Goal: Task Accomplishment & Management: Complete application form

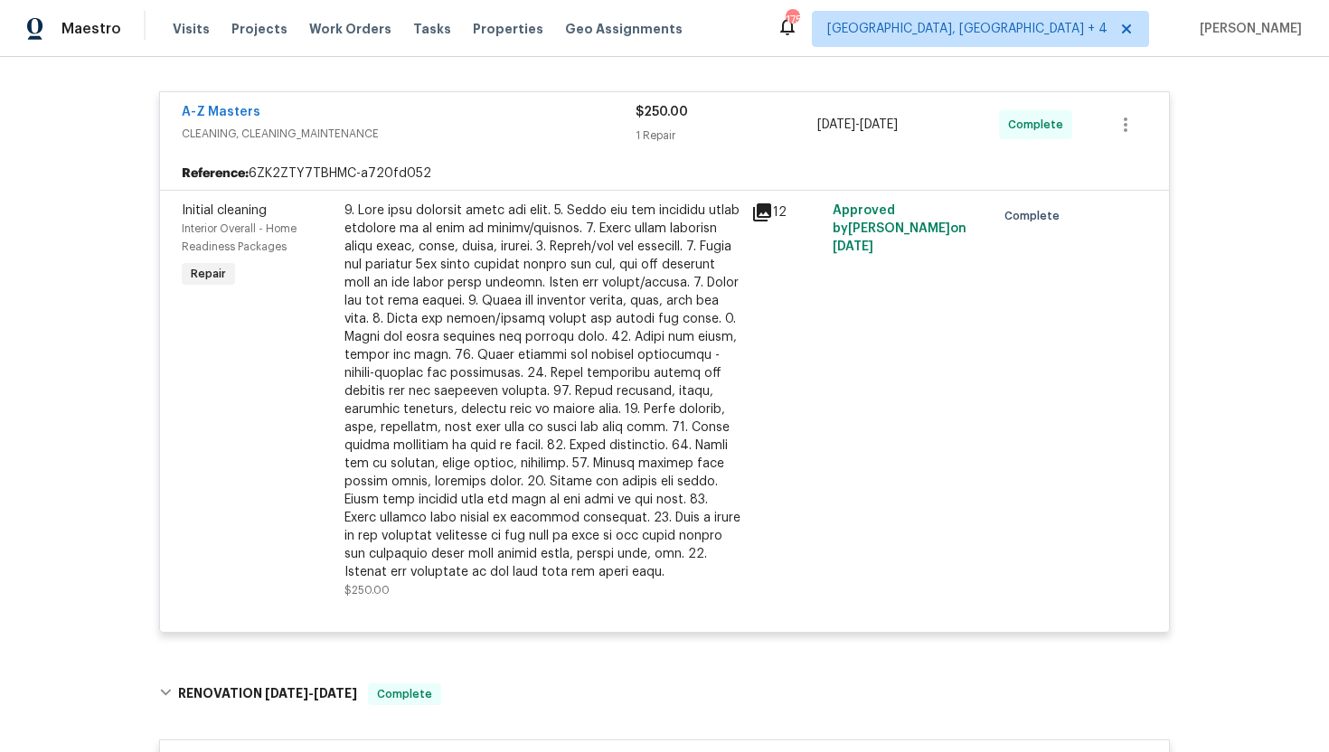
scroll to position [150, 0]
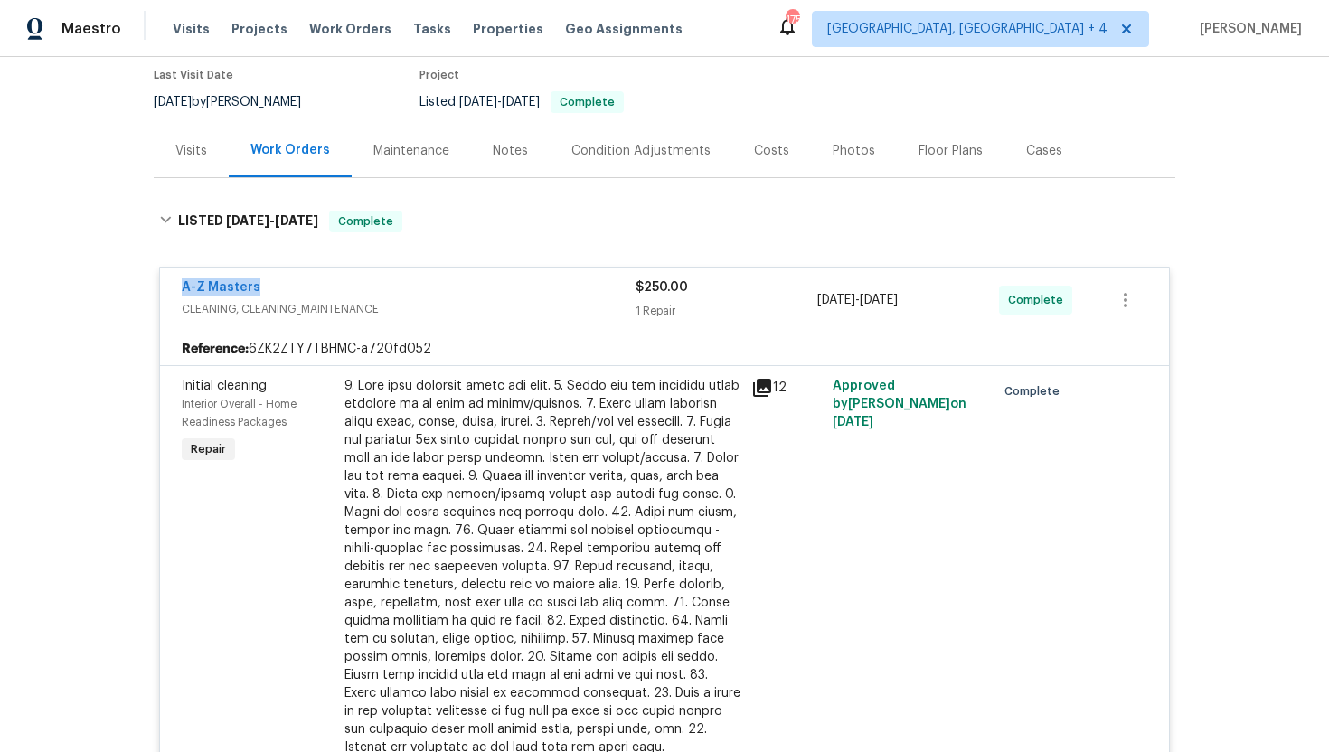
drag, startPoint x: 296, startPoint y: 286, endPoint x: 129, endPoint y: 282, distance: 166.4
click at [129, 283] on div "Back to all projects 614 Conover Ln, Saint Louis, MO 63126 2 Beds | 1 Baths | T…" at bounding box center [664, 404] width 1329 height 695
copy link "A-Z Masters"
drag, startPoint x: 945, startPoint y: 297, endPoint x: 787, endPoint y: 297, distance: 158.2
click at [787, 297] on div "A-Z Masters CLEANING, CLEANING_MAINTENANCE $250.00 1 Repair 9/3/2025 - 9/5/2025…" at bounding box center [643, 299] width 922 height 43
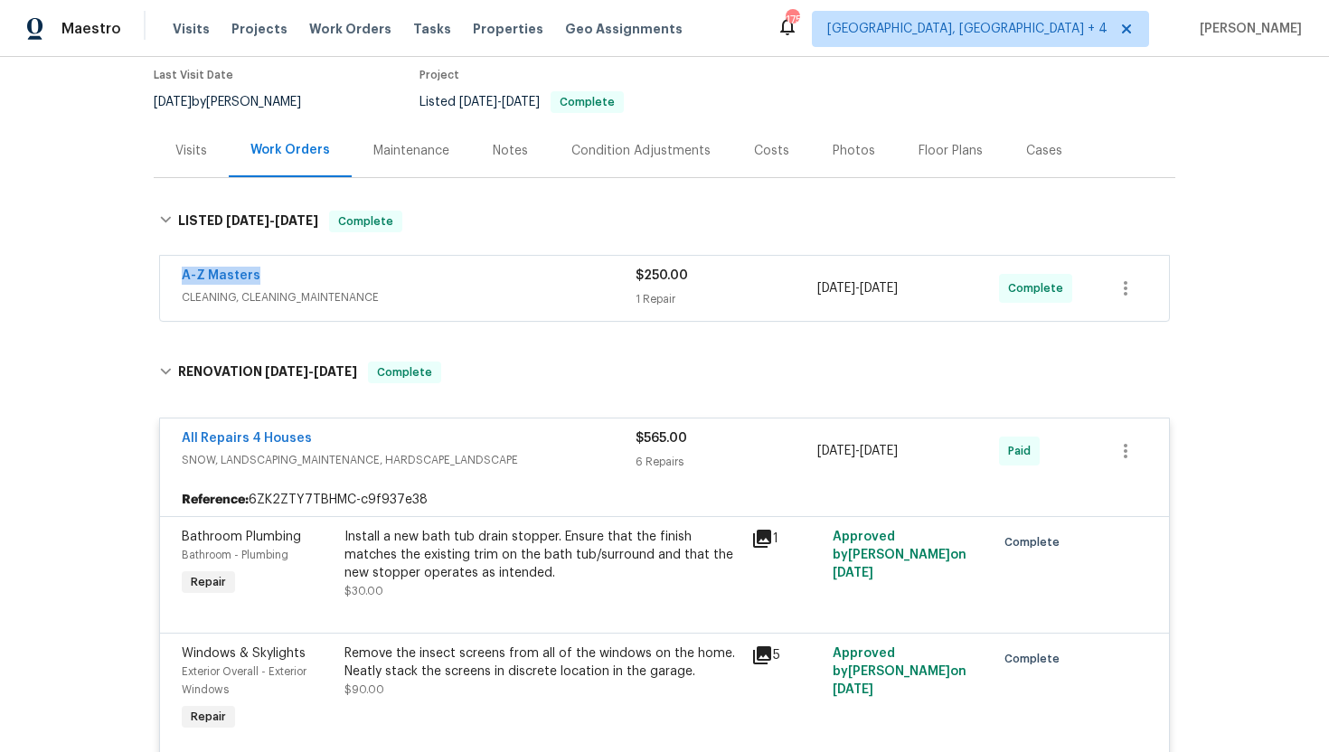
copy div "1 Repair 9/3/2025 - 9/5/2025"
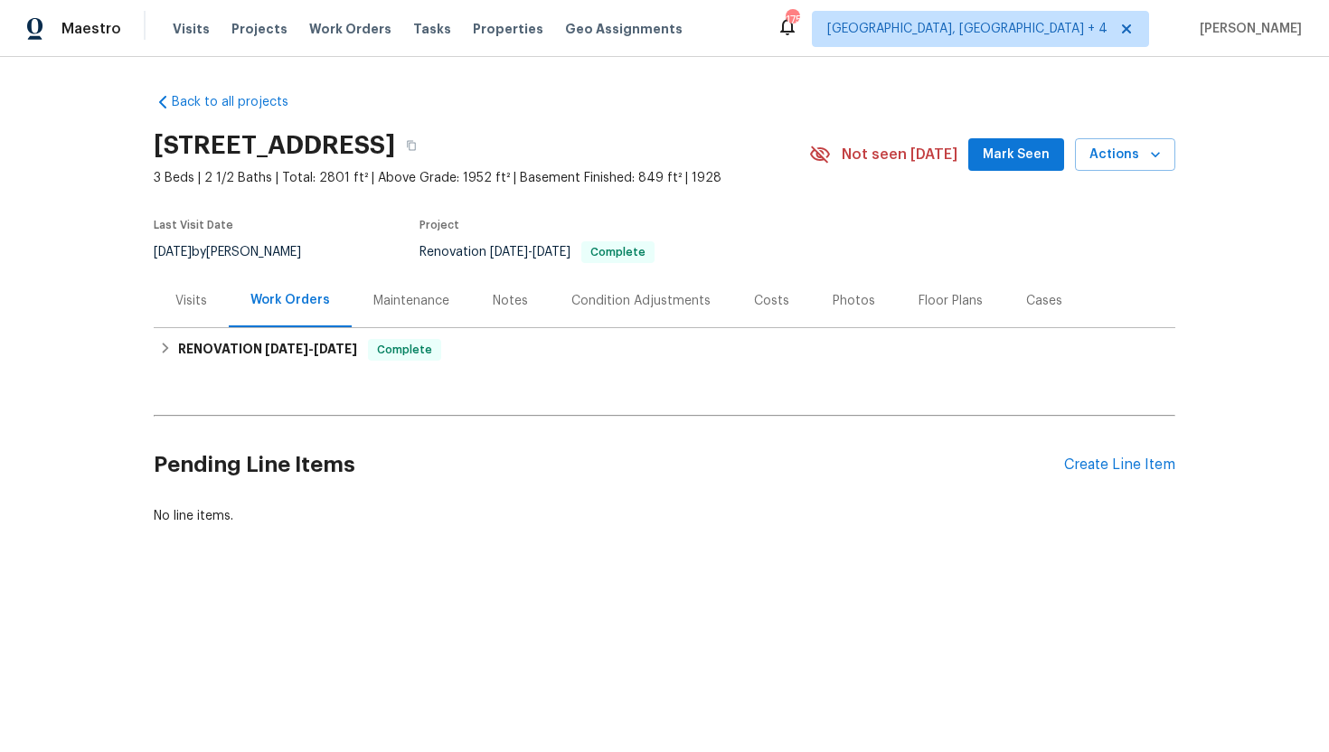
click at [202, 301] on div "Visits" at bounding box center [191, 301] width 32 height 18
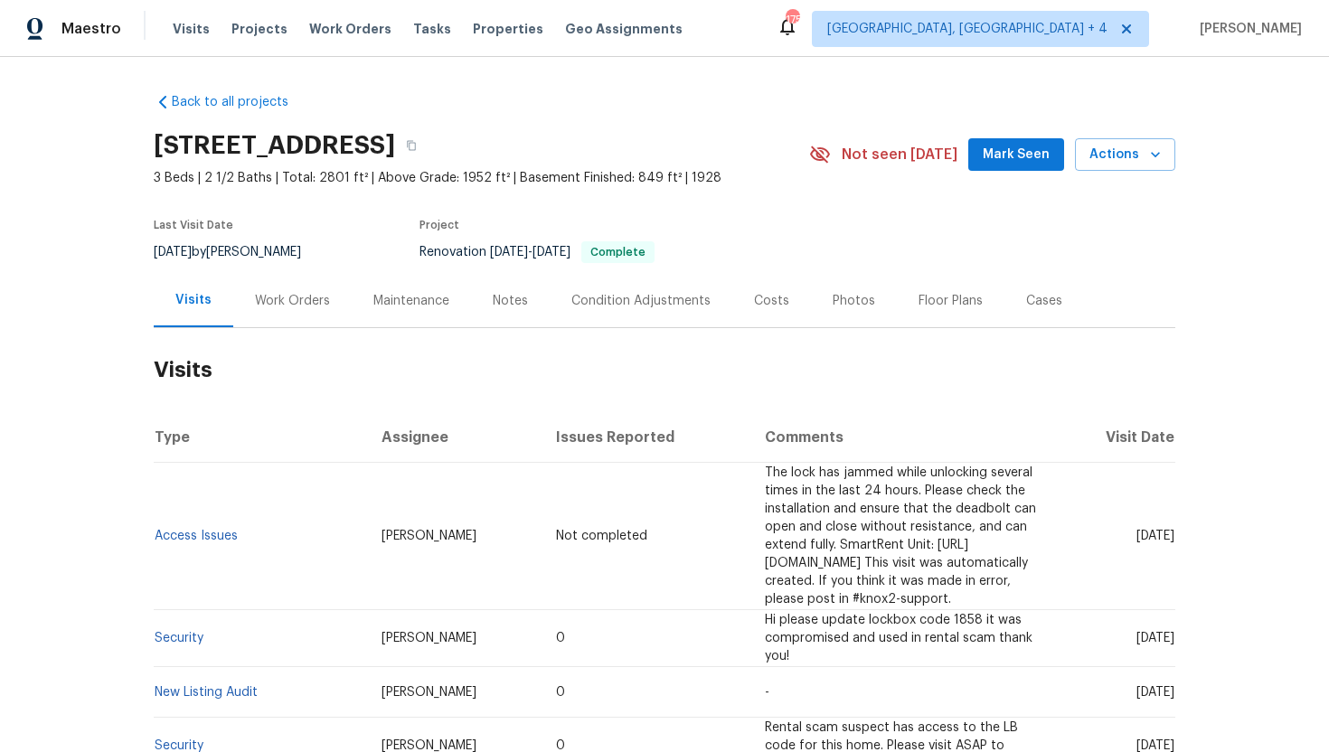
click at [294, 311] on div "Work Orders" at bounding box center [292, 300] width 118 height 53
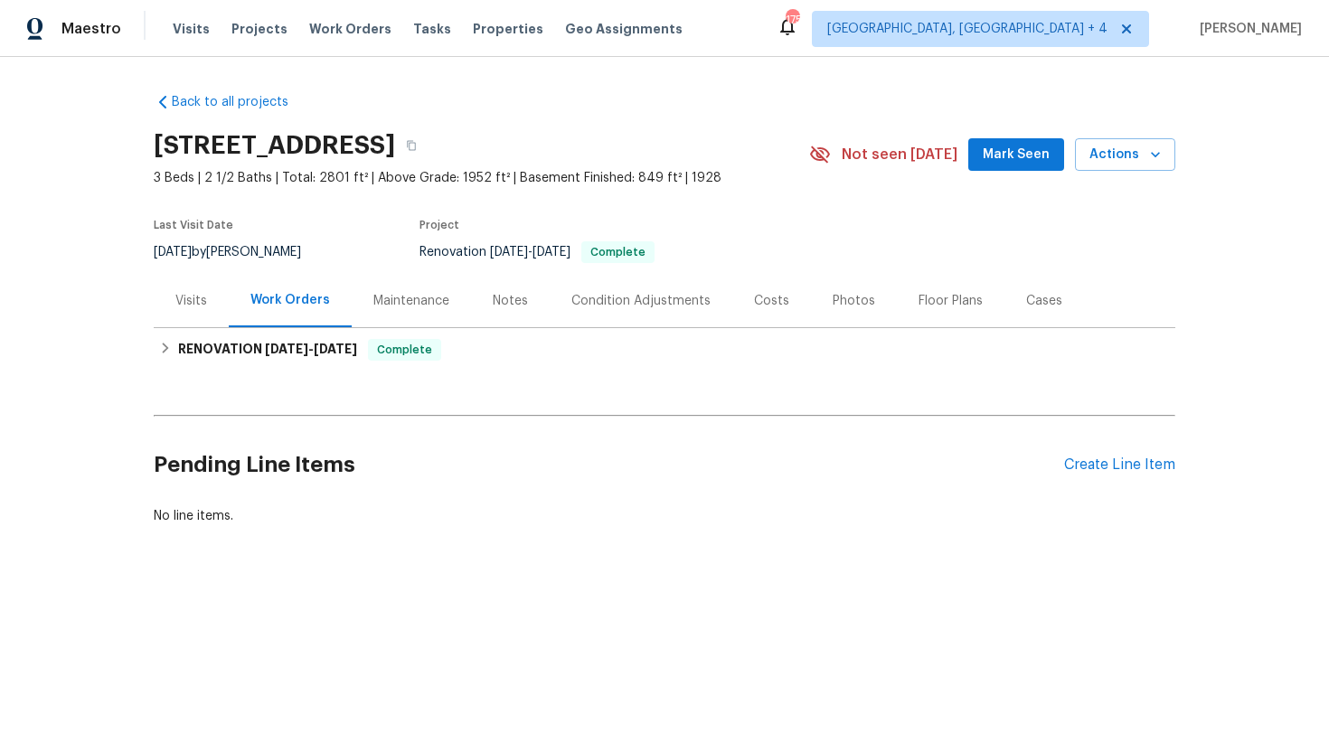
click at [416, 306] on div "Maintenance" at bounding box center [411, 301] width 76 height 18
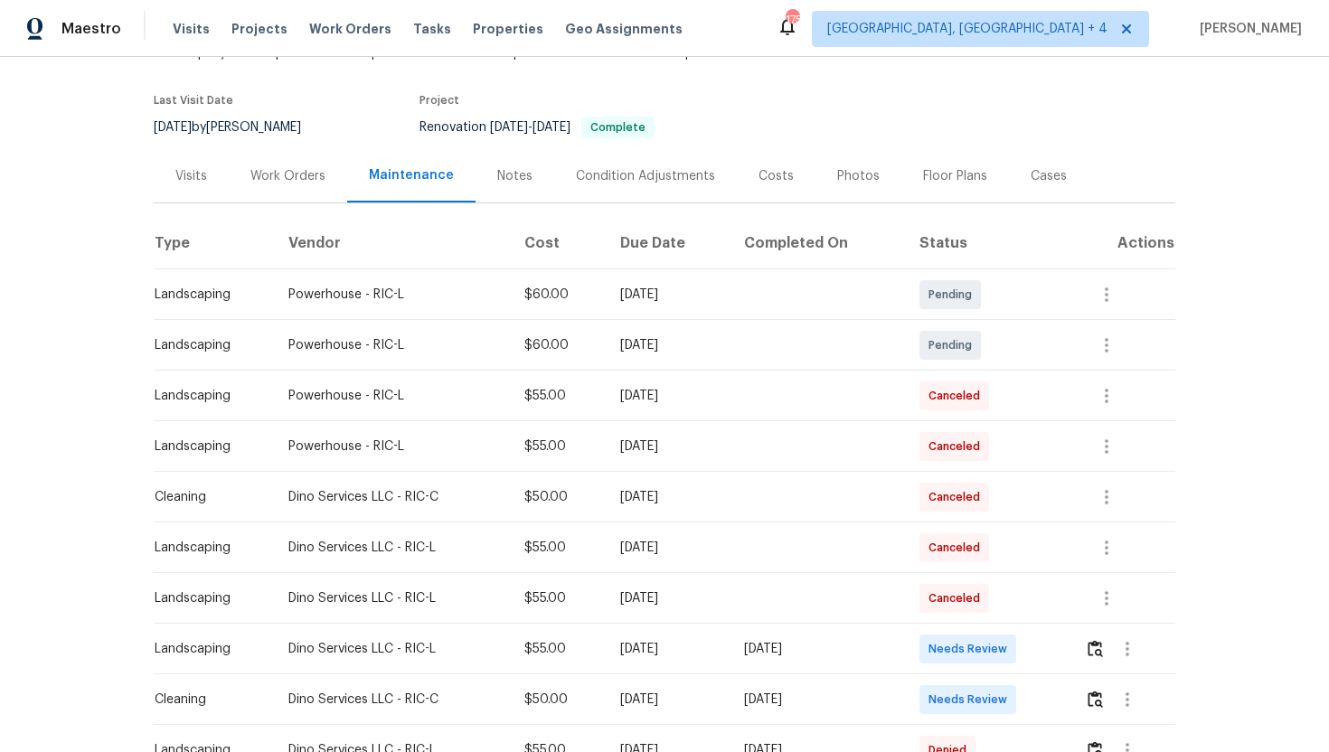
scroll to position [322, 0]
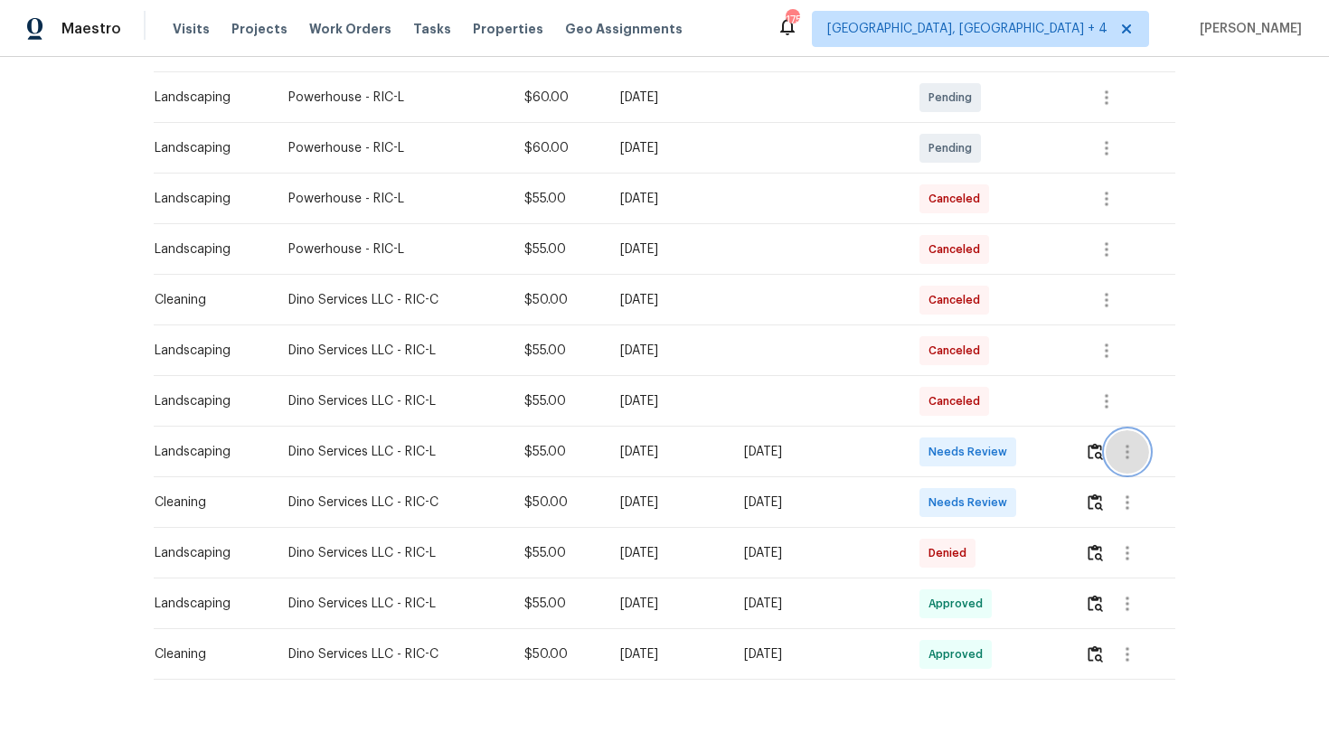
click at [1149, 452] on button "button" at bounding box center [1127, 451] width 43 height 43
click at [1328, 494] on div at bounding box center [664, 376] width 1329 height 752
click at [1130, 500] on icon "button" at bounding box center [1128, 503] width 22 height 22
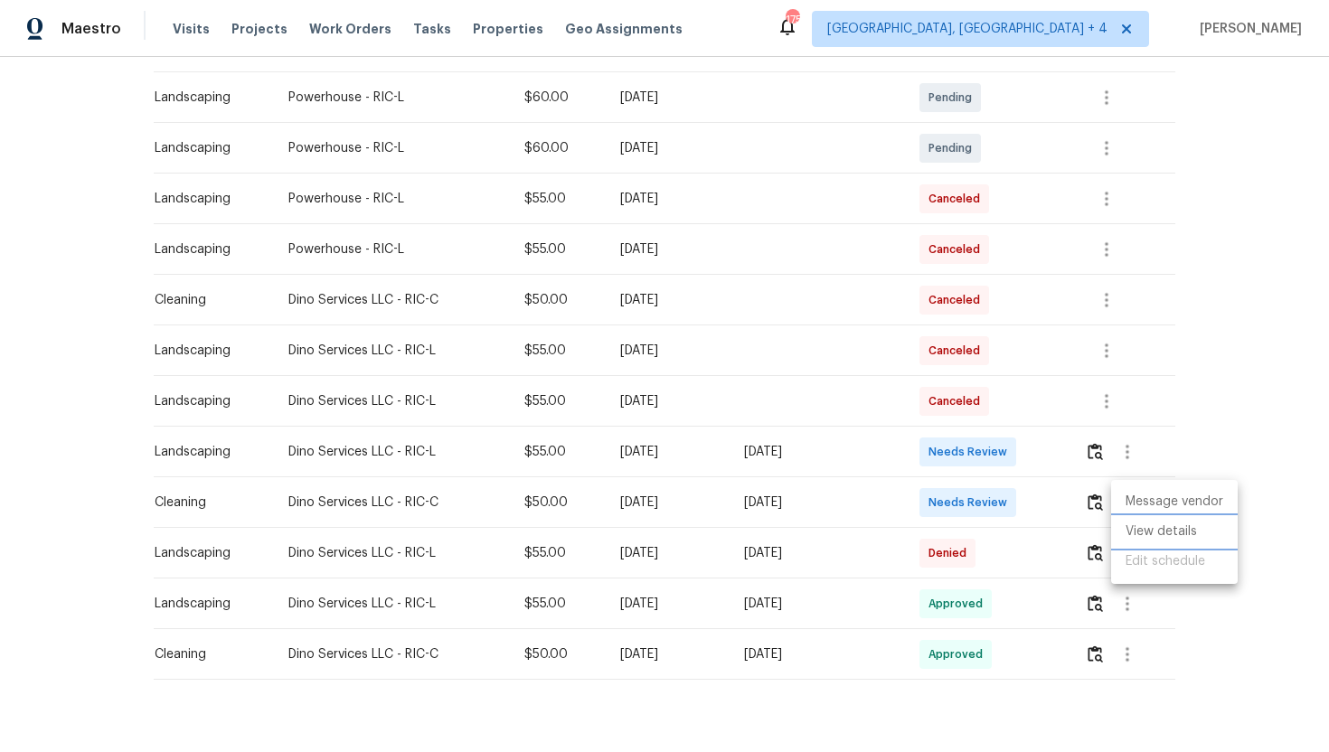
click at [1158, 529] on li "View details" at bounding box center [1174, 532] width 127 height 30
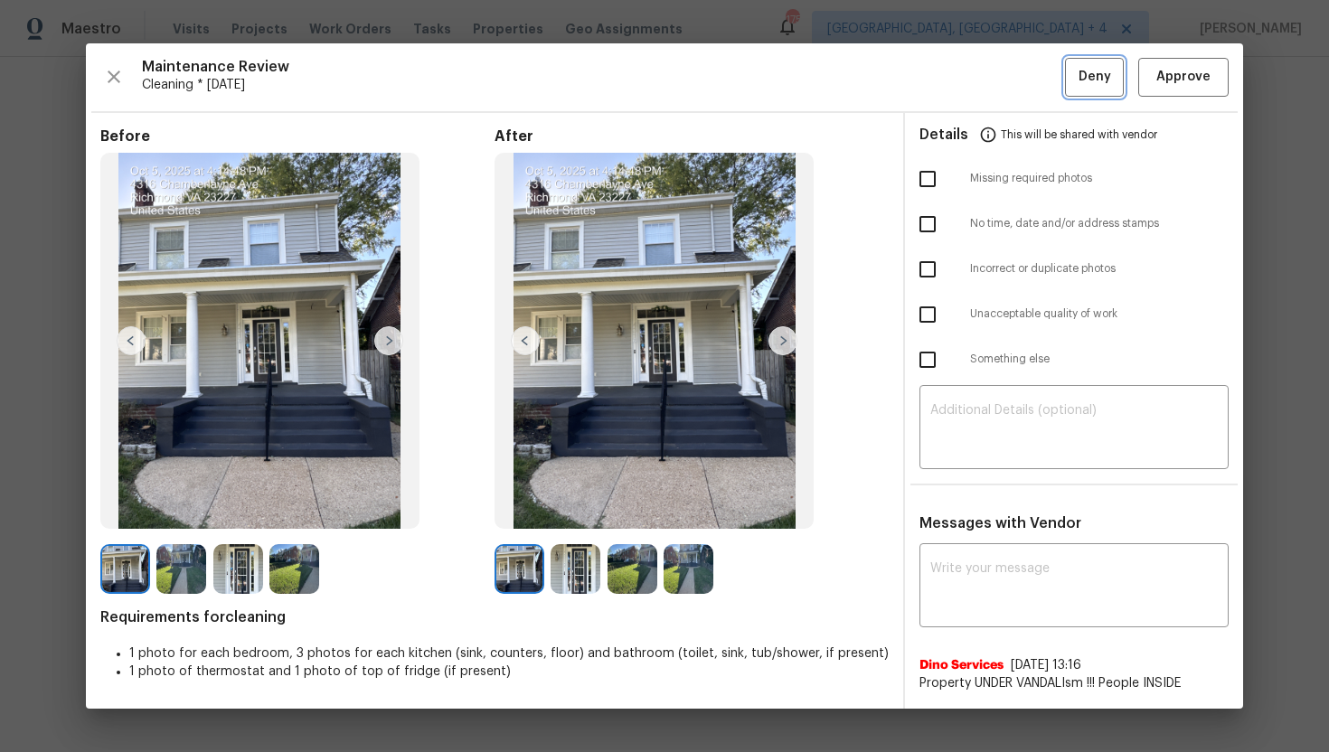
click at [1093, 80] on span "Deny" at bounding box center [1095, 77] width 33 height 23
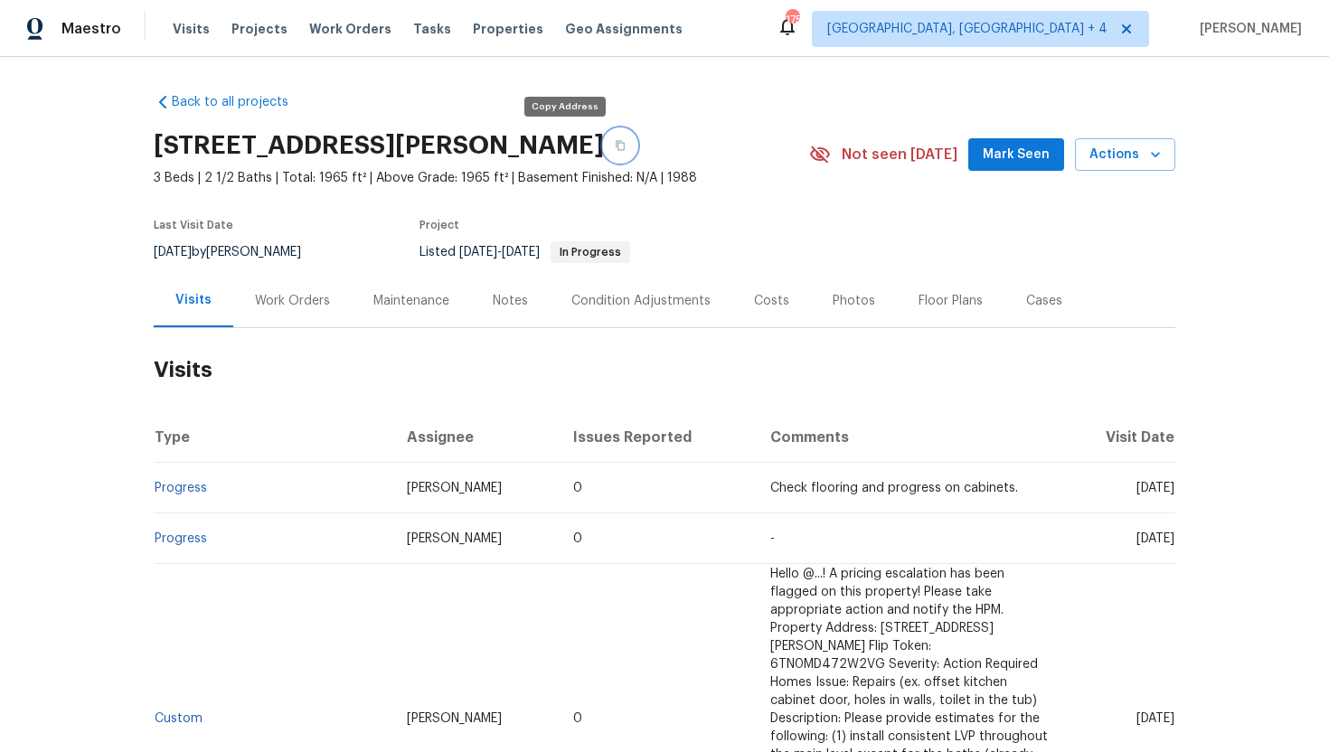
click at [604, 151] on button "button" at bounding box center [620, 145] width 33 height 33
drag, startPoint x: 1100, startPoint y: 488, endPoint x: 1174, endPoint y: 491, distance: 73.3
click at [1174, 491] on span "Thu, Oct 02 2025" at bounding box center [1155, 488] width 38 height 13
copy span "Oct 02 2025"
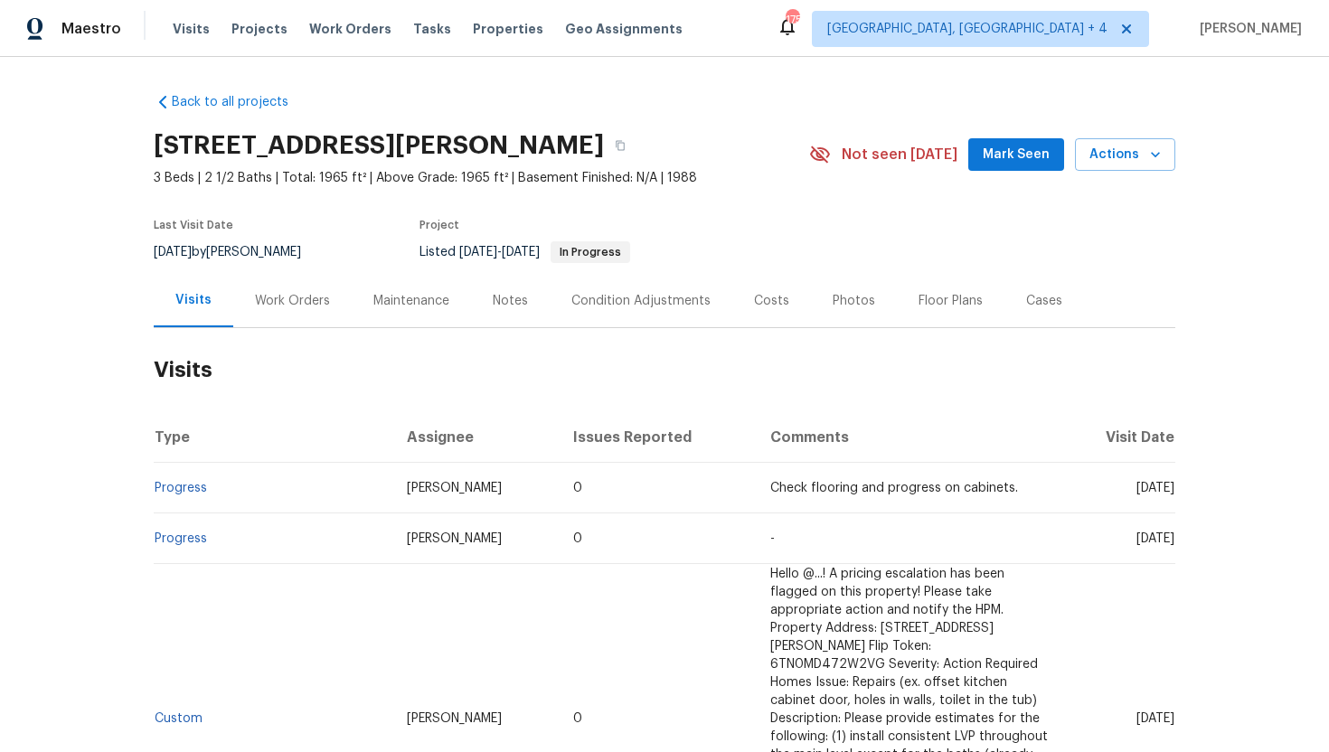
click at [1060, 306] on div "Cases" at bounding box center [1044, 300] width 80 height 53
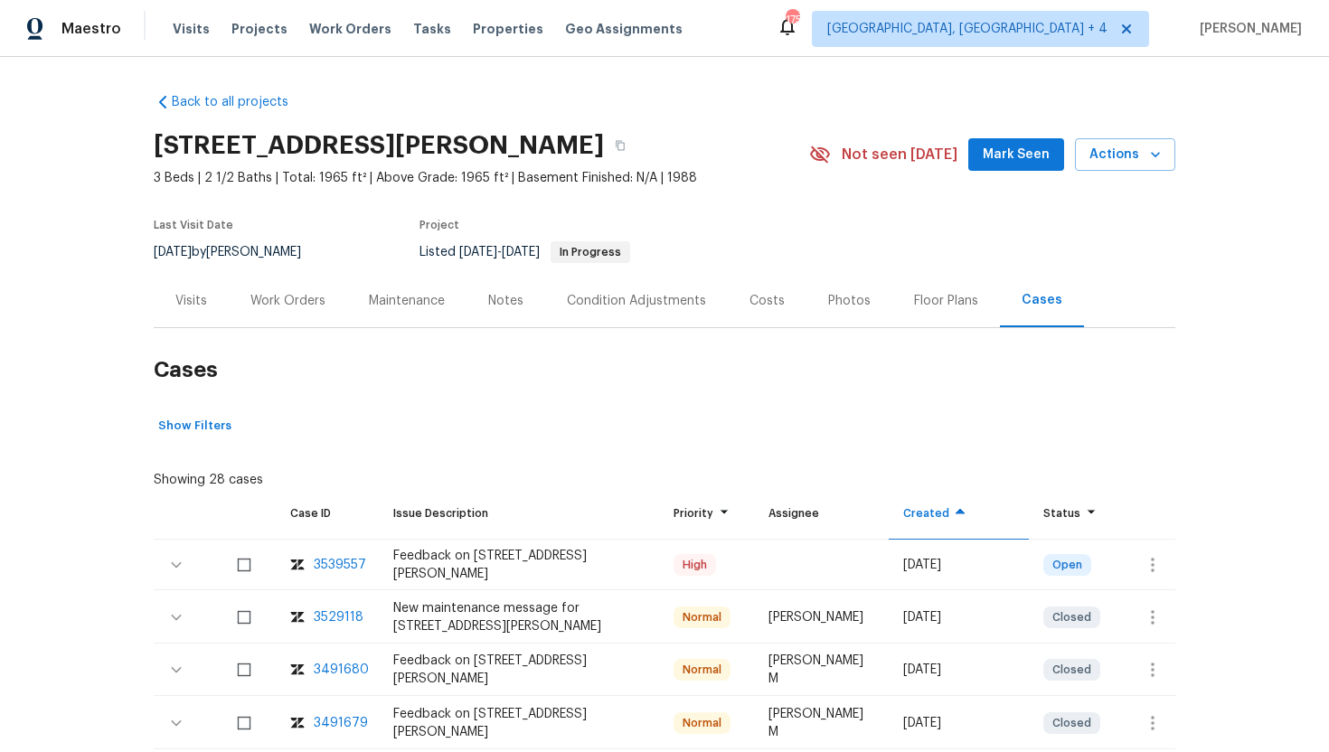
scroll to position [37, 0]
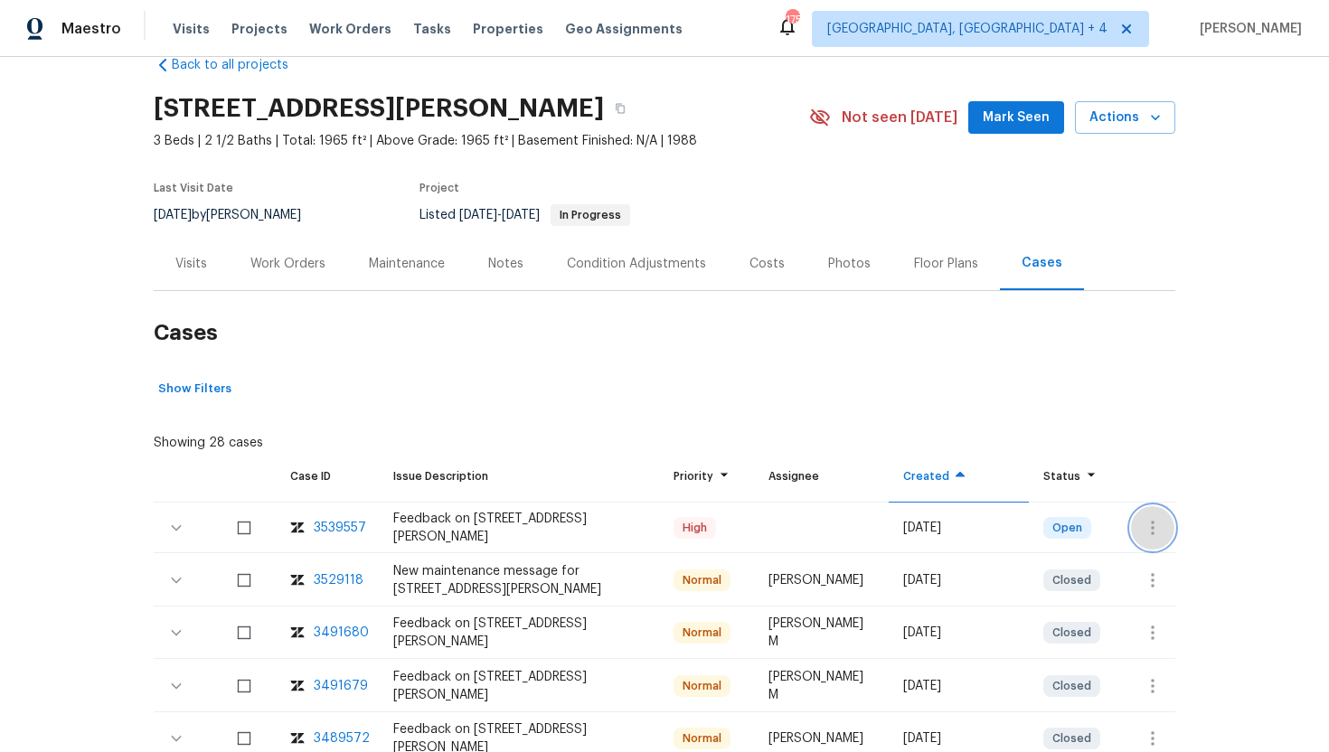
click at [1161, 535] on icon "button" at bounding box center [1153, 528] width 22 height 22
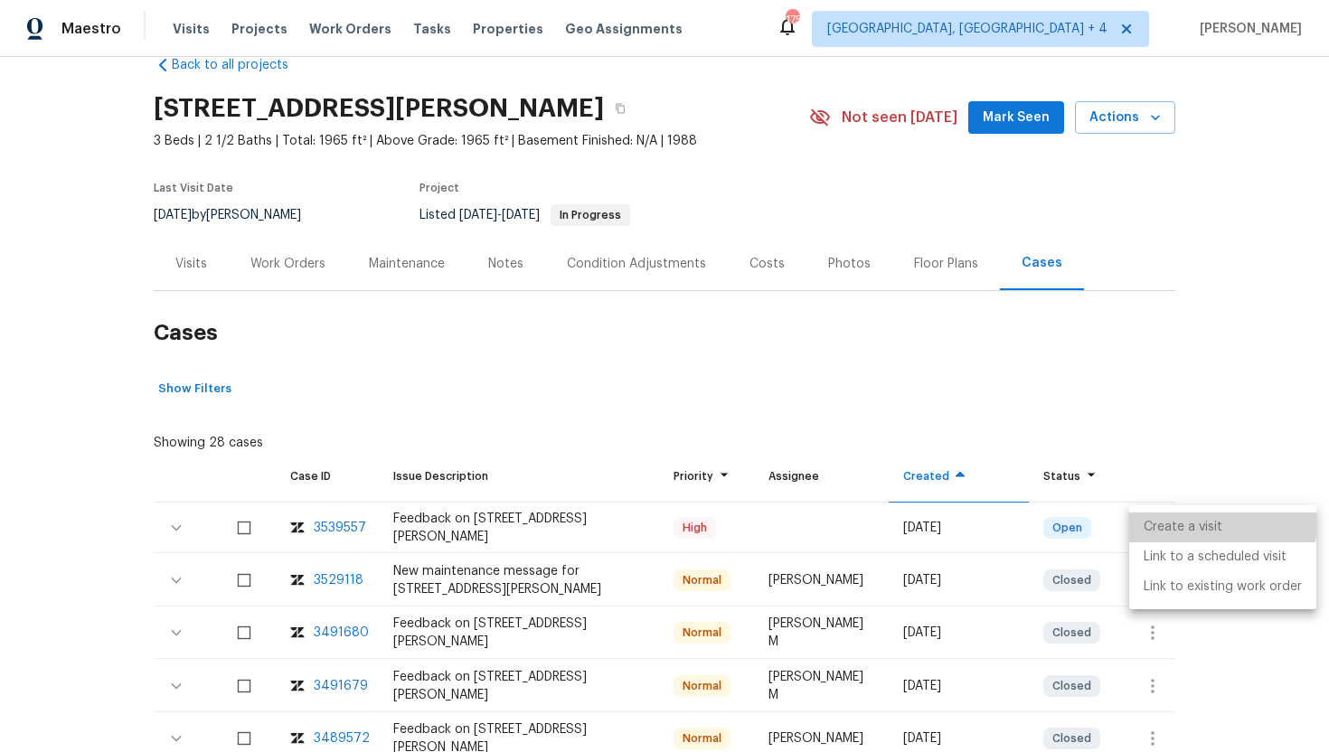
click at [1177, 520] on li "Create a visit" at bounding box center [1222, 528] width 187 height 30
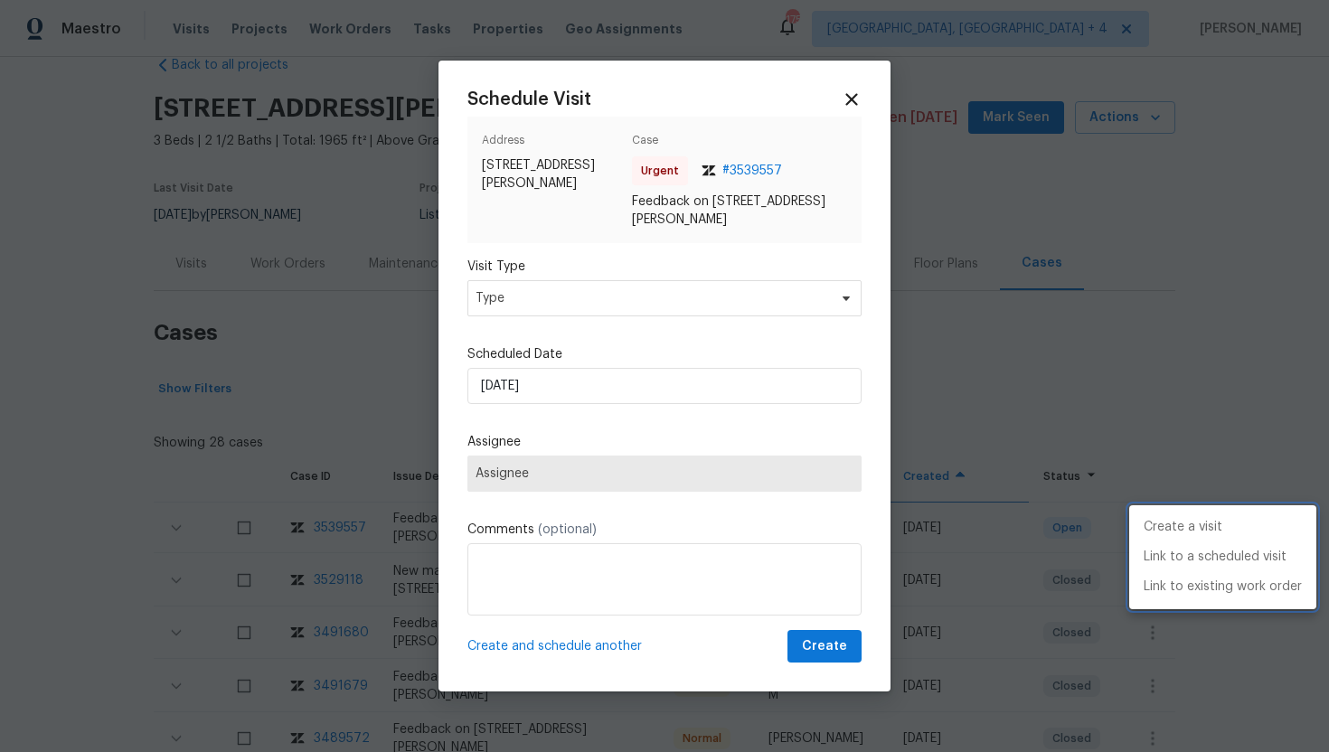
click at [561, 292] on div at bounding box center [664, 376] width 1329 height 752
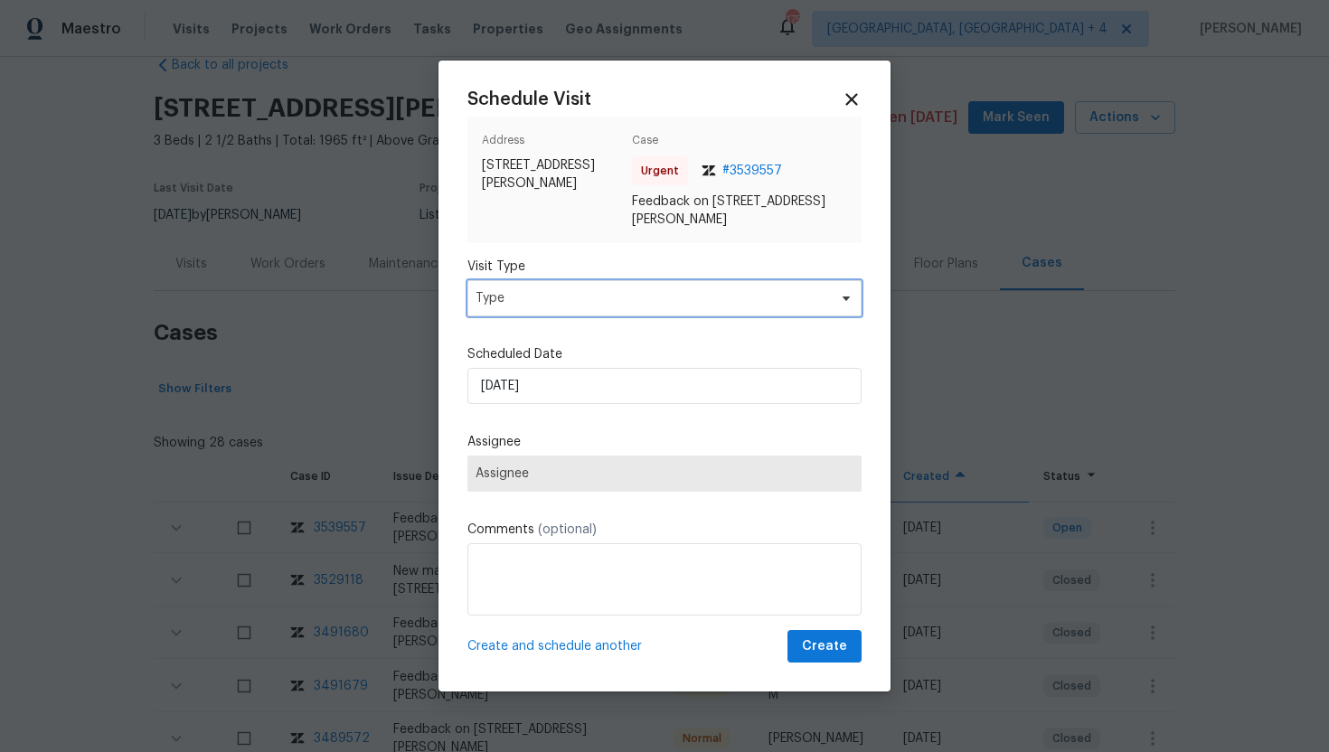
click at [562, 295] on span "Type" at bounding box center [652, 298] width 352 height 18
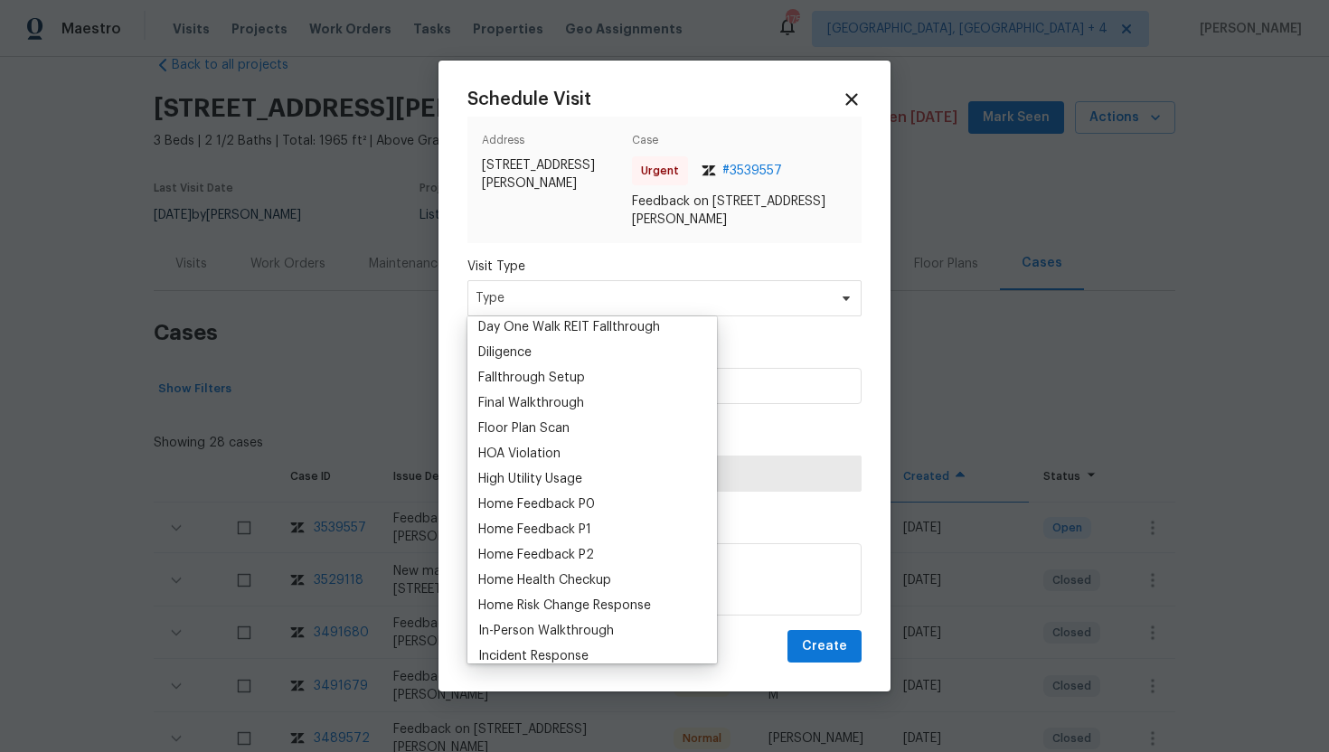
scroll to position [400, 0]
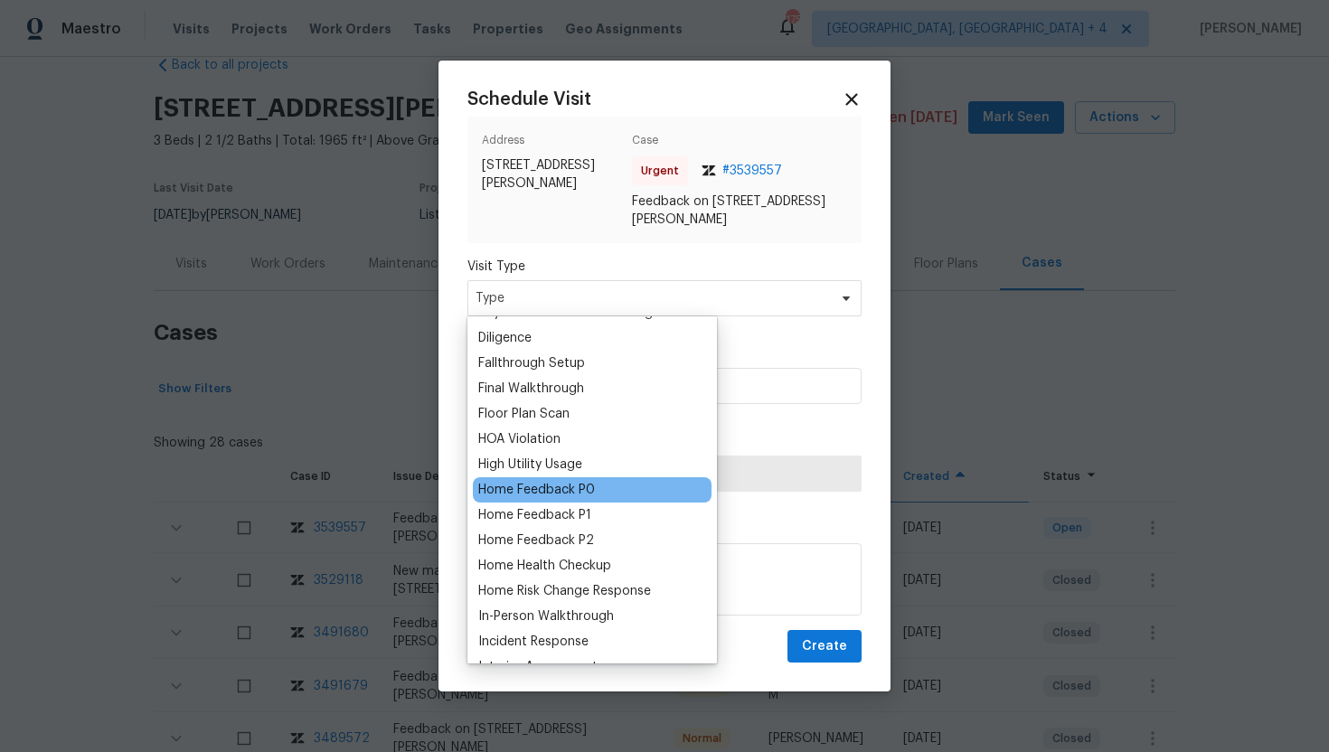
click at [578, 494] on div "Home Feedback P0" at bounding box center [536, 490] width 117 height 18
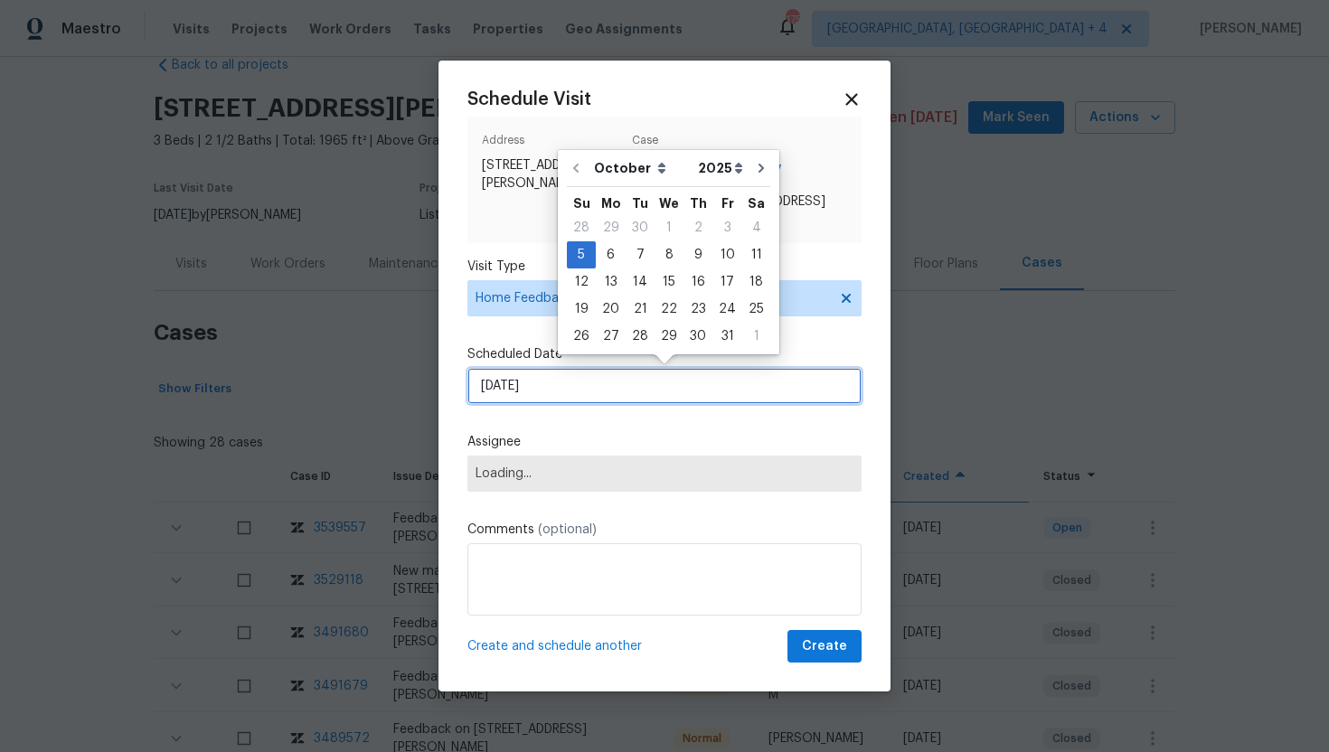
click at [586, 382] on input "10/5/2025" at bounding box center [664, 386] width 394 height 36
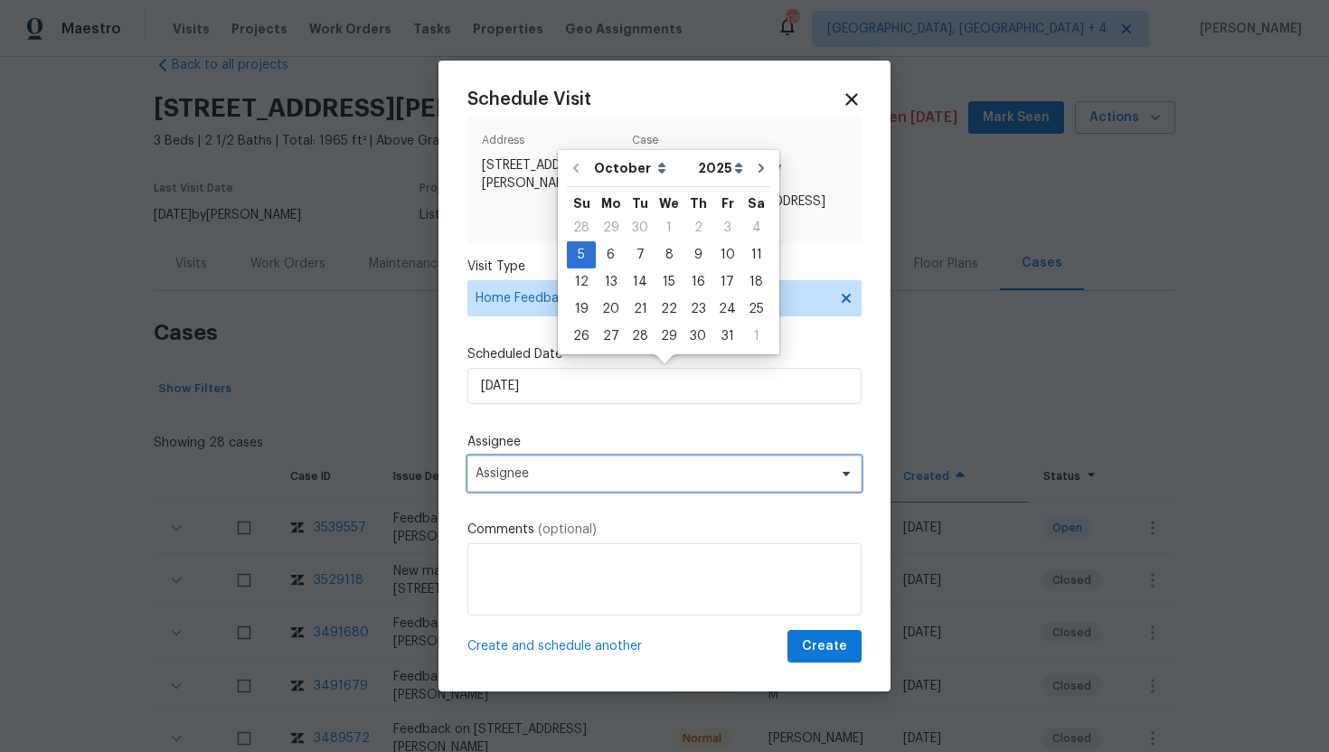
click at [566, 467] on span "Assignee" at bounding box center [653, 474] width 354 height 14
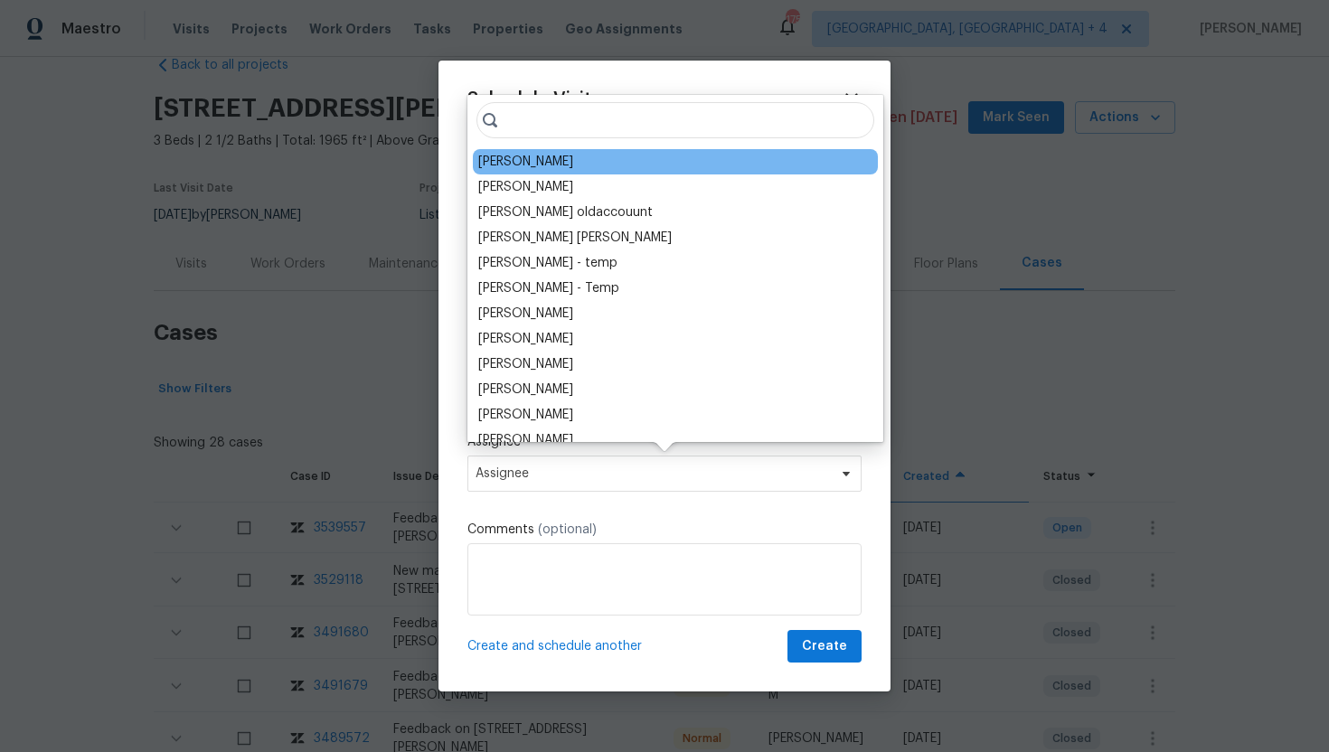
click at [579, 158] on div "Wayne Putnam" at bounding box center [675, 161] width 405 height 25
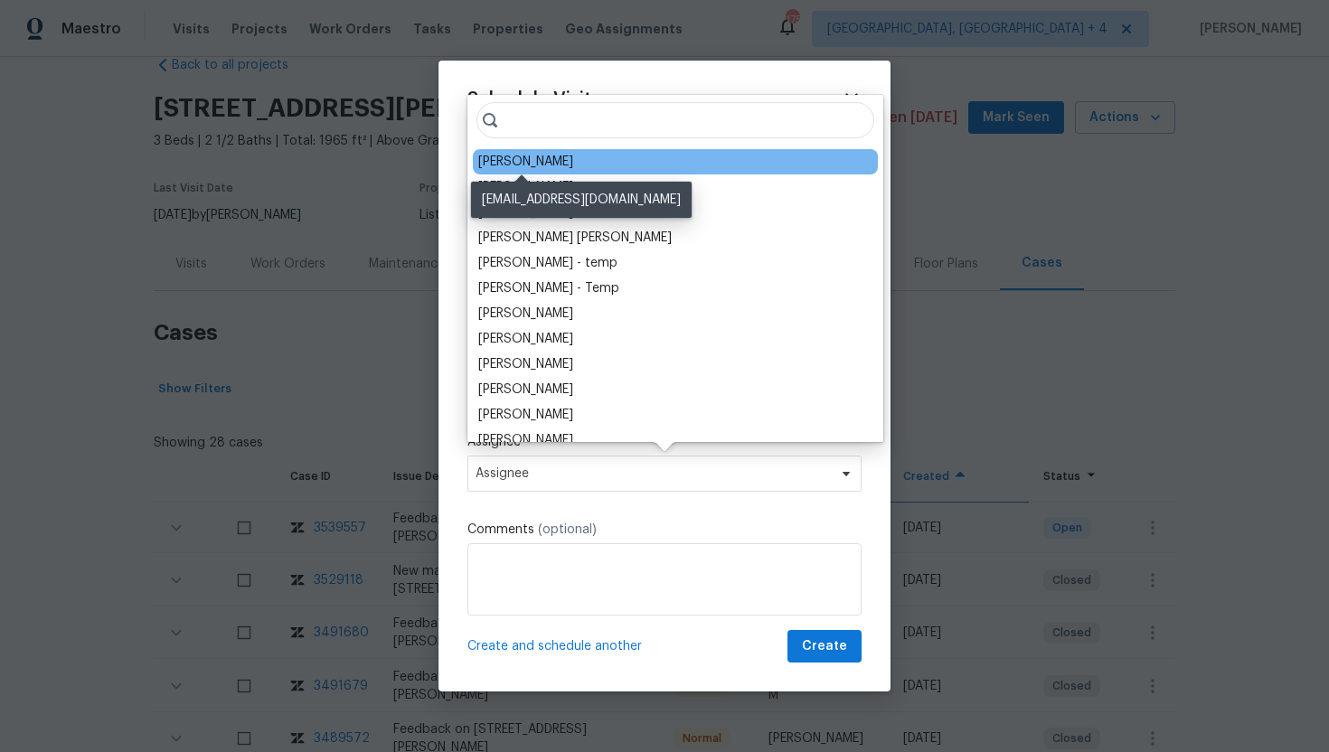
click at [543, 168] on div "Wayne Putnam" at bounding box center [525, 162] width 95 height 18
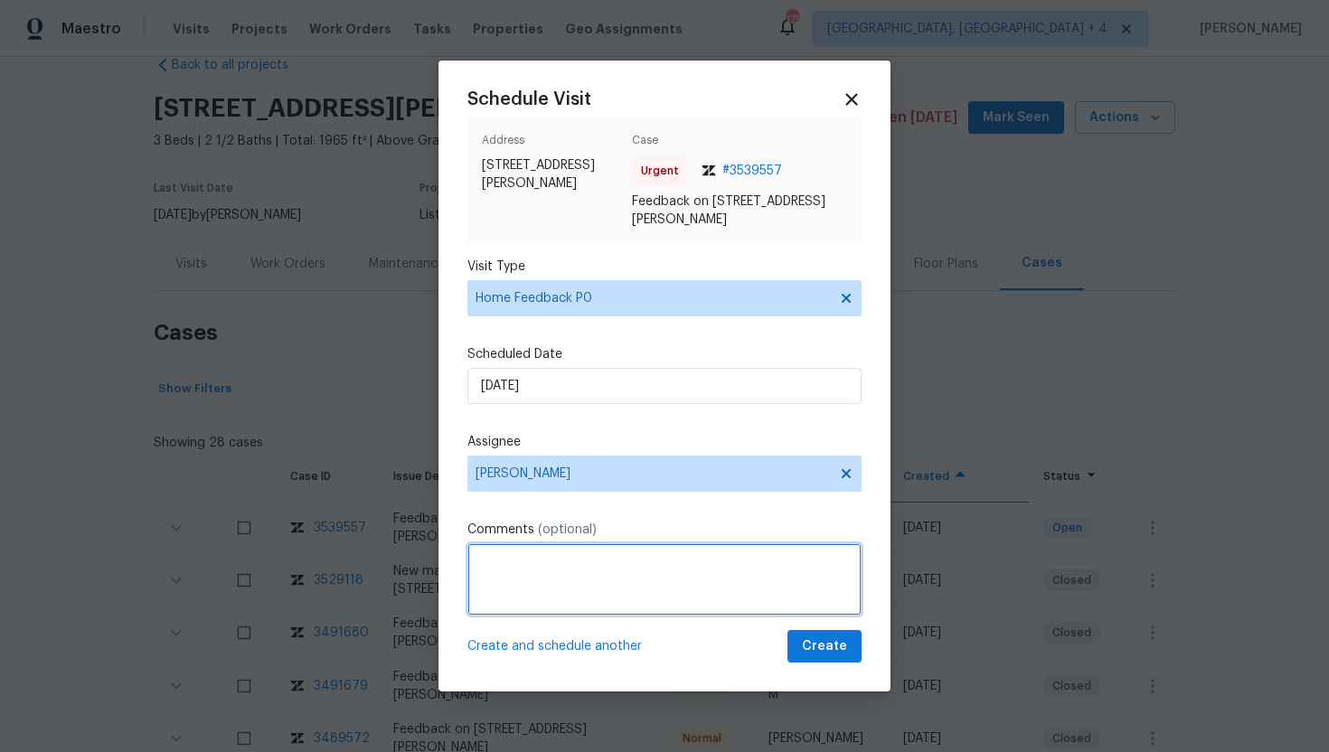
click at [506, 568] on textarea at bounding box center [664, 579] width 394 height 72
paste textarea "Feedback Message: prospective buyer tried to get access, remote and code access…"
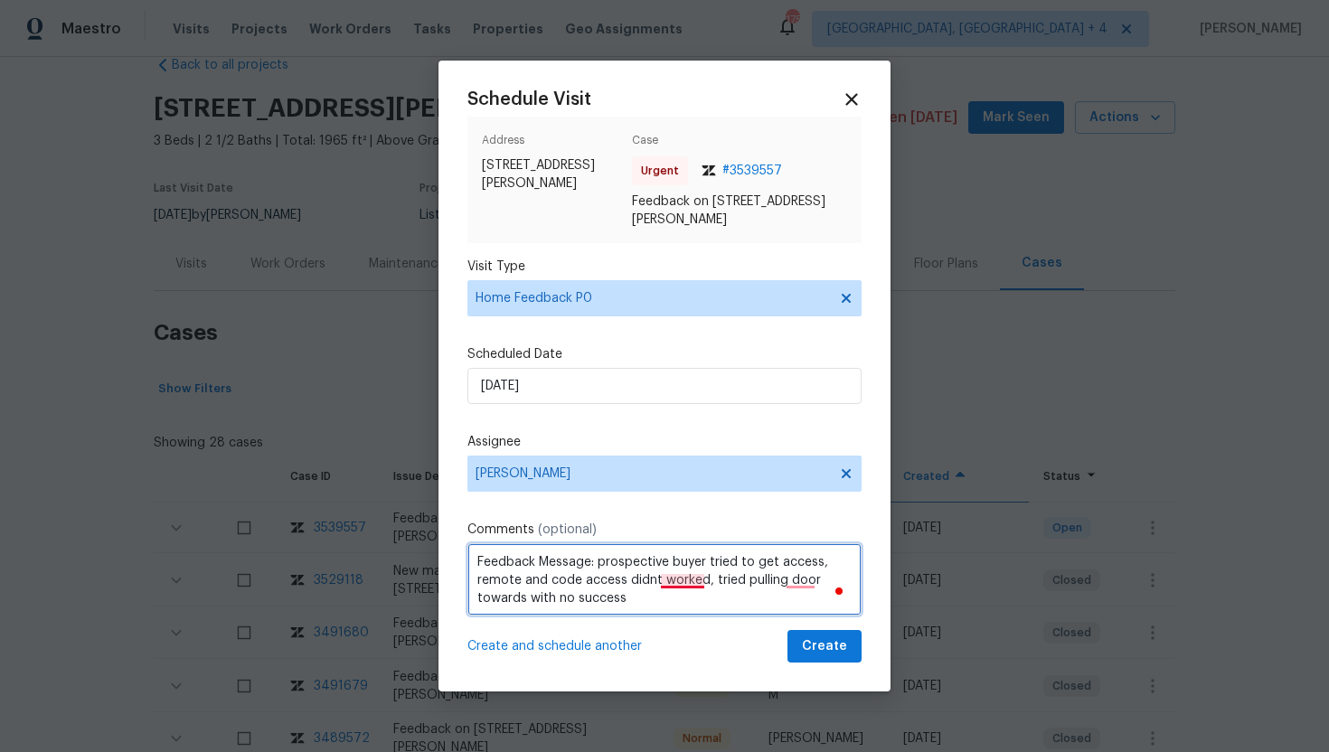
click at [690, 583] on textarea "Feedback Message: prospective buyer tried to get access, remote and code access…" at bounding box center [664, 579] width 394 height 72
click at [782, 589] on textarea "Feedback Message: prospective buyer tried to get access, remote and code access…" at bounding box center [664, 579] width 394 height 72
click at [784, 586] on textarea "Feedback Message: prospective buyer tried to get access, remote and code access…" at bounding box center [664, 579] width 394 height 72
type textarea "Feedback Message: prospective buyer tried to get access, remote and code access…"
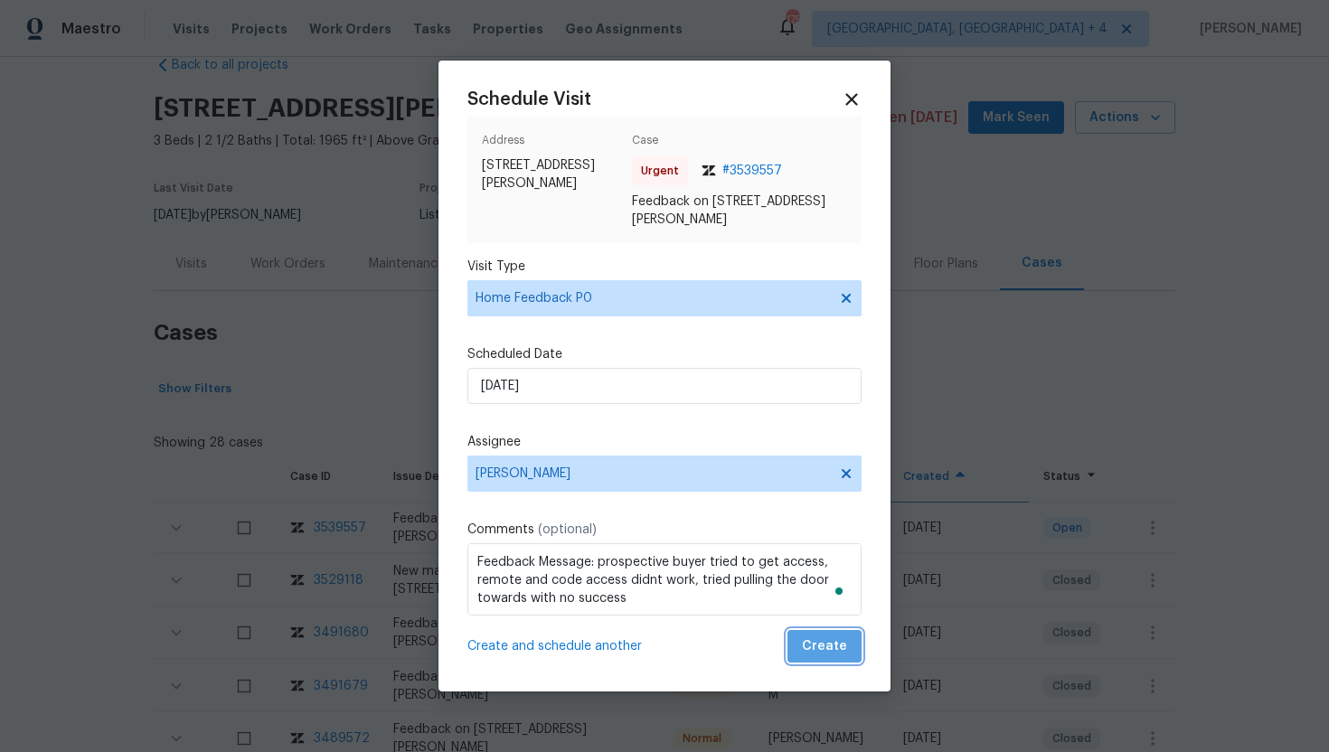
click at [833, 649] on span "Create" at bounding box center [824, 647] width 45 height 23
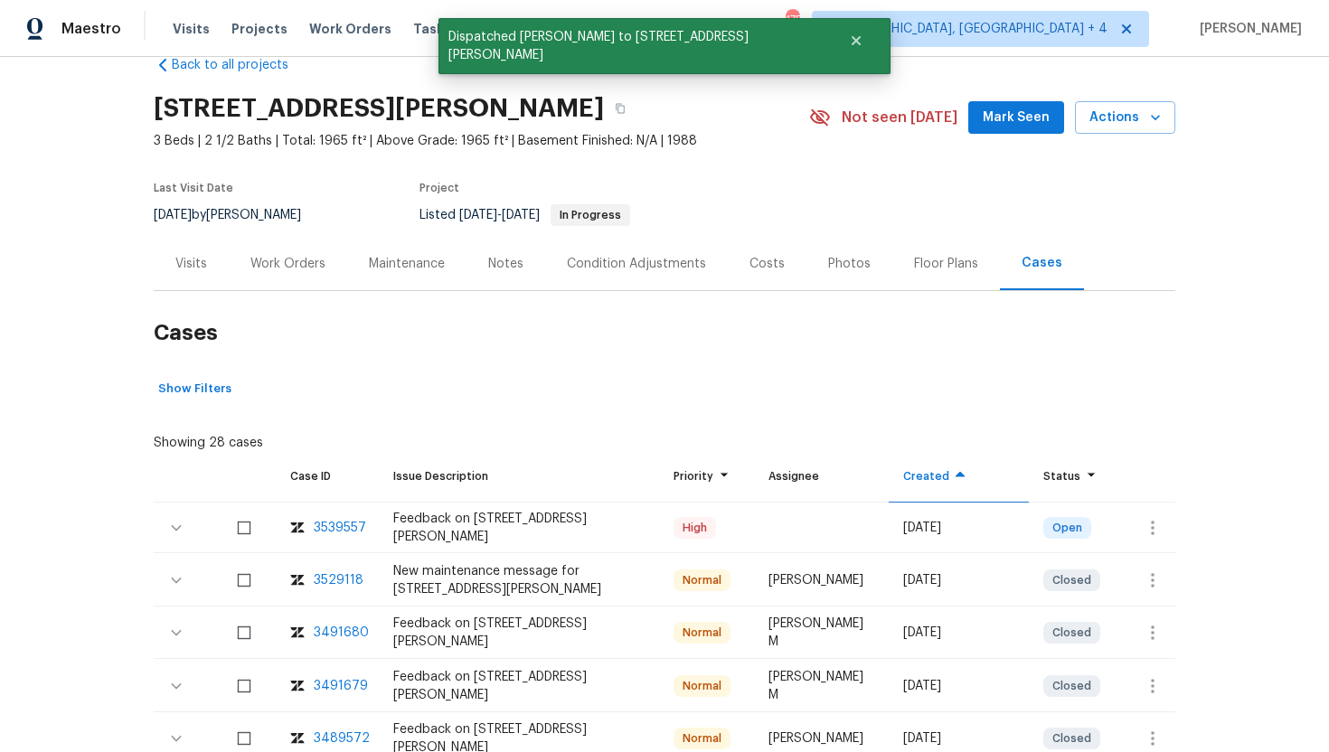
click at [205, 269] on div "Visits" at bounding box center [191, 264] width 32 height 18
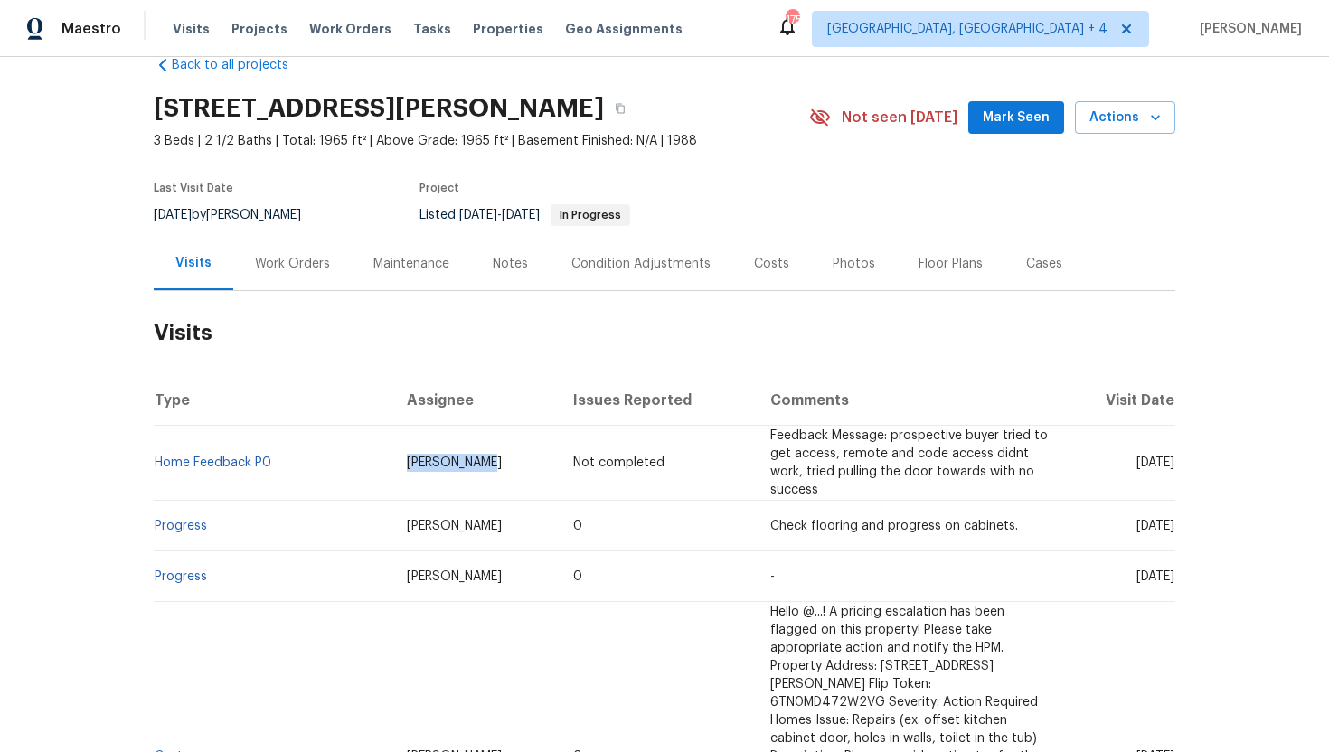
drag, startPoint x: 457, startPoint y: 460, endPoint x: 333, endPoint y: 455, distance: 124.0
click at [332, 454] on tr "Home Feedback P0 Wayne Putnam Not completed Feedback Message: prospective buyer…" at bounding box center [665, 463] width 1022 height 75
copy tr "Wayne Putnam"
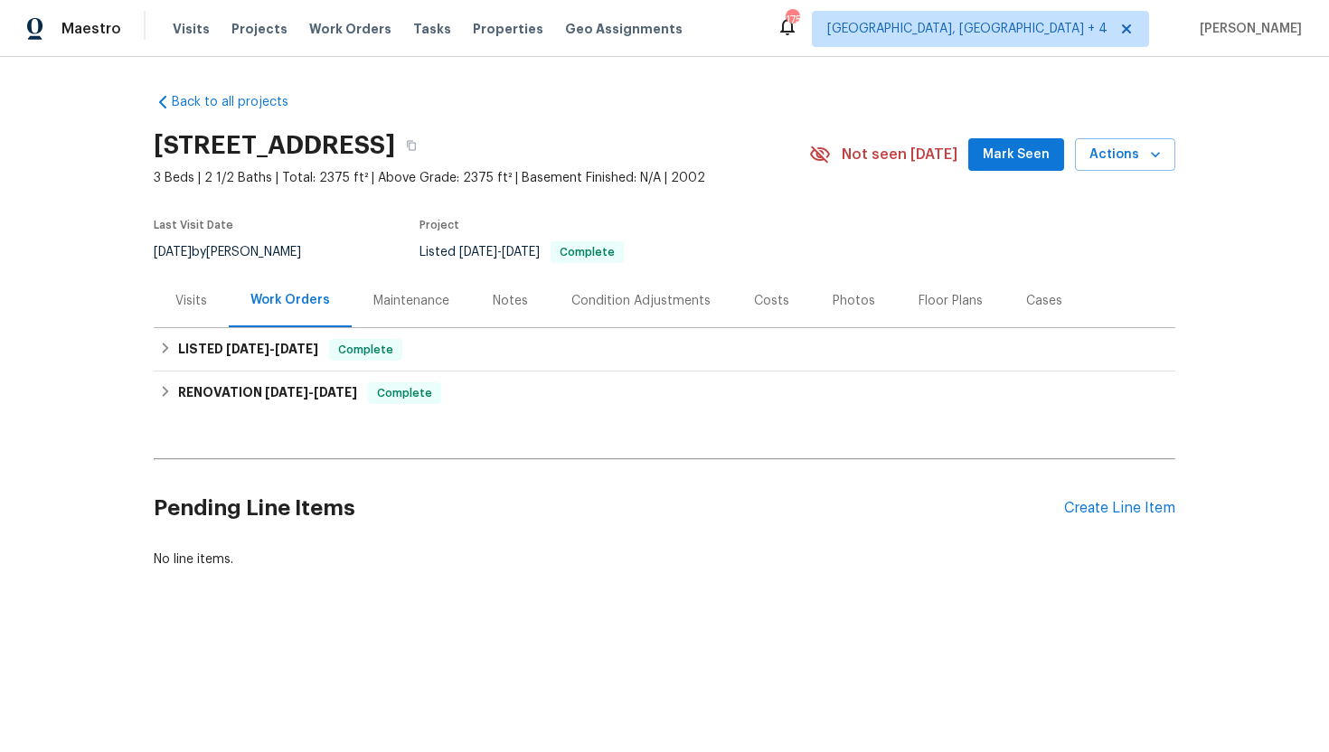
click at [196, 309] on div "Visits" at bounding box center [191, 301] width 32 height 18
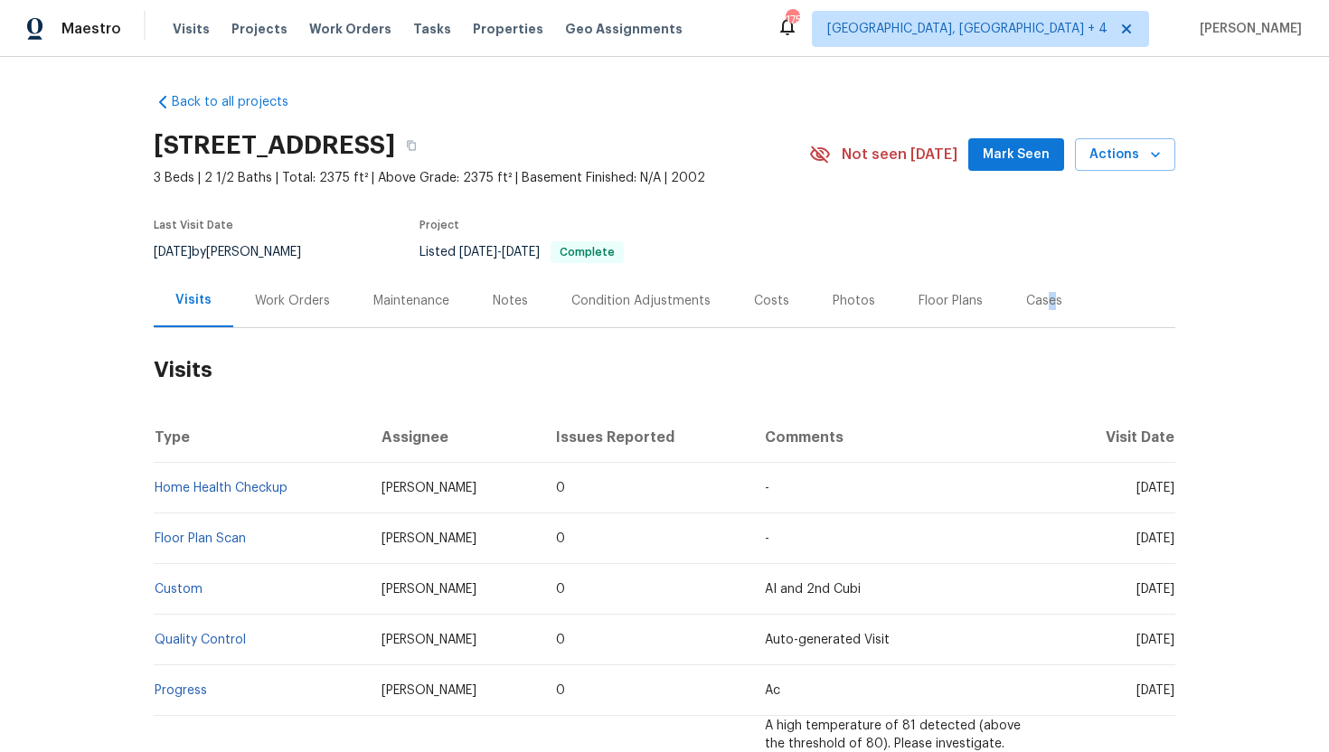
click at [1042, 306] on div "Cases" at bounding box center [1044, 301] width 36 height 18
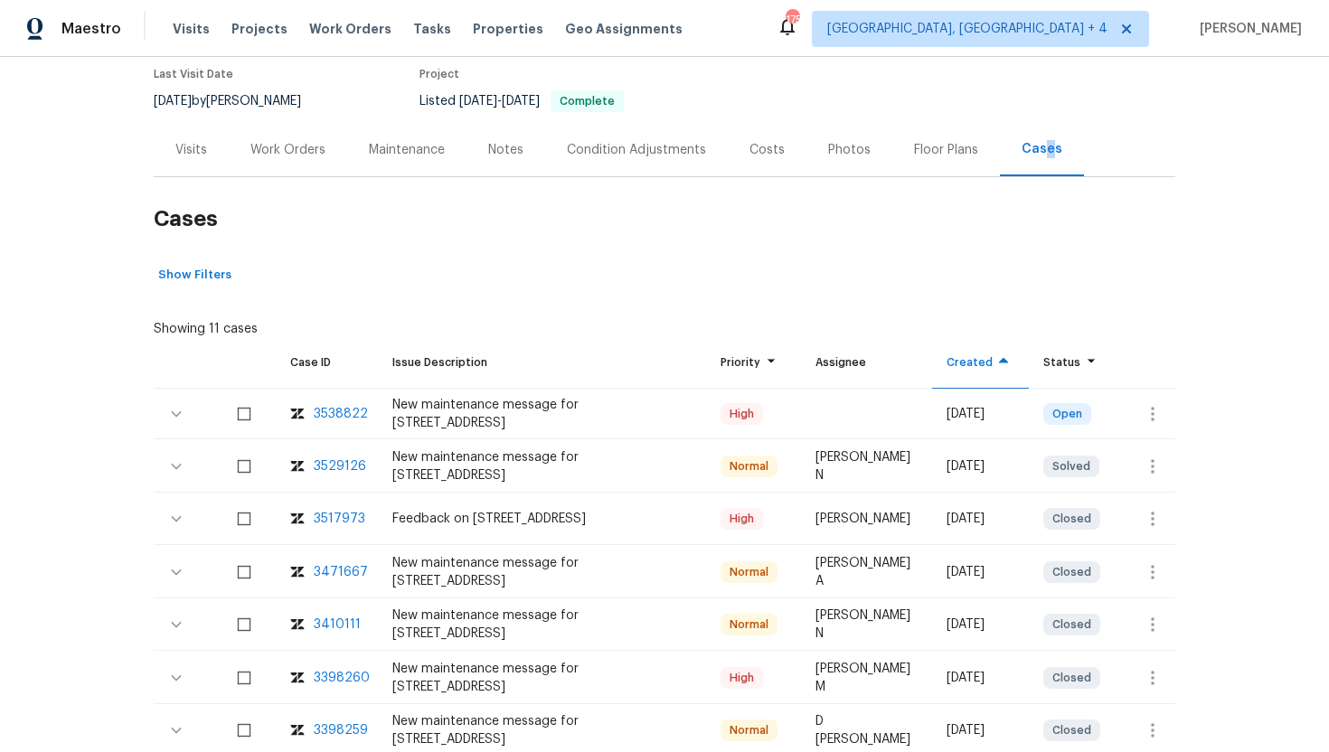
scroll to position [156, 0]
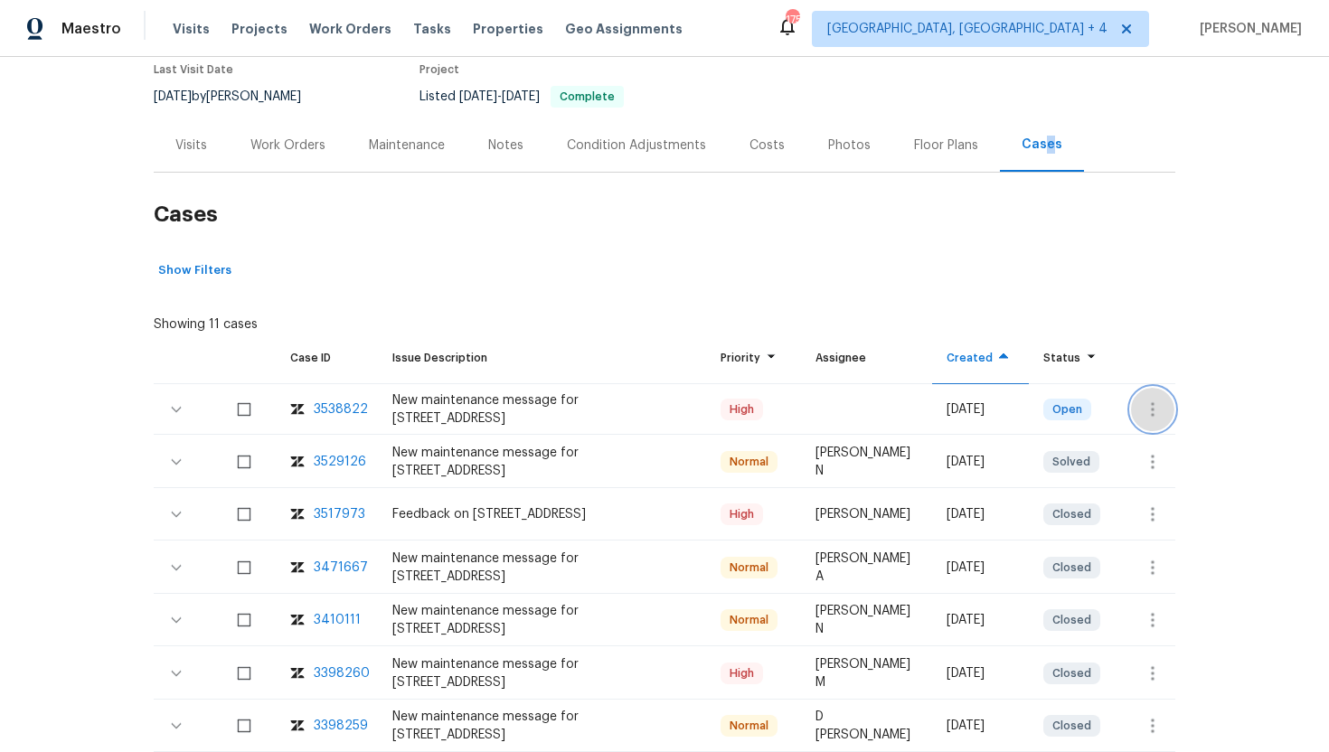
click at [1152, 412] on icon "button" at bounding box center [1153, 409] width 4 height 14
click at [1186, 412] on li "Create a visit" at bounding box center [1222, 409] width 187 height 30
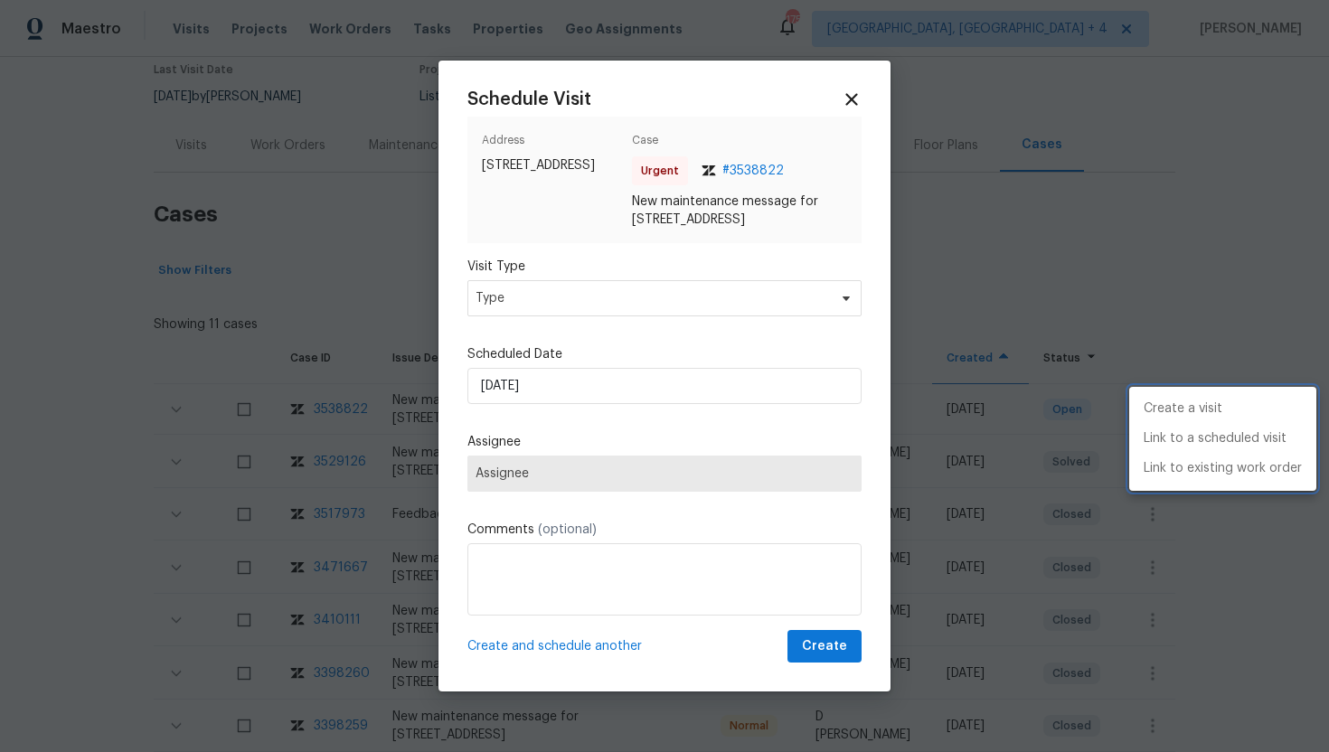
click at [587, 303] on div at bounding box center [664, 376] width 1329 height 752
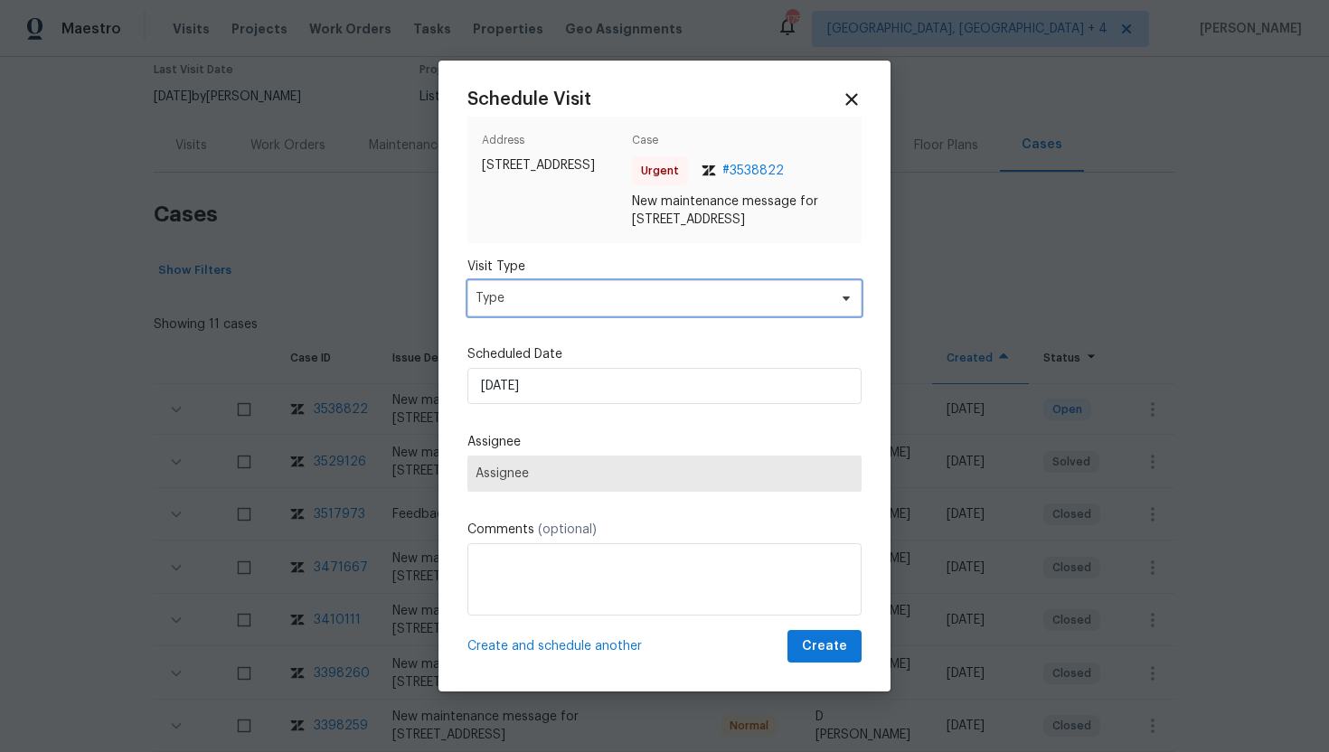
click at [587, 307] on span "Type" at bounding box center [652, 298] width 352 height 18
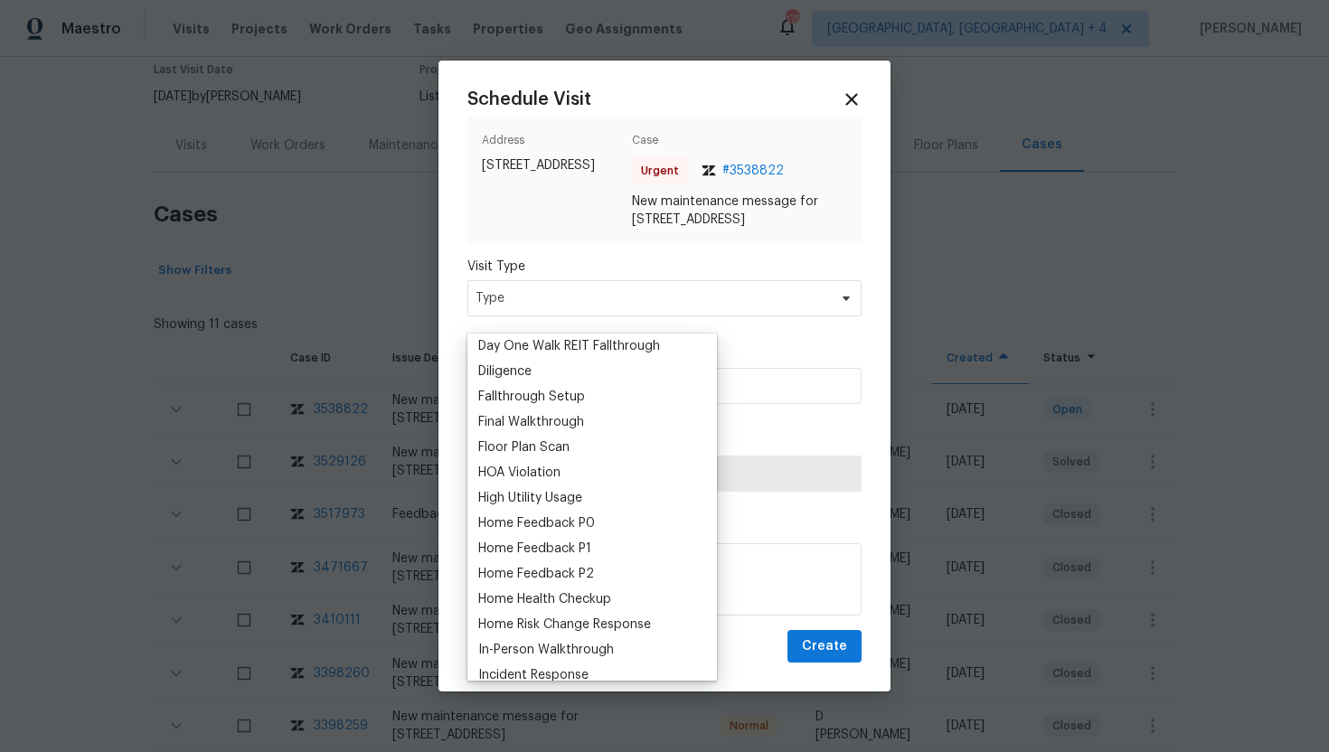
scroll to position [410, 0]
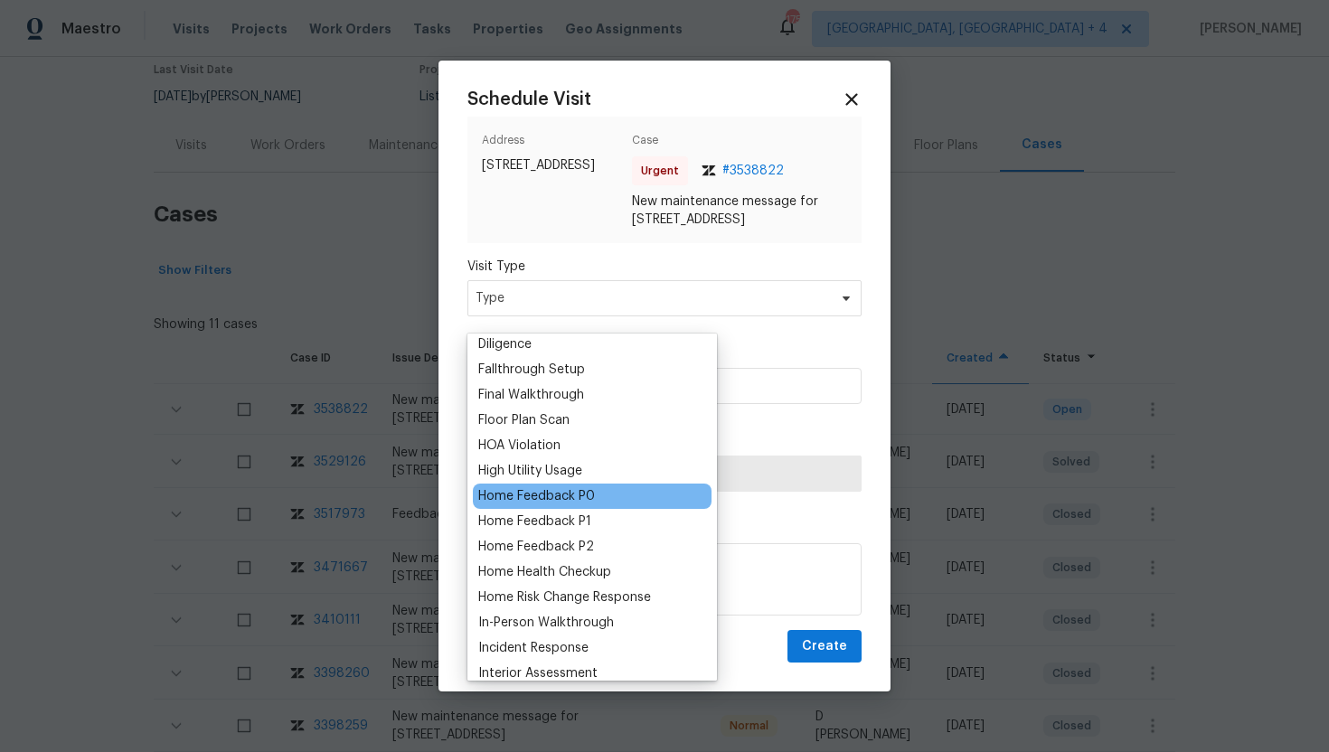
click at [580, 501] on div "Home Feedback P0" at bounding box center [536, 496] width 117 height 18
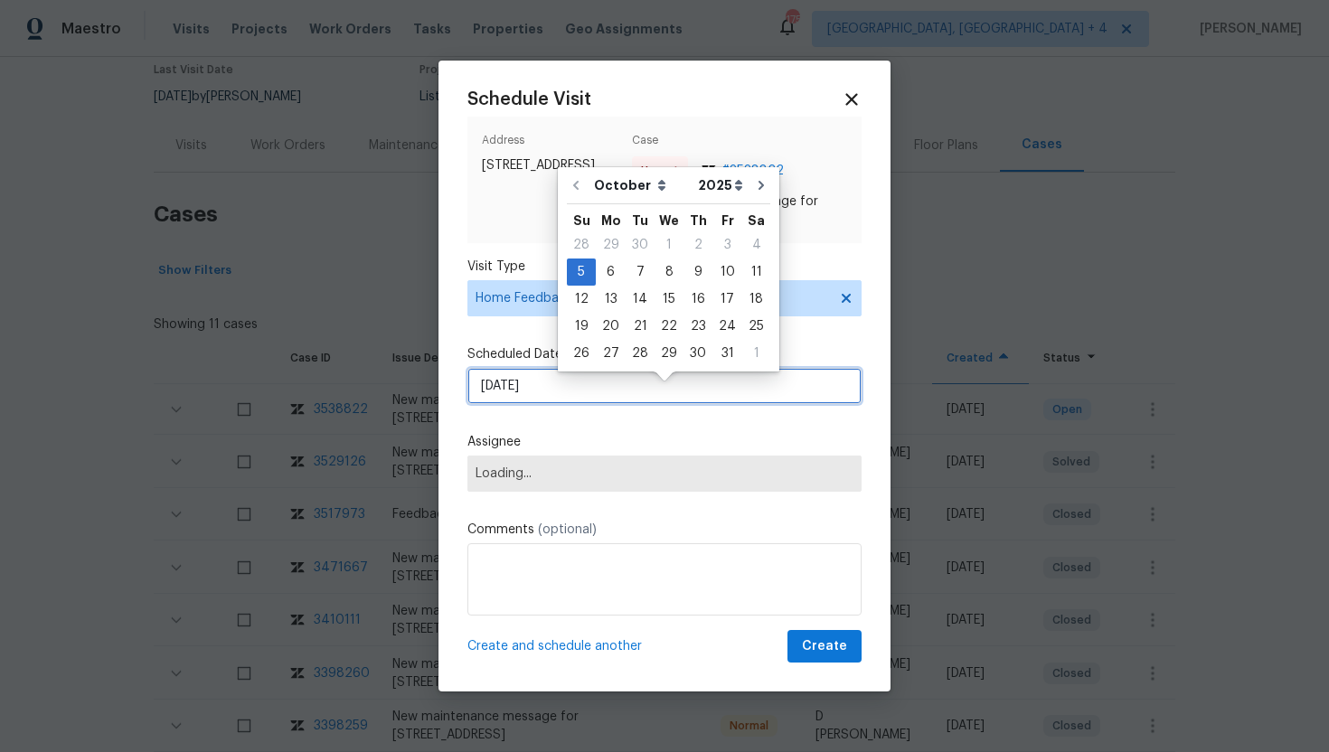
click at [569, 404] on input "10/5/2025" at bounding box center [664, 386] width 394 height 36
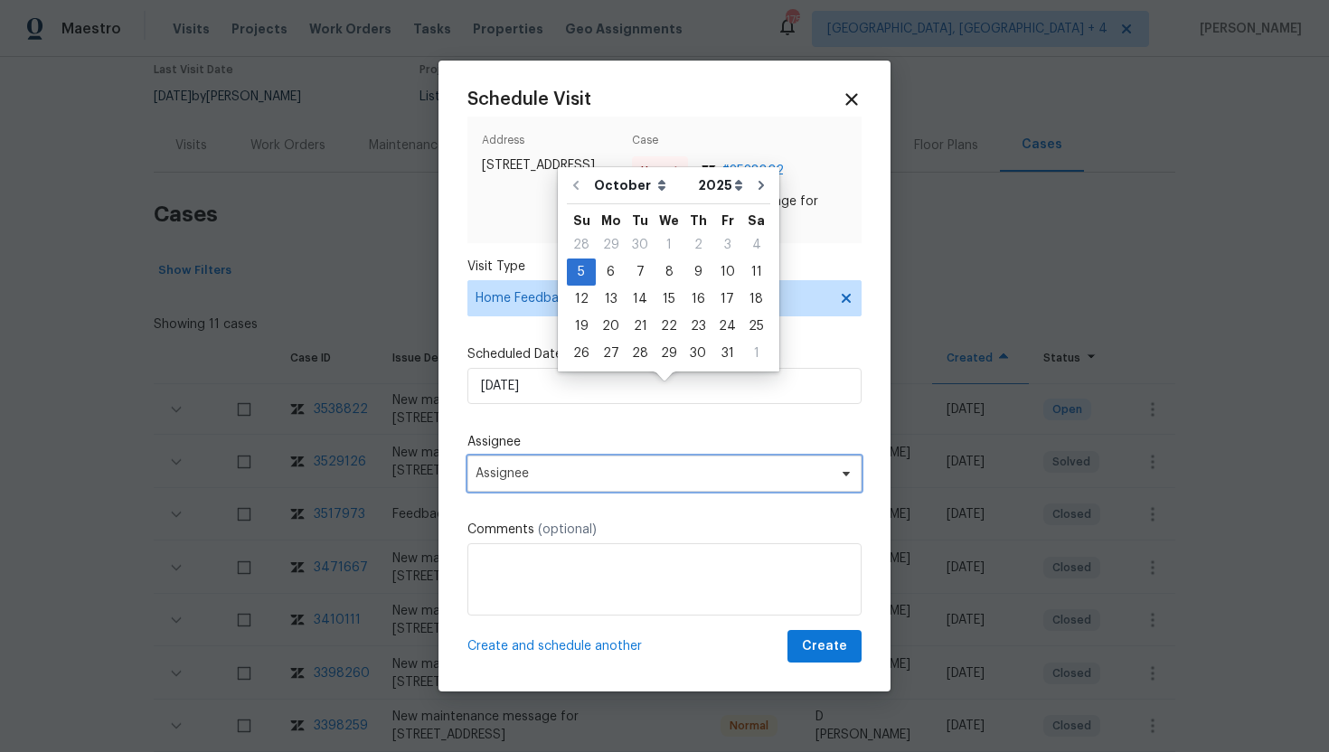
click at [574, 481] on span "Assignee" at bounding box center [653, 474] width 354 height 14
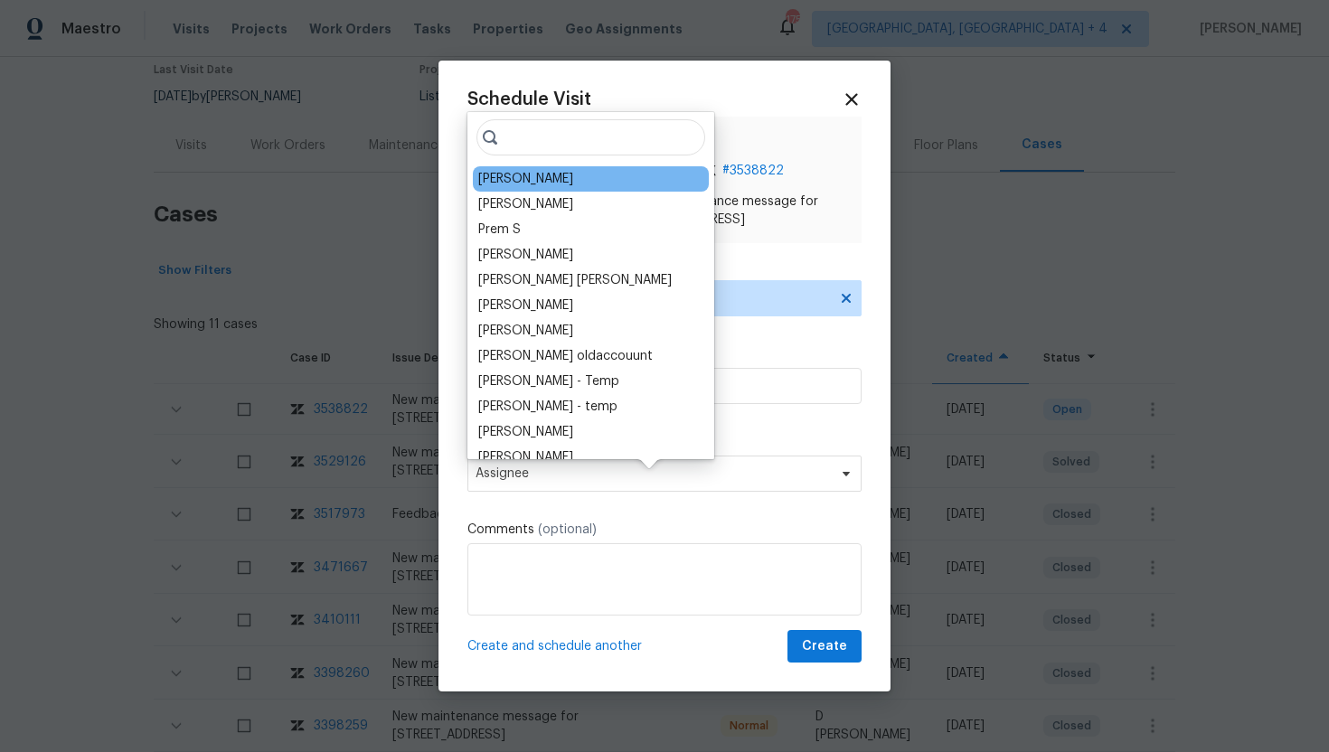
click at [524, 168] on div "Dodd Drayer" at bounding box center [591, 178] width 236 height 25
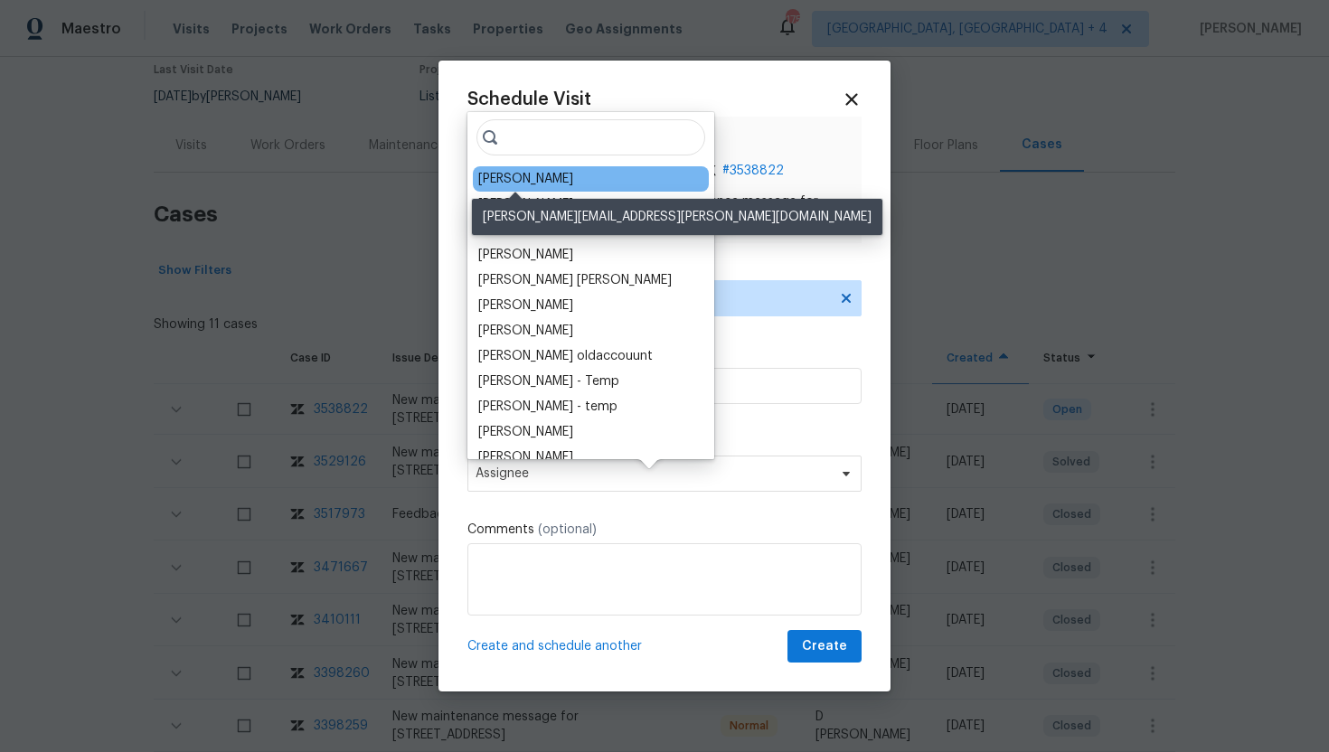
click at [527, 175] on div "Dodd Drayer" at bounding box center [525, 179] width 95 height 18
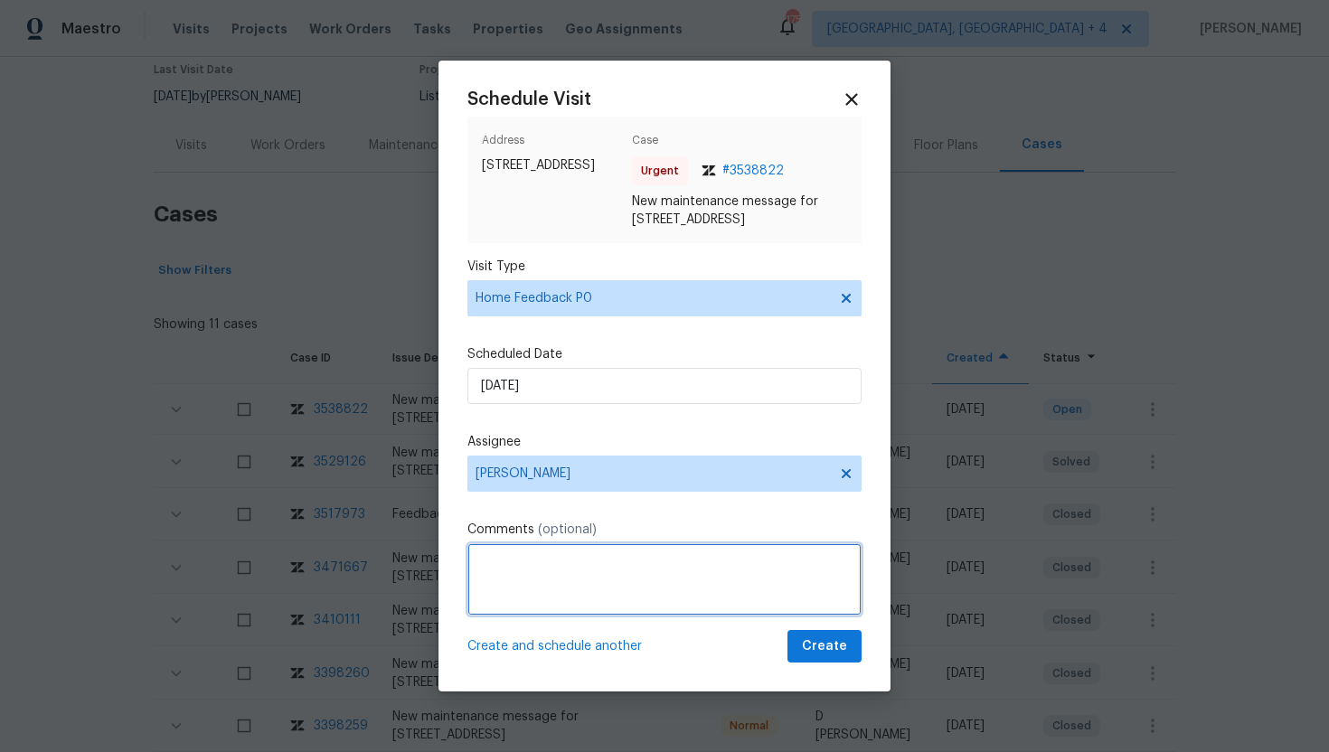
click at [582, 580] on textarea at bounding box center [664, 579] width 394 height 72
paste textarea "Note: This property has a foul odor in the kitchen/garage entryway that could b…"
type textarea "Note: This property has a foul odor in the kitchen/garage entryway that could b…"
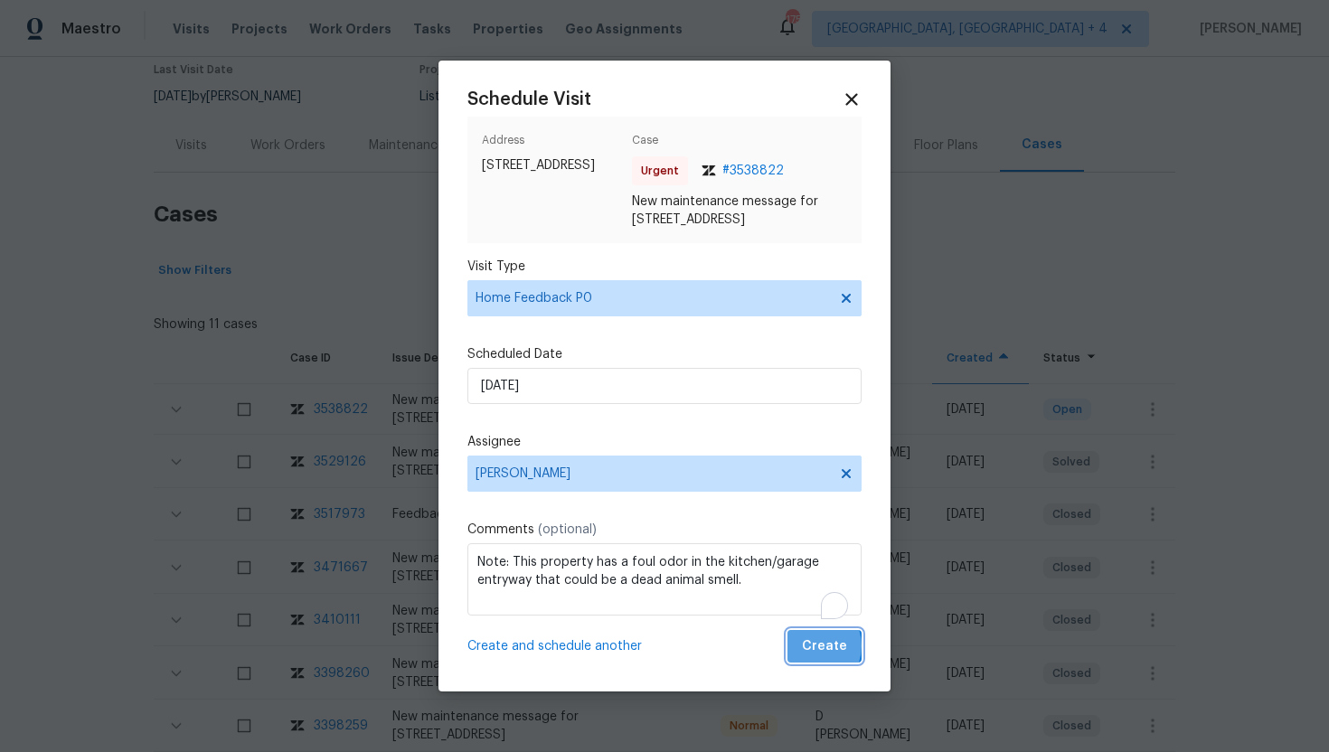
click at [813, 658] on span "Create" at bounding box center [824, 647] width 45 height 23
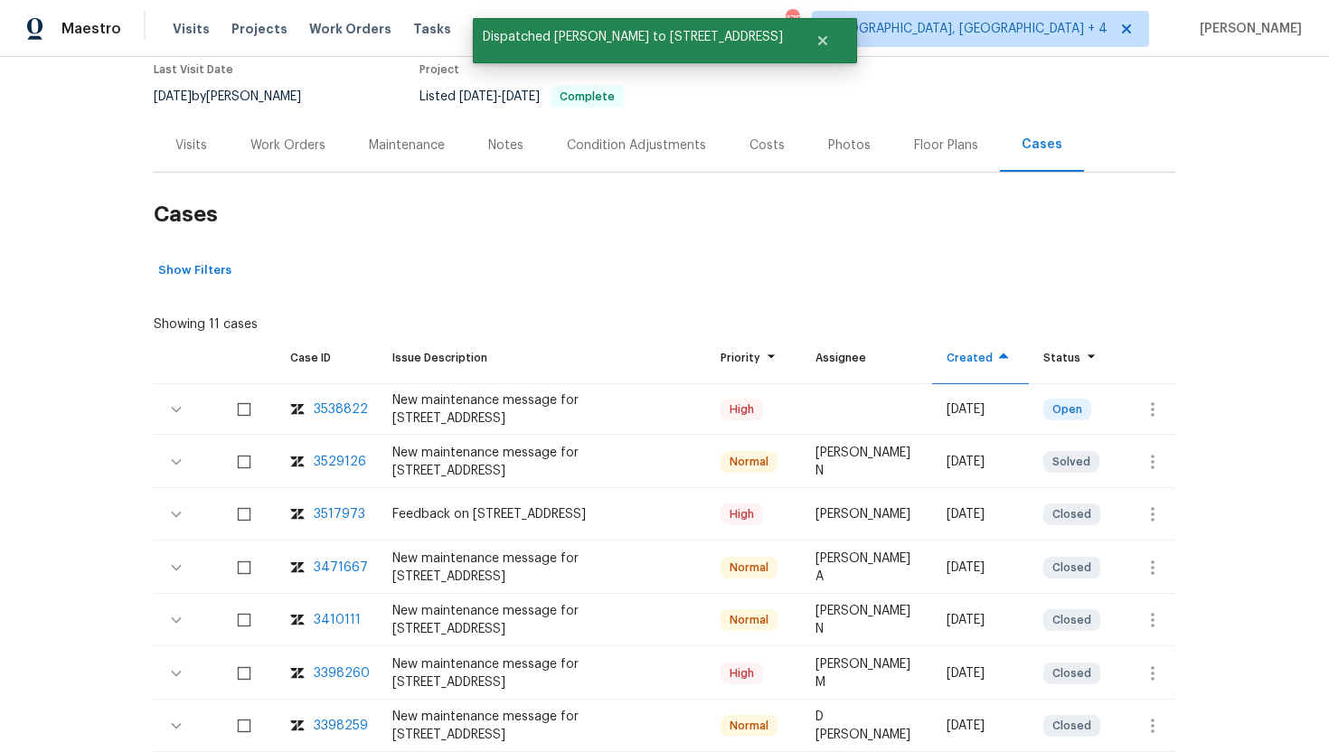
click at [197, 155] on div "Visits" at bounding box center [191, 144] width 75 height 53
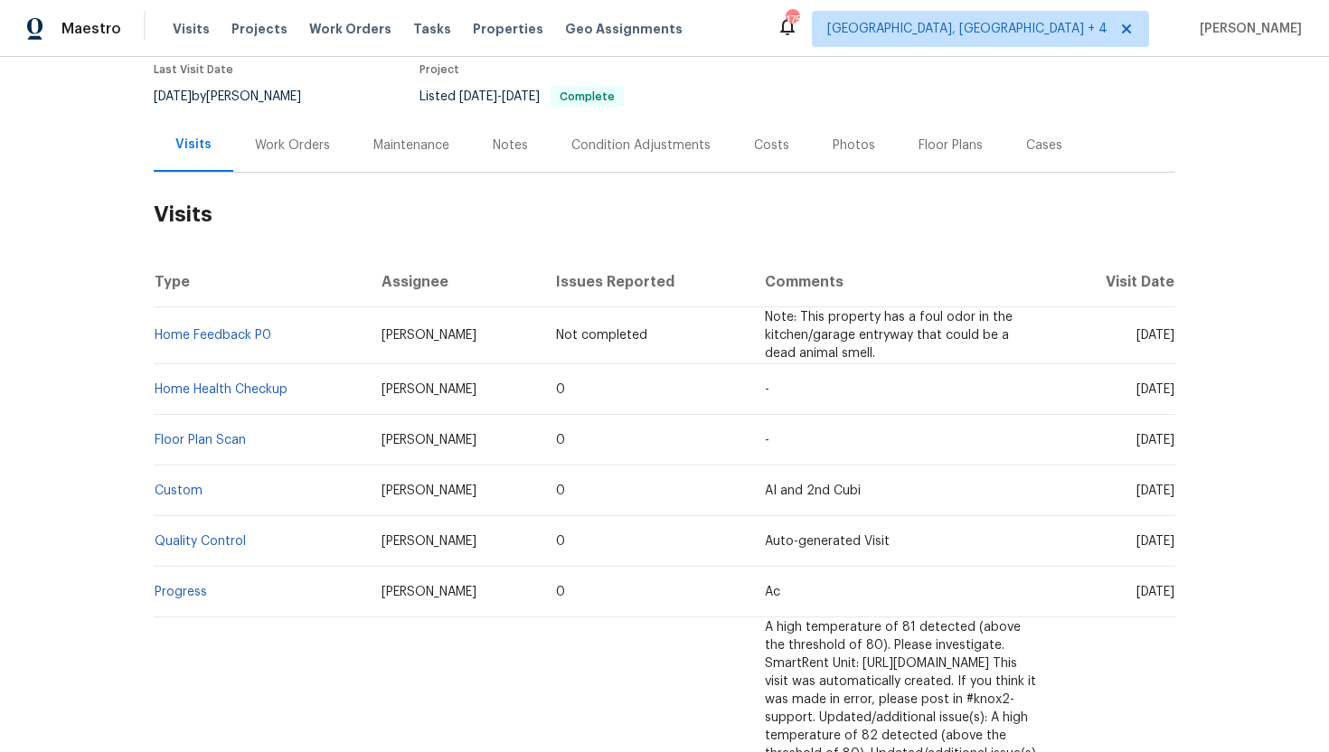
drag, startPoint x: 1136, startPoint y: 388, endPoint x: 1175, endPoint y: 406, distance: 43.7
click at [1175, 408] on div "Back to all projects 5632 Fair Ridge Pl, Indianapolis, IN 46221 3 Beds | 2 1/2 …" at bounding box center [664, 404] width 1329 height 695
copy span "Sep 16 2025"
click at [1095, 424] on td "Mon, Jul 07 2025" at bounding box center [1116, 440] width 118 height 51
drag, startPoint x: 1135, startPoint y: 391, endPoint x: 1174, endPoint y: 404, distance: 41.2
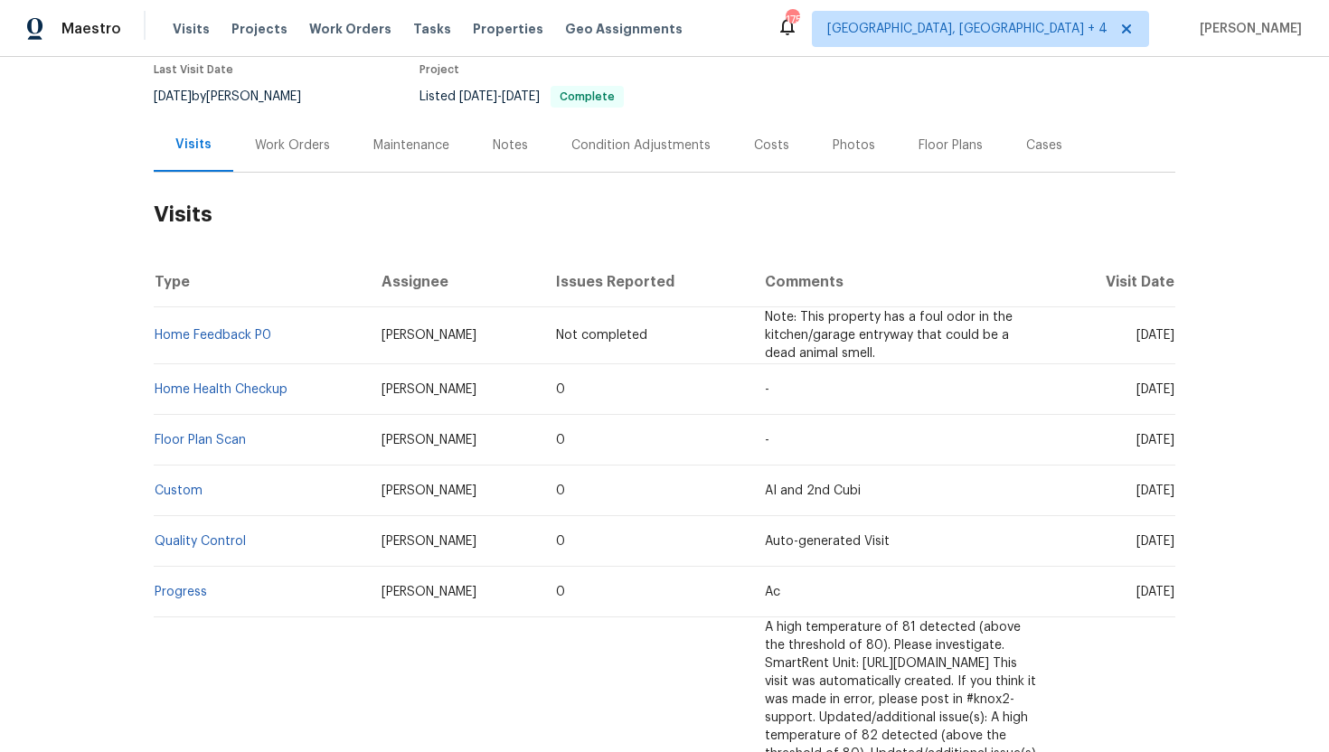
click at [1174, 406] on td "Tue, Sep 16 2025" at bounding box center [1116, 389] width 118 height 51
copy span "Sep 16 2025"
drag, startPoint x: 385, startPoint y: 352, endPoint x: 299, endPoint y: 350, distance: 85.9
click at [367, 352] on td "Dodd Drayer" at bounding box center [454, 335] width 175 height 57
copy span "Dodd Drayer"
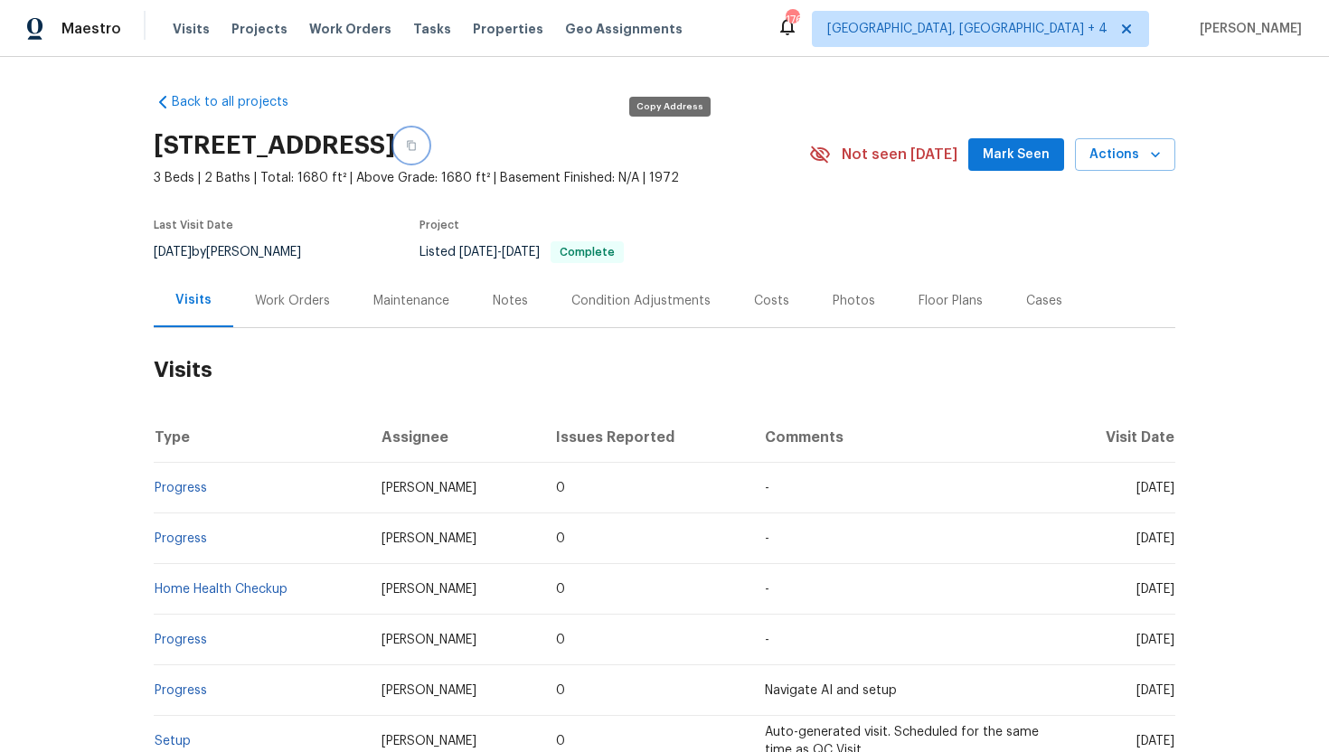
click at [428, 139] on button "button" at bounding box center [411, 145] width 33 height 33
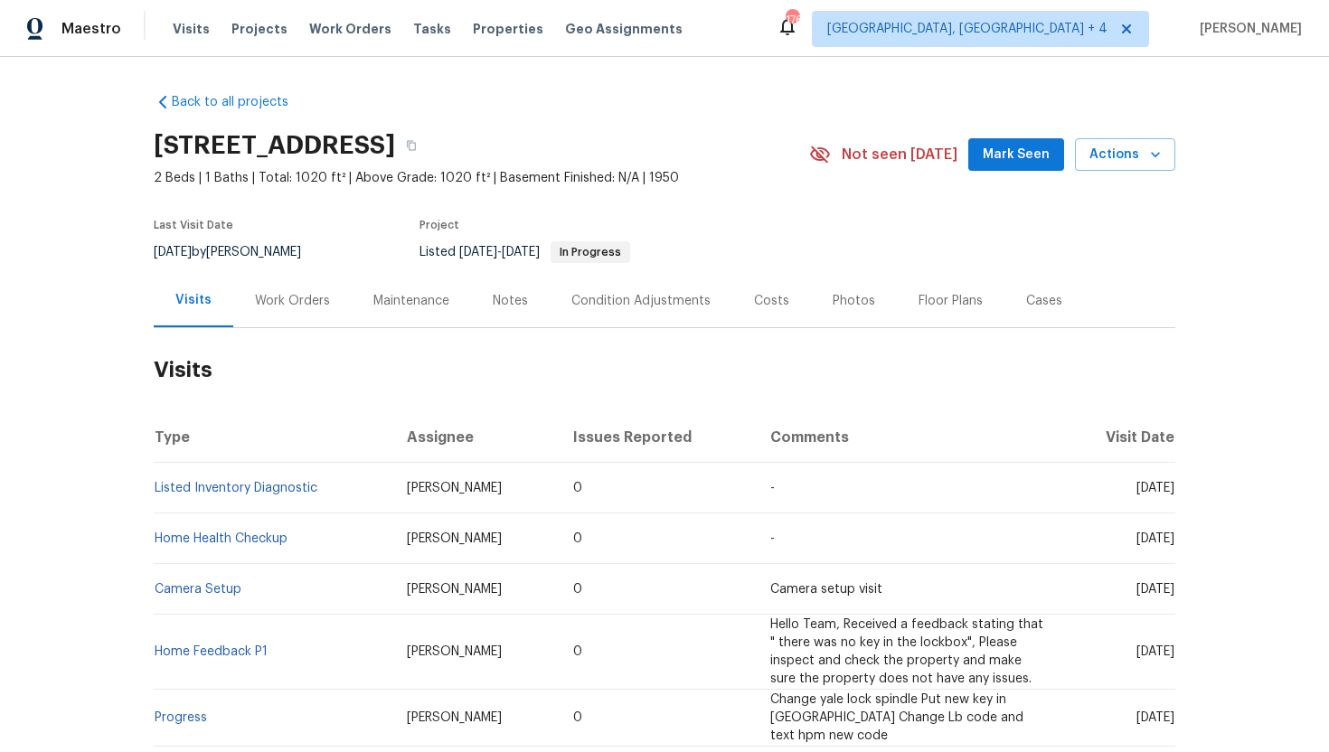
click at [292, 311] on div "Work Orders" at bounding box center [292, 300] width 118 height 53
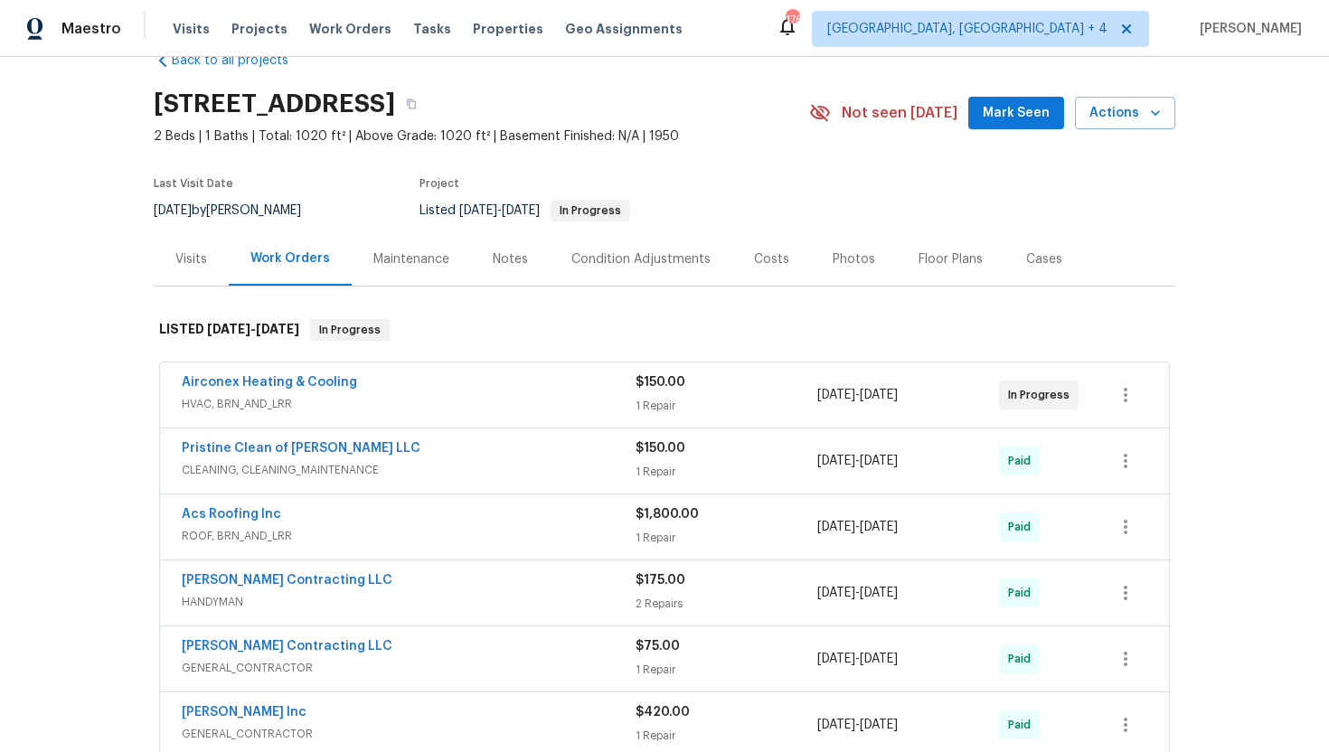
scroll to position [47, 0]
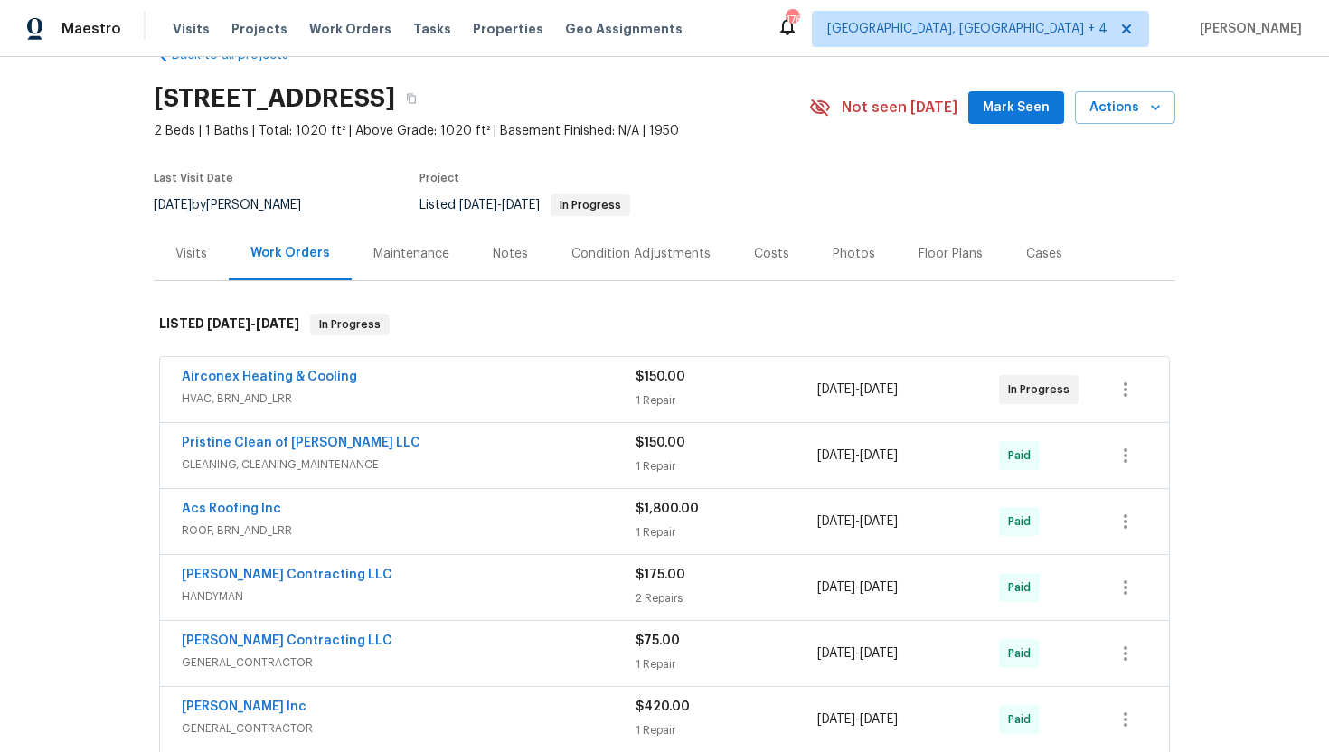
click at [350, 459] on span "CLEANING, CLEANING_MAINTENANCE" at bounding box center [409, 465] width 454 height 18
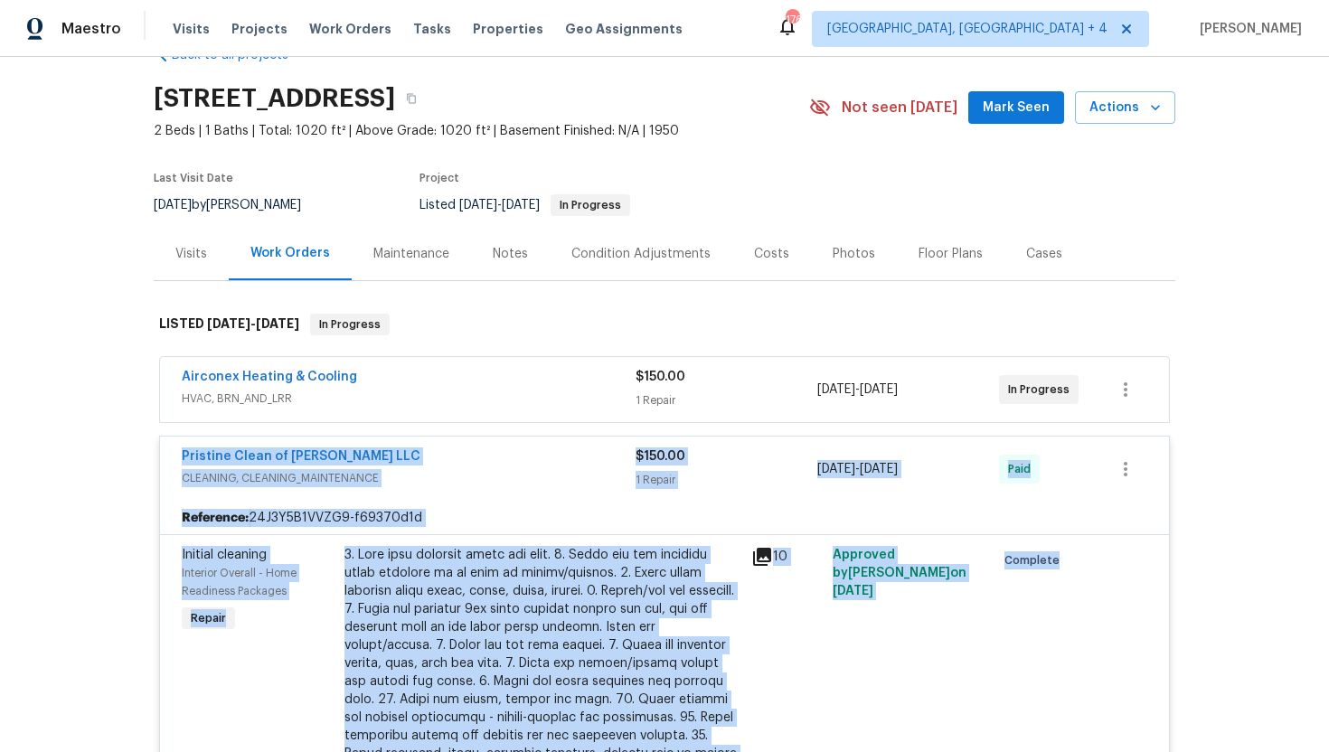
drag, startPoint x: 356, startPoint y: 453, endPoint x: 169, endPoint y: 456, distance: 187.2
click at [450, 477] on span "CLEANING, CLEANING_MAINTENANCE" at bounding box center [409, 478] width 454 height 18
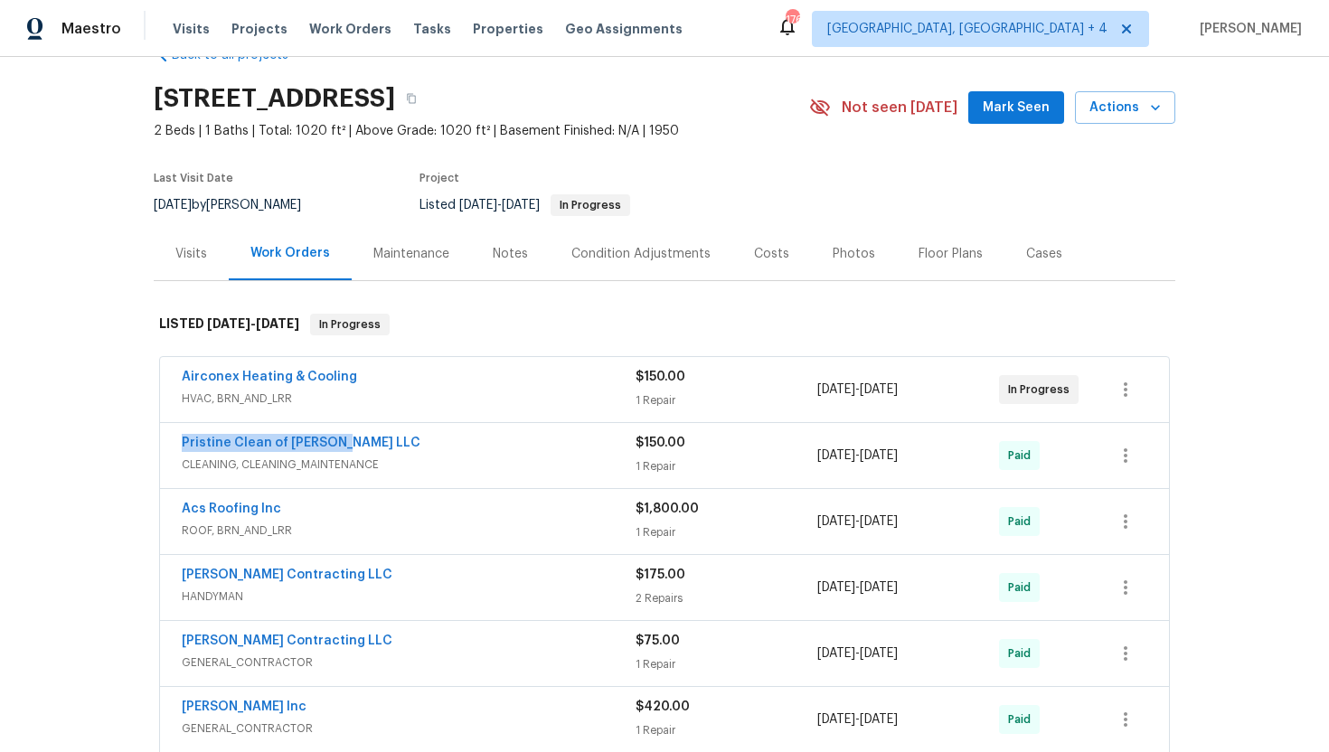
drag, startPoint x: 354, startPoint y: 439, endPoint x: 167, endPoint y: 441, distance: 186.3
click at [167, 441] on div "Pristine Clean of Troy LLC CLEANING, CLEANING_MAINTENANCE $150.00 1 Repair 8/5/…" at bounding box center [664, 455] width 1009 height 65
copy link "Pristine Clean of Troy LLC"
drag, startPoint x: 950, startPoint y: 465, endPoint x: 805, endPoint y: 453, distance: 146.0
click at [805, 453] on div "Pristine Clean of Troy LLC CLEANING, CLEANING_MAINTENANCE $150.00 1 Repair 8/5/…" at bounding box center [643, 455] width 922 height 43
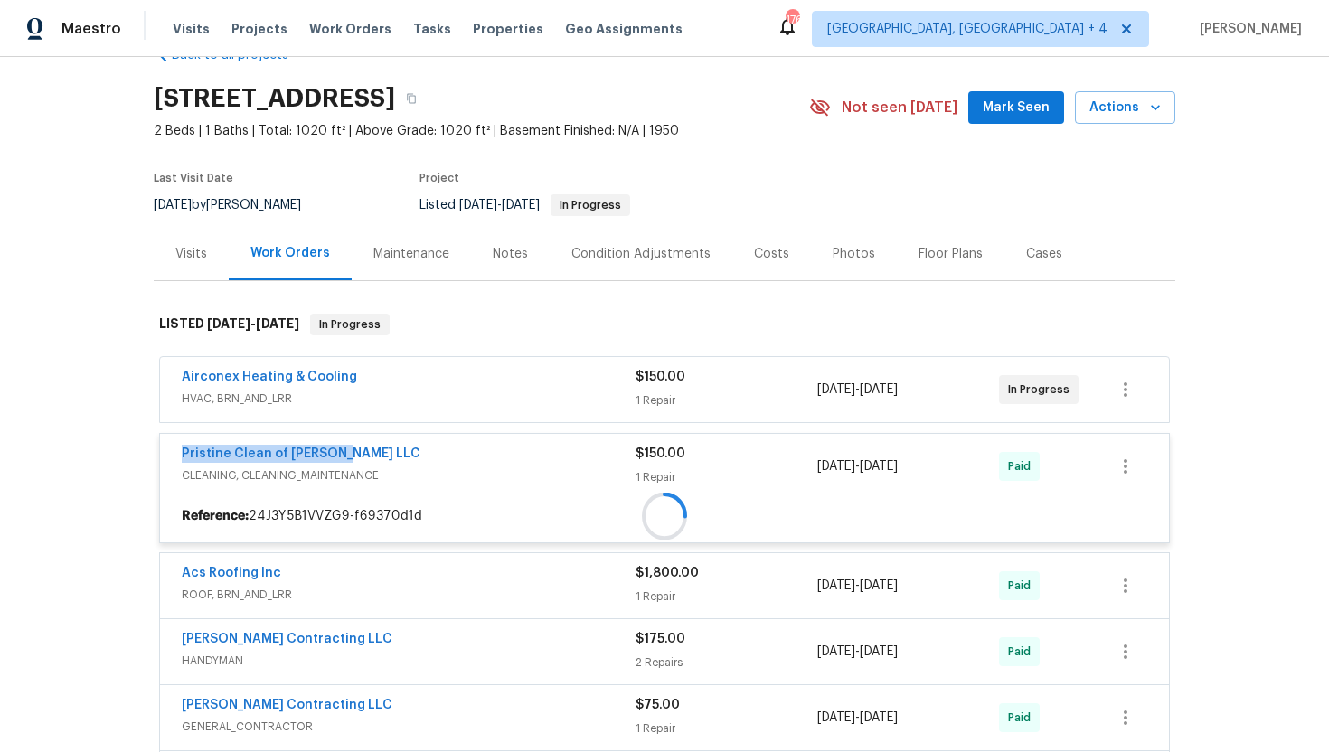
copy div "1 Repair 8/5/2025 - 8/5/2025"
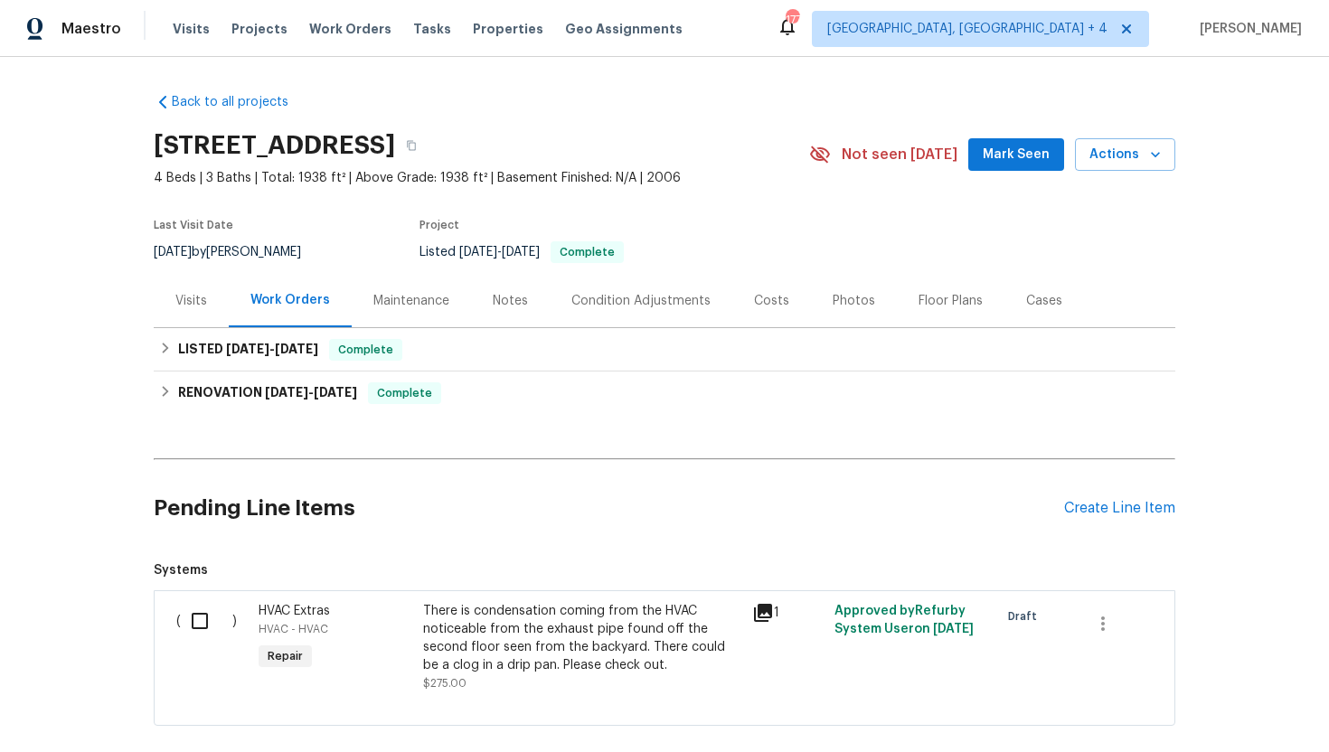
click at [197, 301] on div "Visits" at bounding box center [191, 301] width 32 height 18
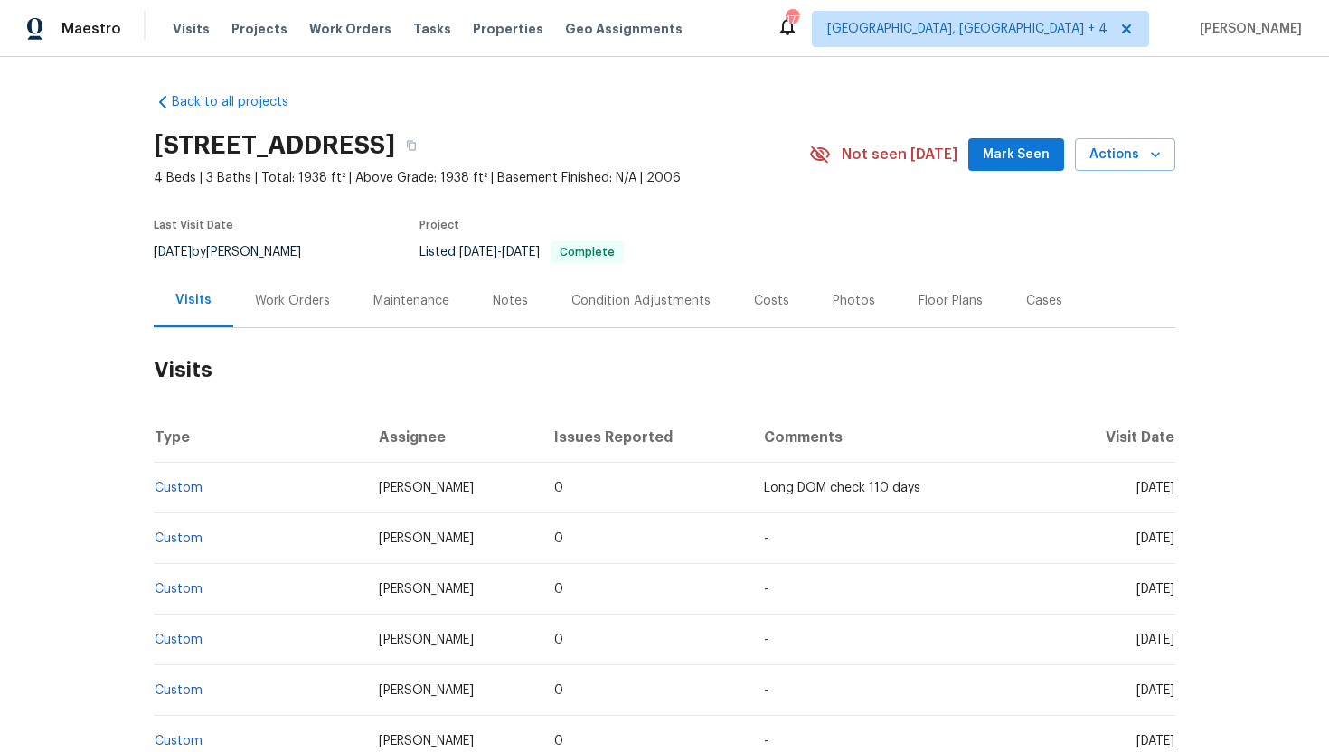
click at [286, 307] on div "Work Orders" at bounding box center [292, 301] width 75 height 18
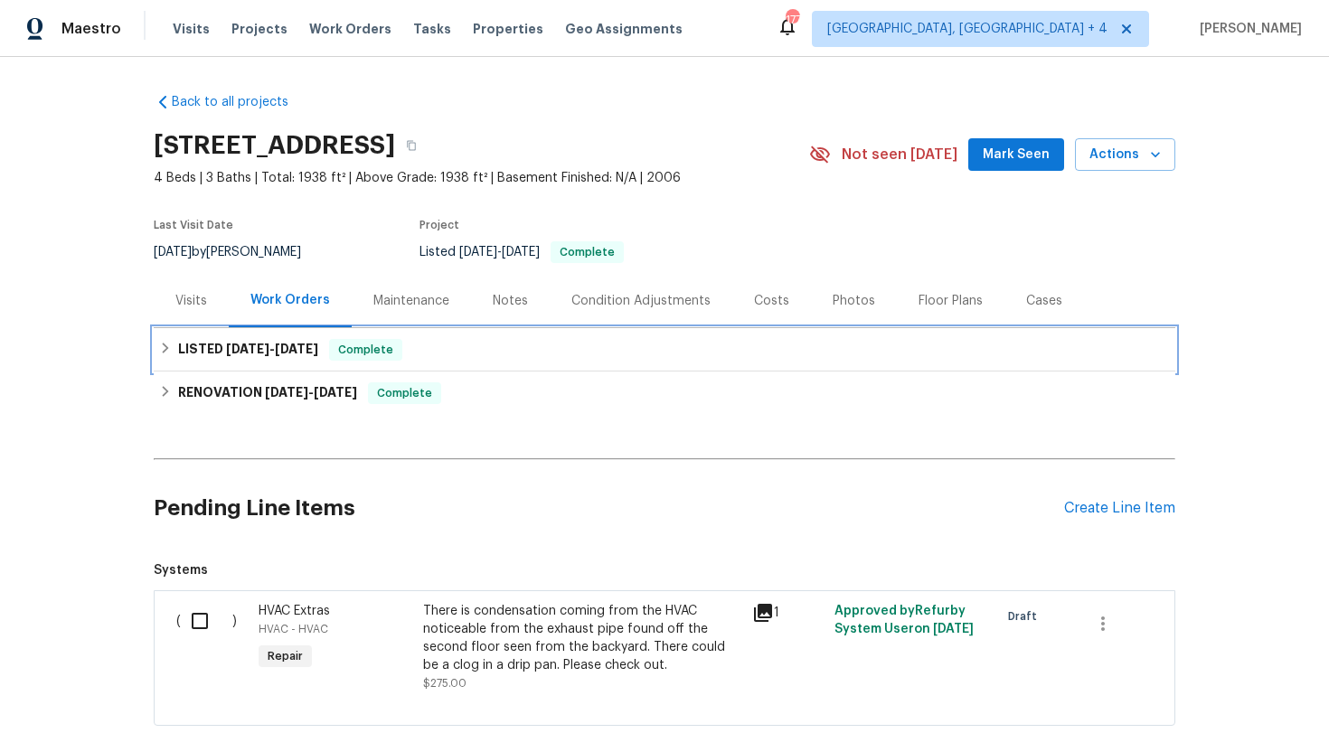
click at [316, 357] on div "LISTED [DATE] - [DATE] Complete" at bounding box center [664, 350] width 1011 height 22
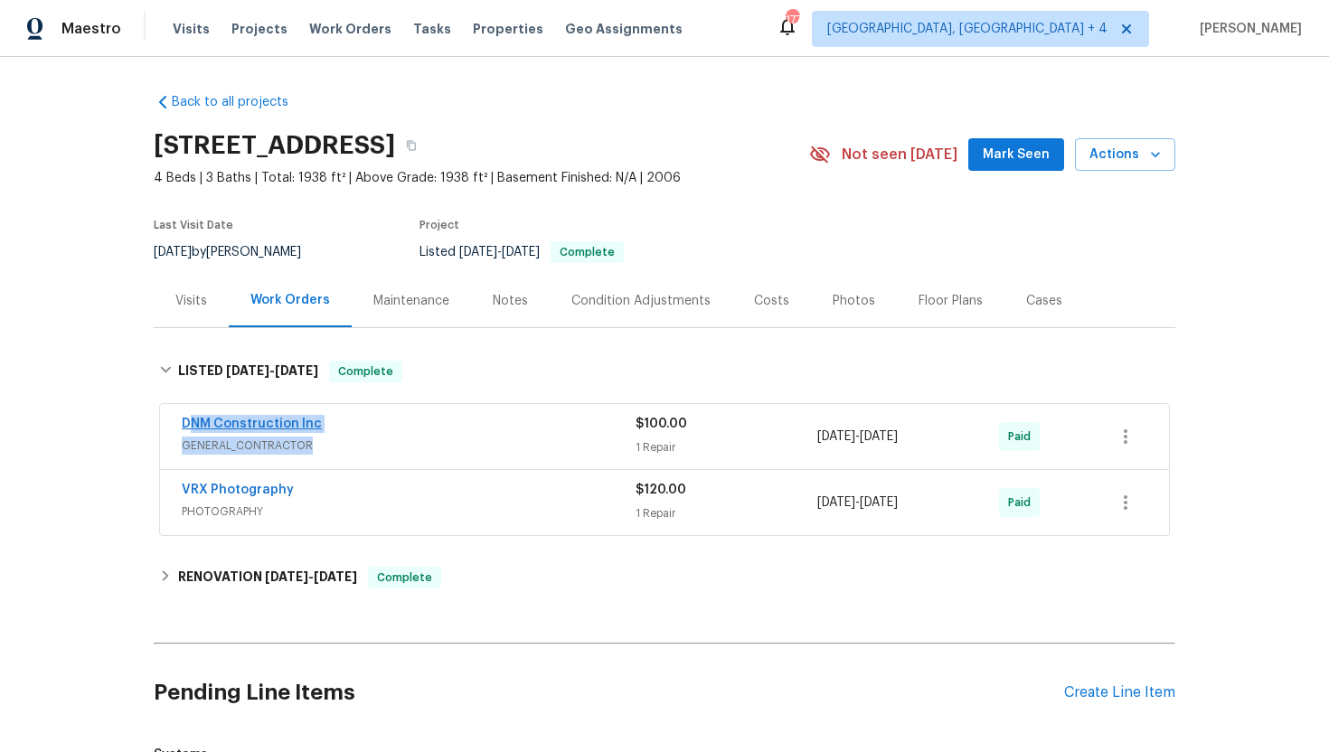
drag, startPoint x: 352, startPoint y: 451, endPoint x: 189, endPoint y: 427, distance: 164.6
click at [189, 427] on div "DNM Construction Inc GENERAL_CONTRACTOR" at bounding box center [409, 435] width 454 height 40
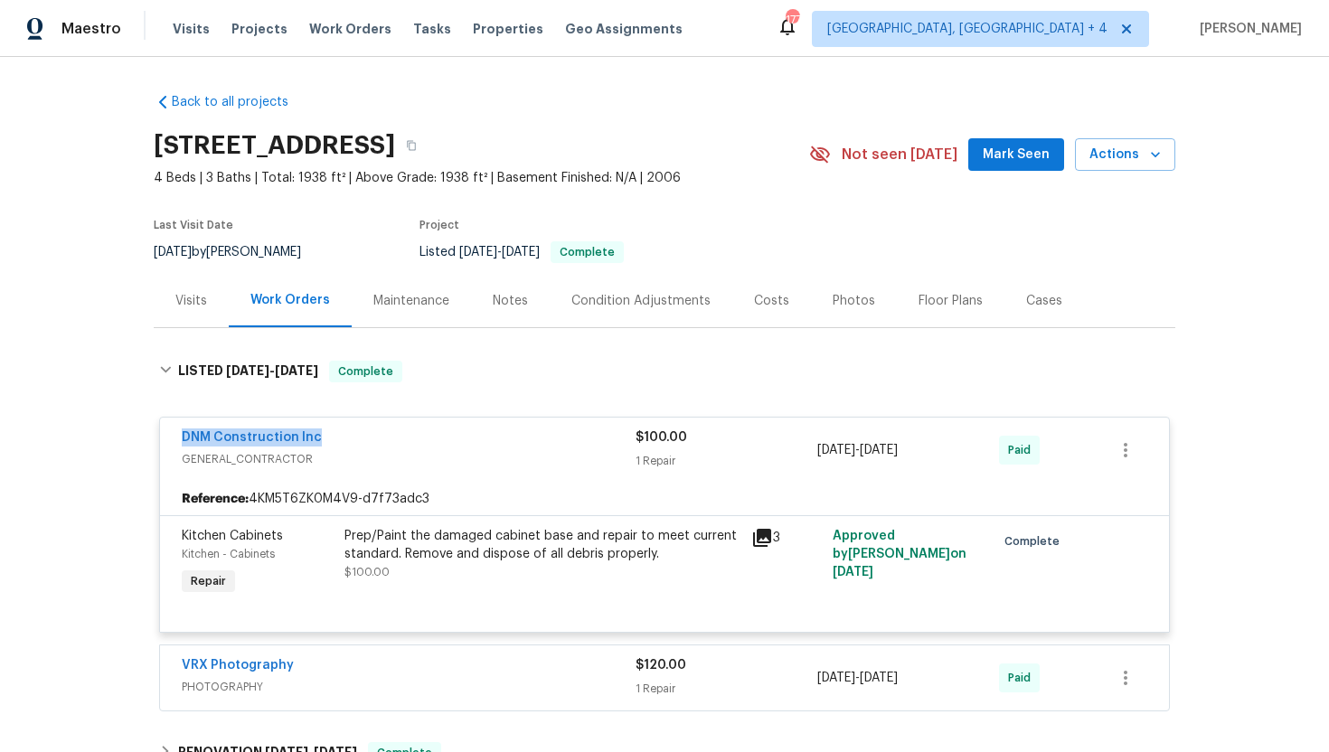
drag, startPoint x: 338, startPoint y: 443, endPoint x: 129, endPoint y: 442, distance: 208.9
click at [129, 442] on div "Back to all projects [STREET_ADDRESS] 4 Beds | 3 Baths | Total: 1938 ft² | Abov…" at bounding box center [664, 404] width 1329 height 695
copy link "DNM Construction Inc"
drag, startPoint x: 941, startPoint y: 459, endPoint x: 816, endPoint y: 450, distance: 125.1
click at [816, 450] on div "DNM Construction Inc GENERAL_CONTRACTOR $100.00 1 Repair [DATE] - [DATE] Paid" at bounding box center [643, 450] width 922 height 43
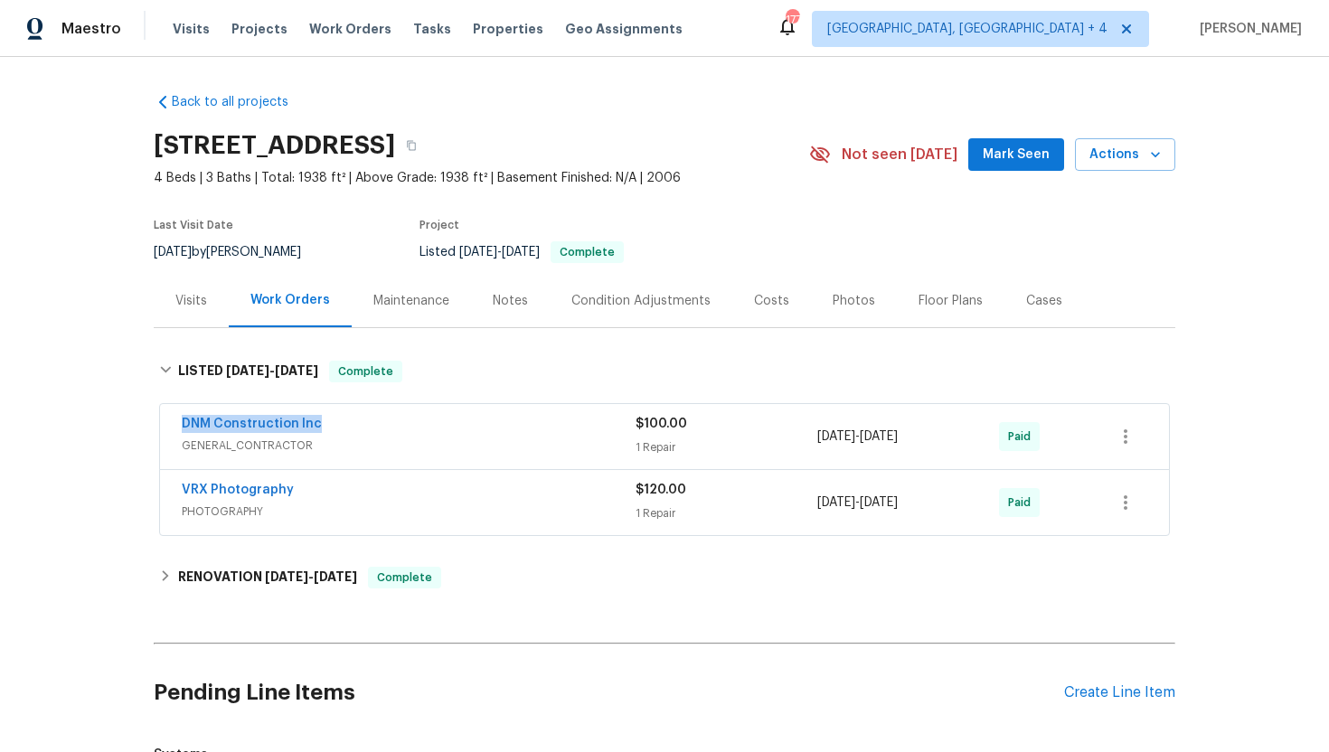
copy div "1 Repair [DATE] - [DATE]"
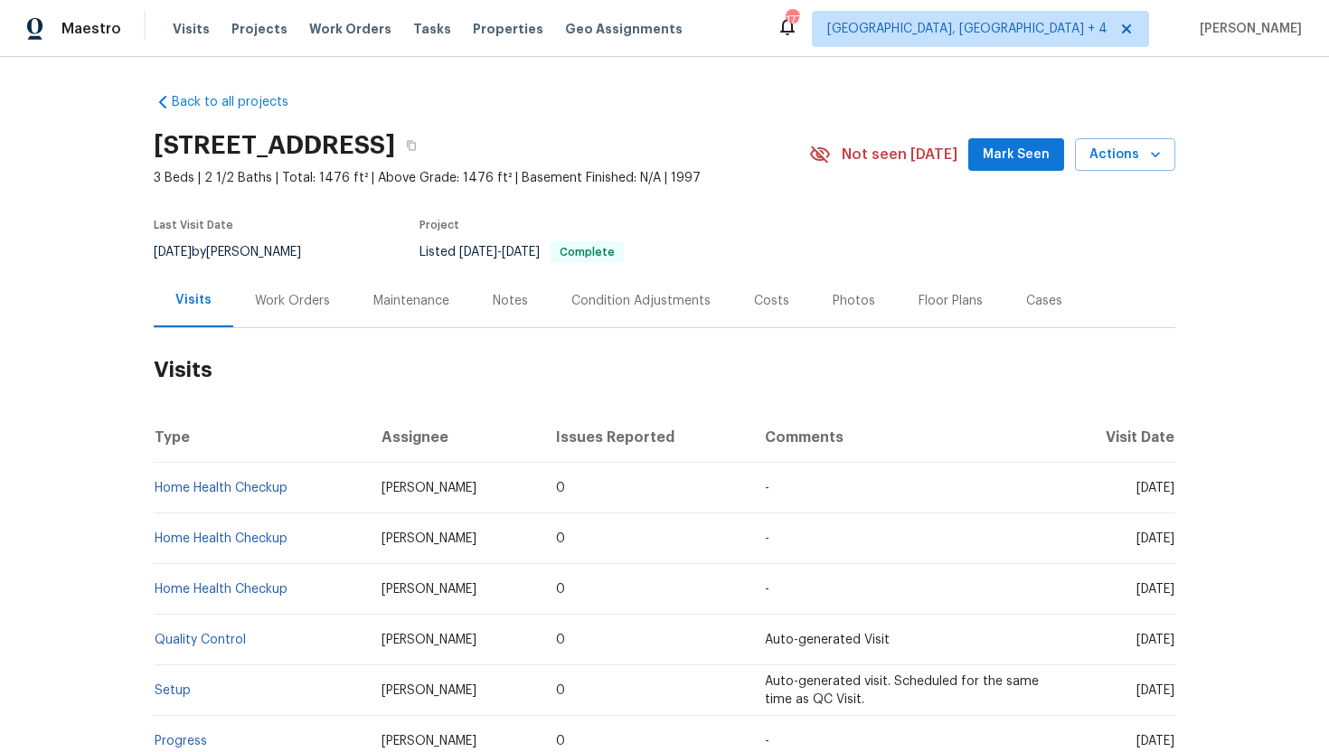
click at [298, 308] on div "Work Orders" at bounding box center [292, 301] width 75 height 18
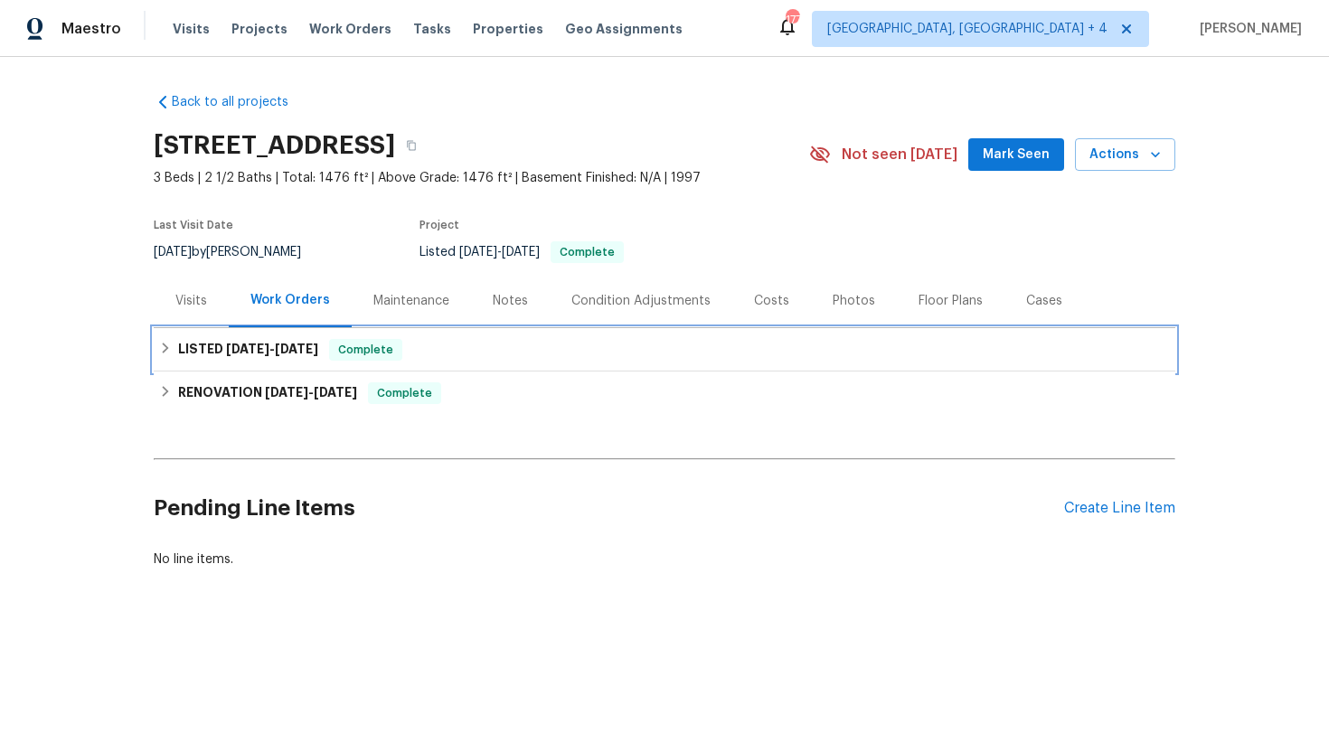
click at [311, 347] on span "9/1/25" at bounding box center [296, 349] width 43 height 13
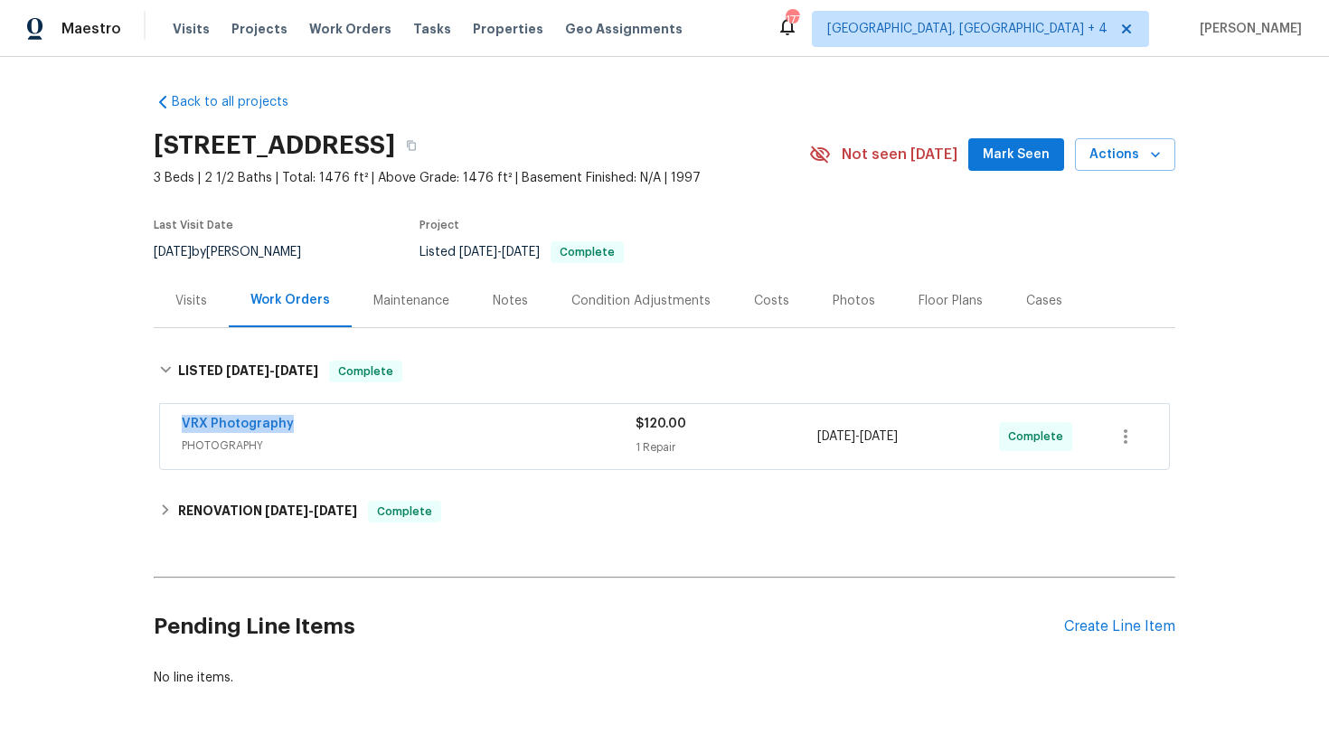
drag, startPoint x: 311, startPoint y: 427, endPoint x: 151, endPoint y: 428, distance: 160.0
click at [151, 428] on div "Back to all projects 14308 SE 7th Way, Vancouver, WA 98683 3 Beds | 2 1/2 Baths…" at bounding box center [664, 404] width 1329 height 695
copy link "VRX Photography"
drag, startPoint x: 944, startPoint y: 437, endPoint x: 810, endPoint y: 439, distance: 133.8
click at [810, 440] on div "VRX Photography PHOTOGRAPHY $120.00 1 Repair 8/30/2025 - 9/1/2025 Complete" at bounding box center [643, 436] width 922 height 43
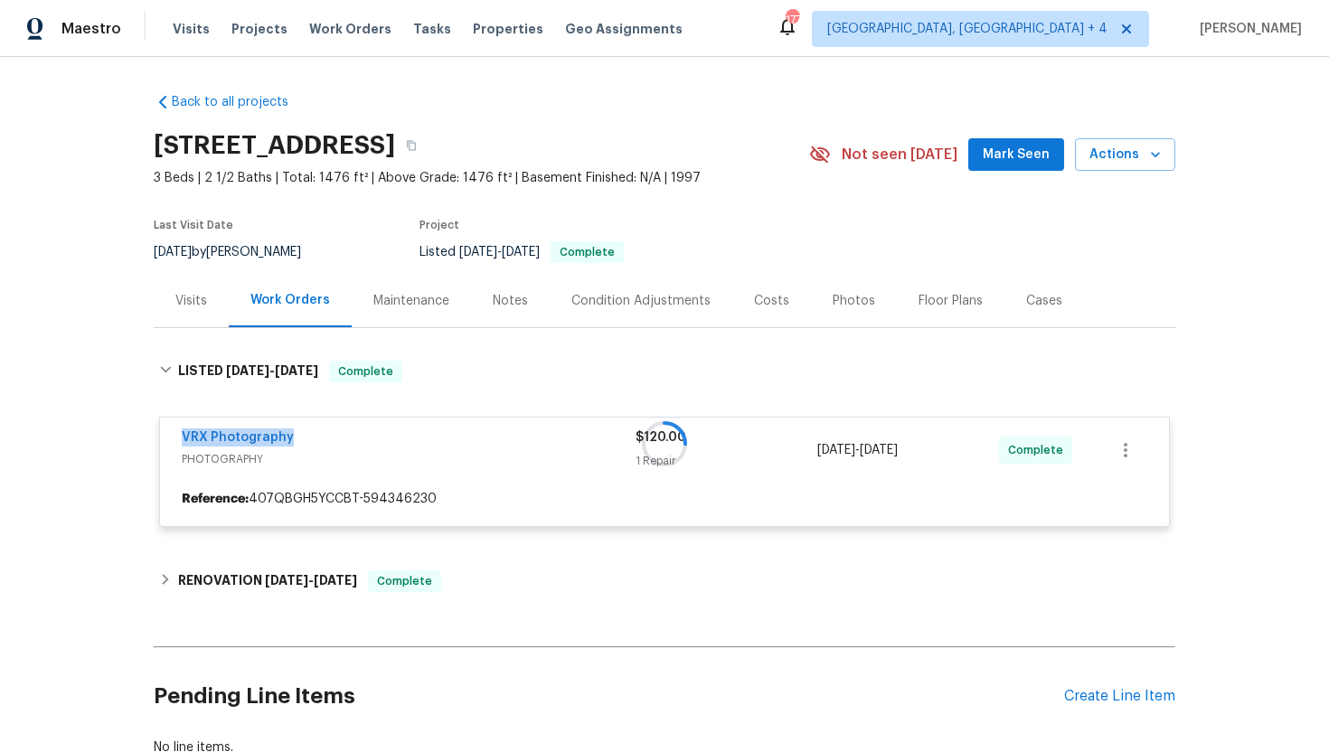
copy div "8/30/2025 - 9/1/2025"
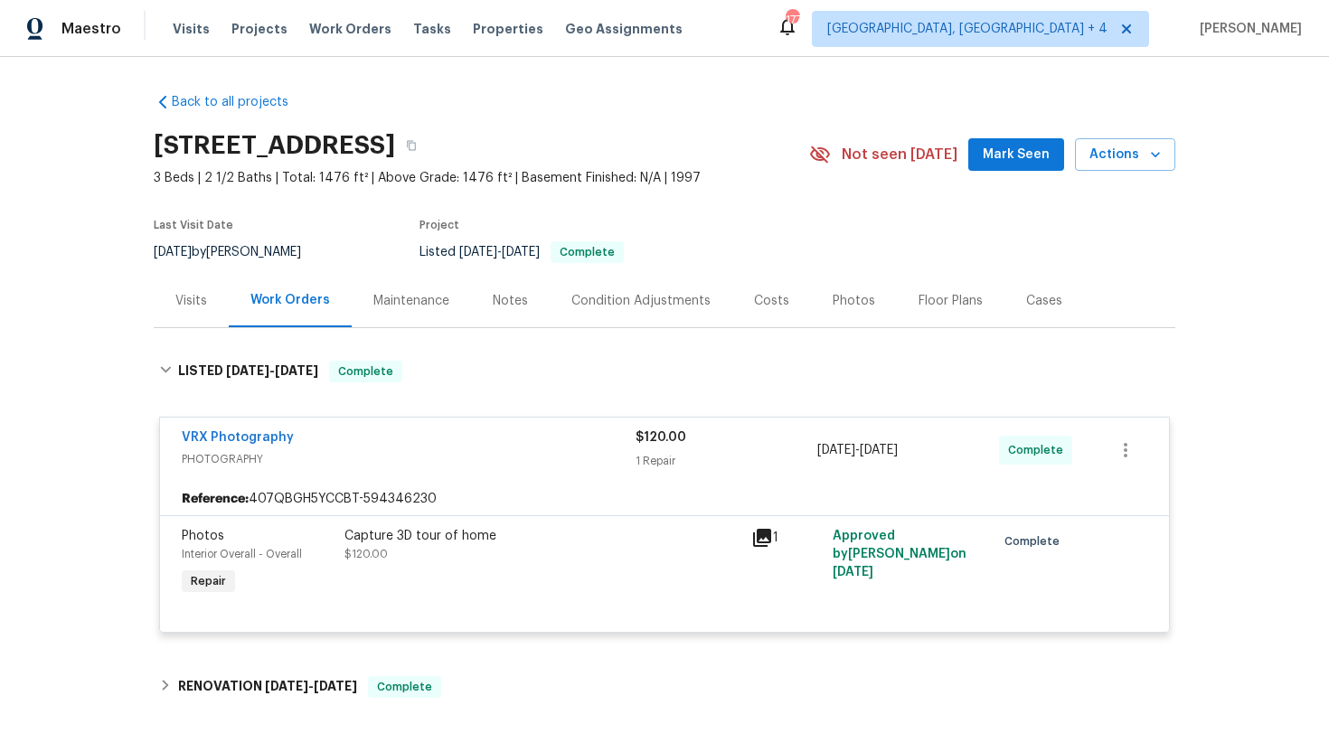
click at [197, 304] on div "Visits" at bounding box center [191, 301] width 32 height 18
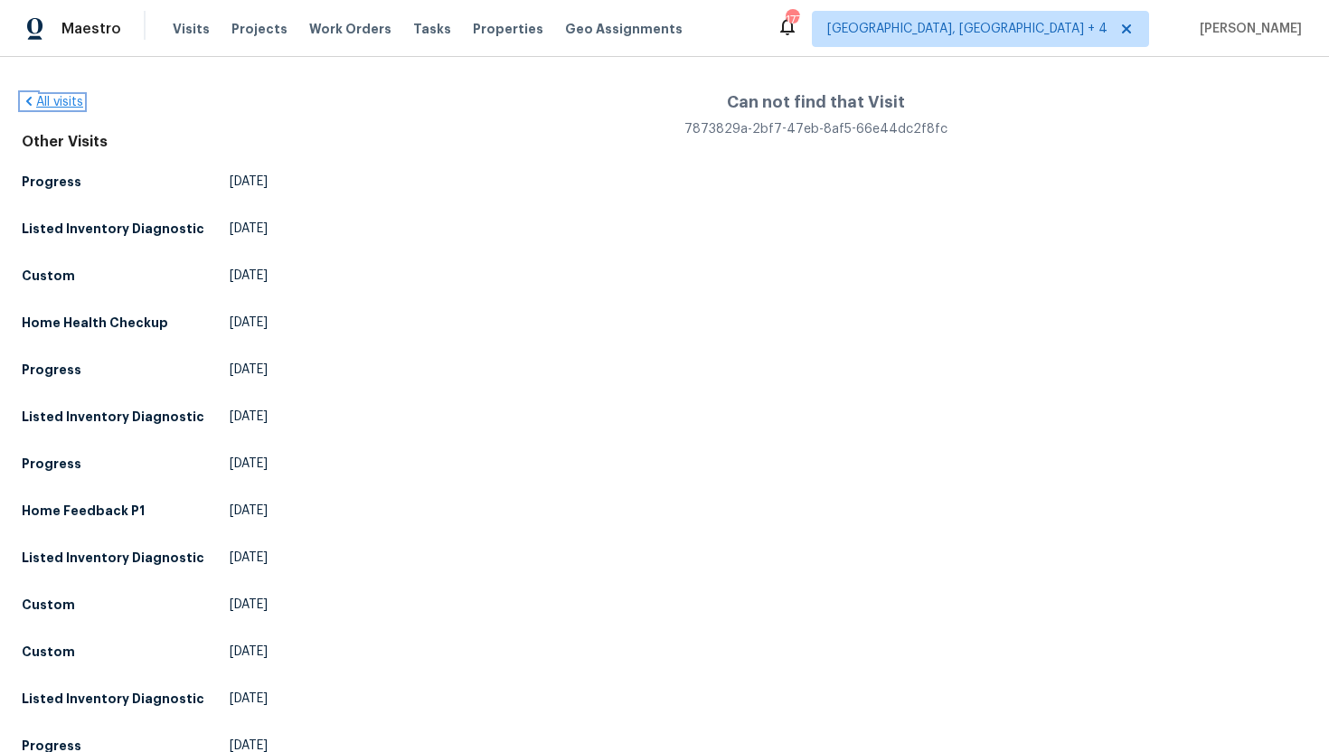
click at [50, 105] on link "All visits" at bounding box center [52, 102] width 61 height 13
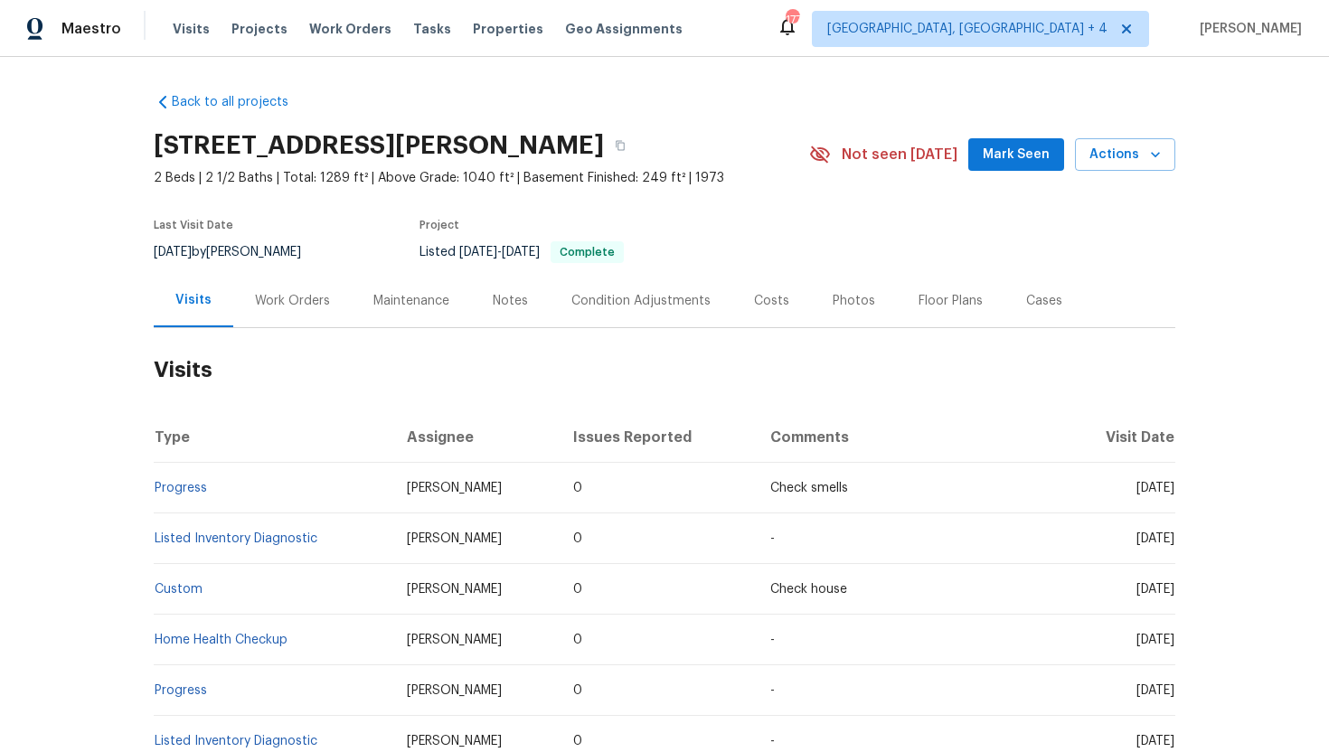
click at [300, 313] on div "Work Orders" at bounding box center [292, 300] width 118 height 53
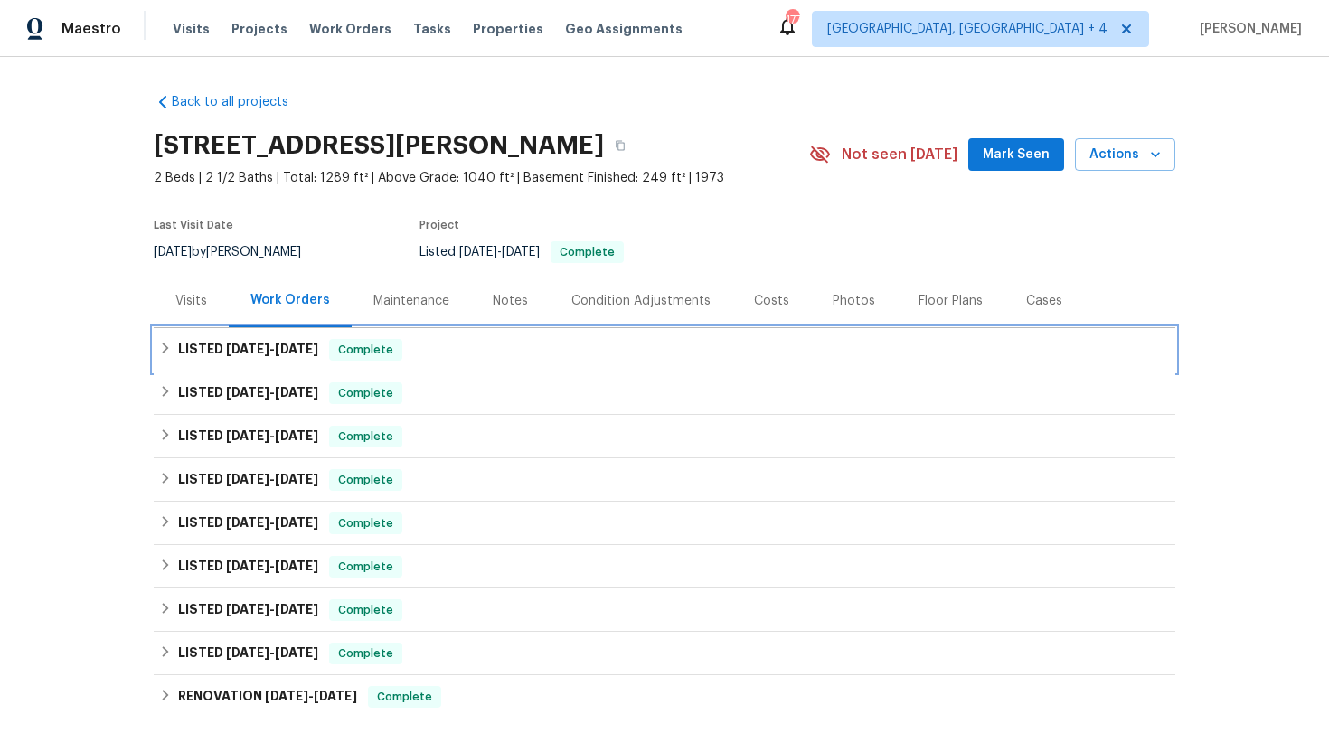
click at [417, 352] on div "LISTED 9/11/25 - 9/15/25 Complete" at bounding box center [664, 350] width 1011 height 22
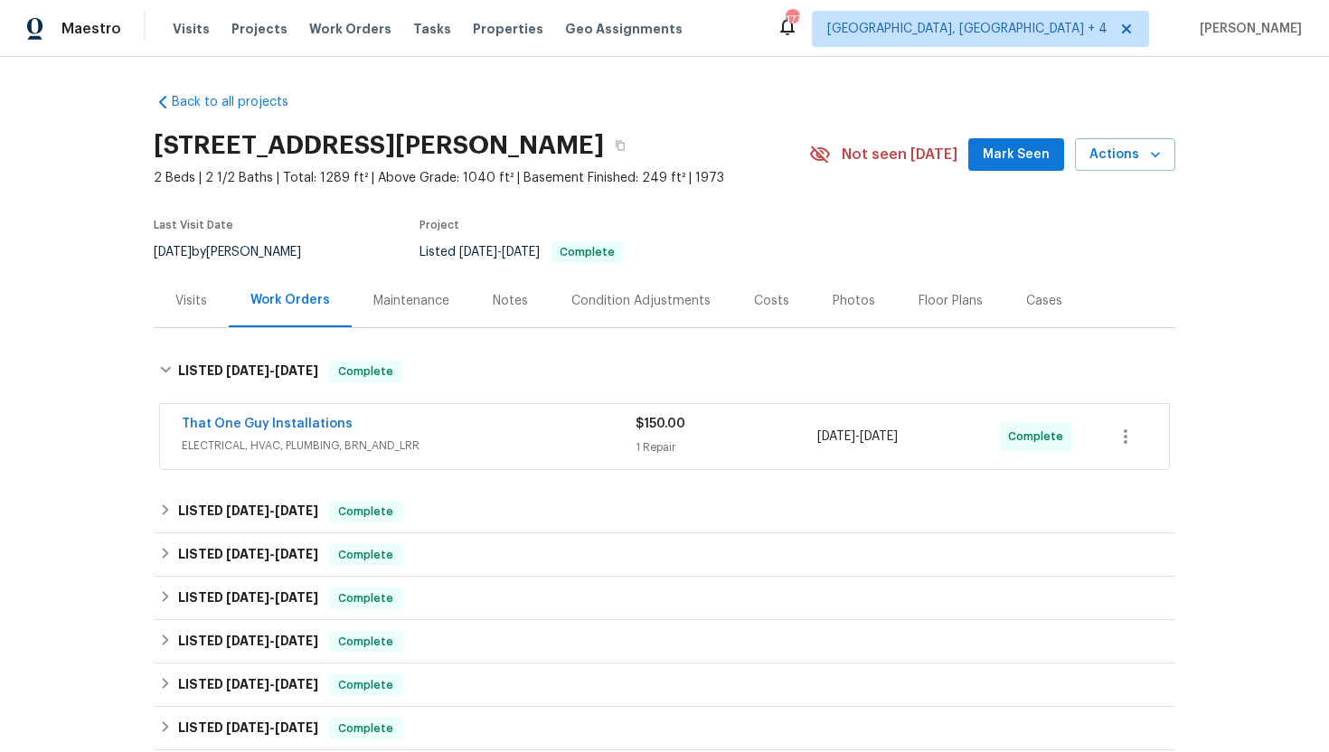
click at [457, 438] on span "ELECTRICAL, HVAC, PLUMBING, BRN_AND_LRR" at bounding box center [409, 446] width 454 height 18
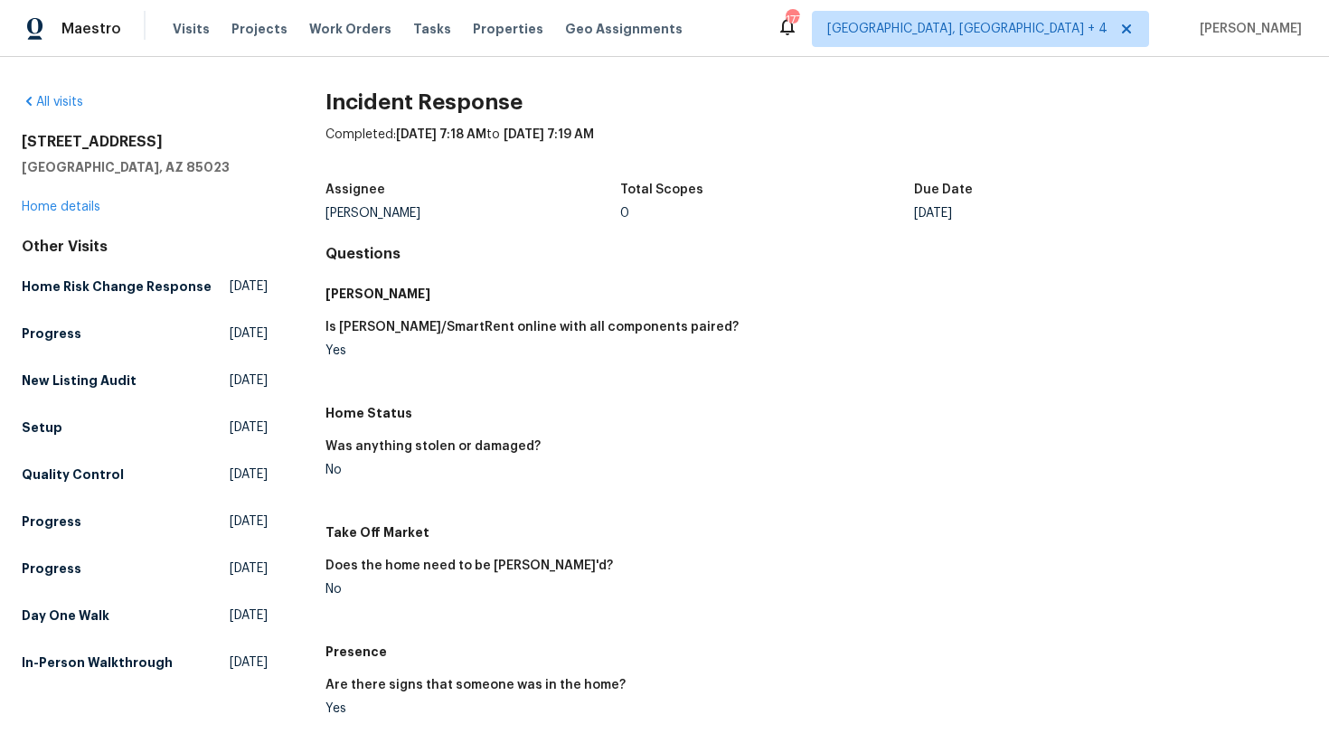
scroll to position [435, 0]
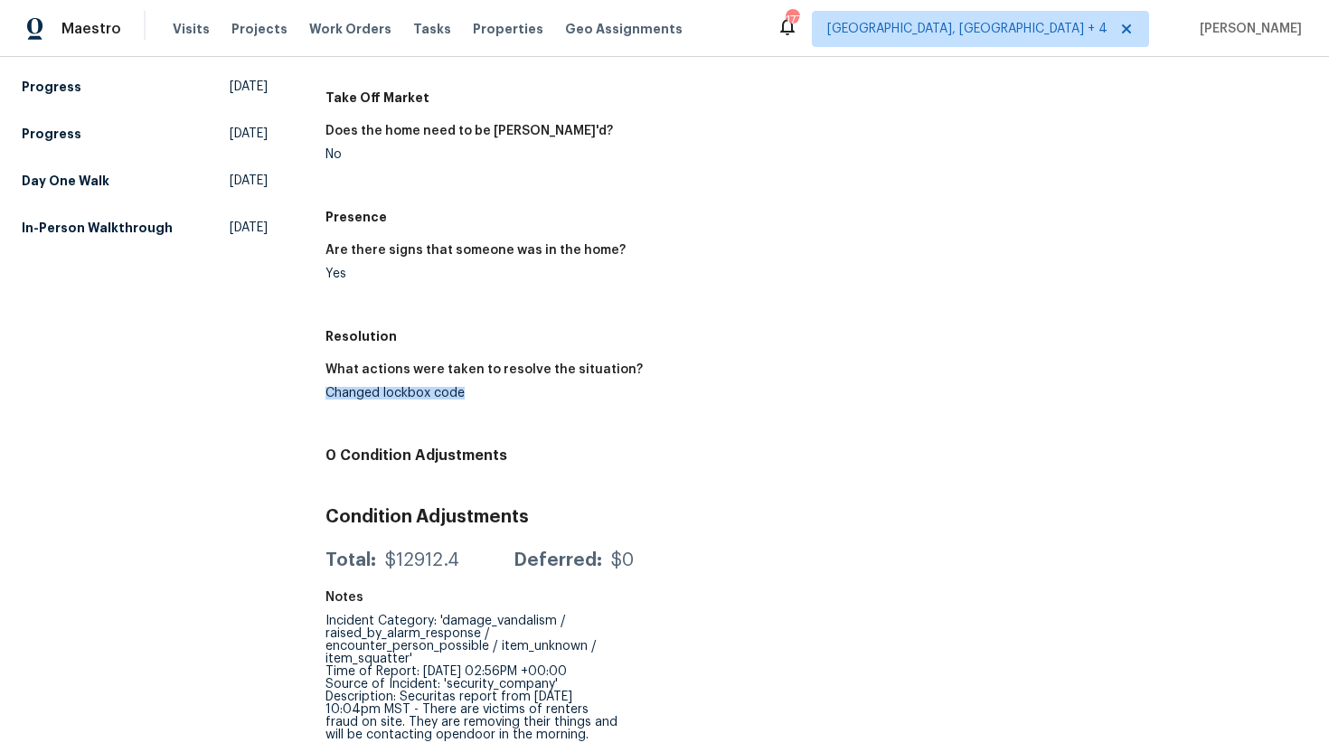
drag, startPoint x: 484, startPoint y: 409, endPoint x: 324, endPoint y: 392, distance: 160.9
click at [324, 392] on div "All visits [STREET_ADDRESS] Home details Other Visits Home Risk Change Response…" at bounding box center [665, 205] width 1286 height 1094
copy div "Changed lockbox code"
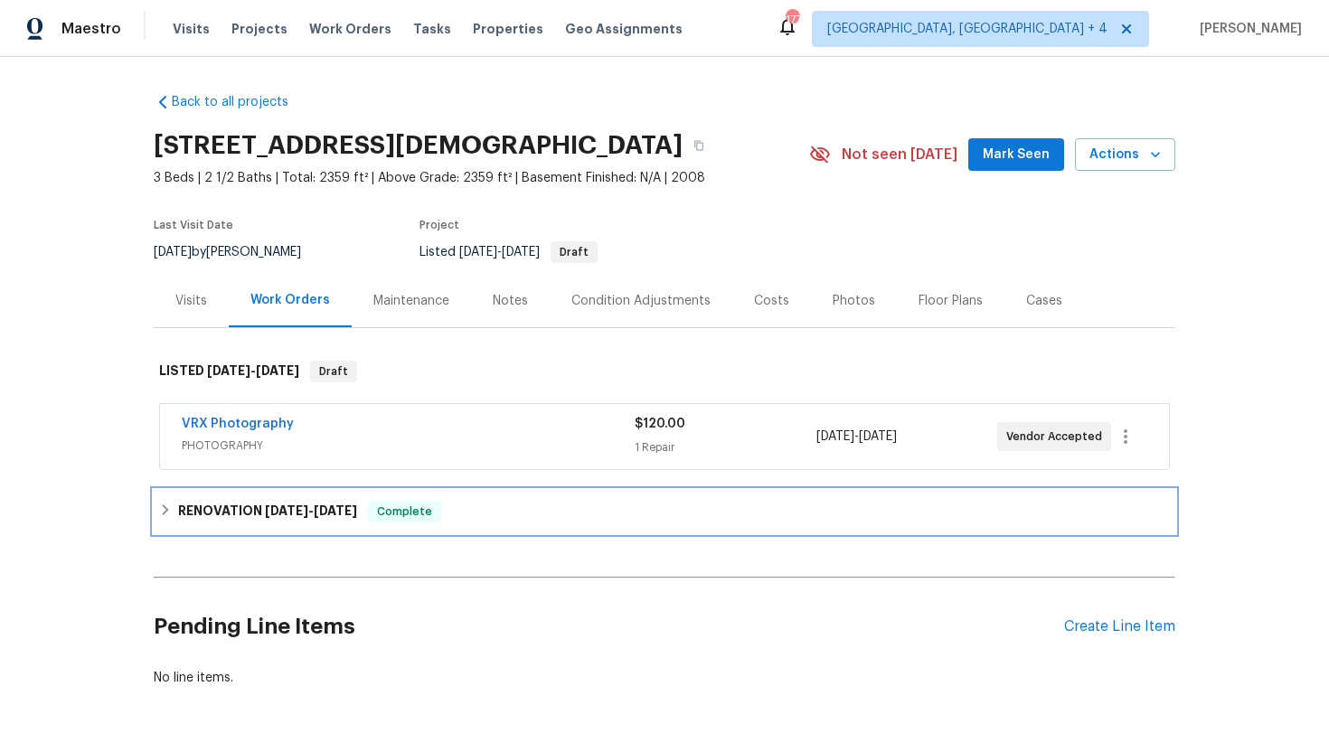
click at [307, 508] on span "[DATE]" at bounding box center [286, 510] width 43 height 13
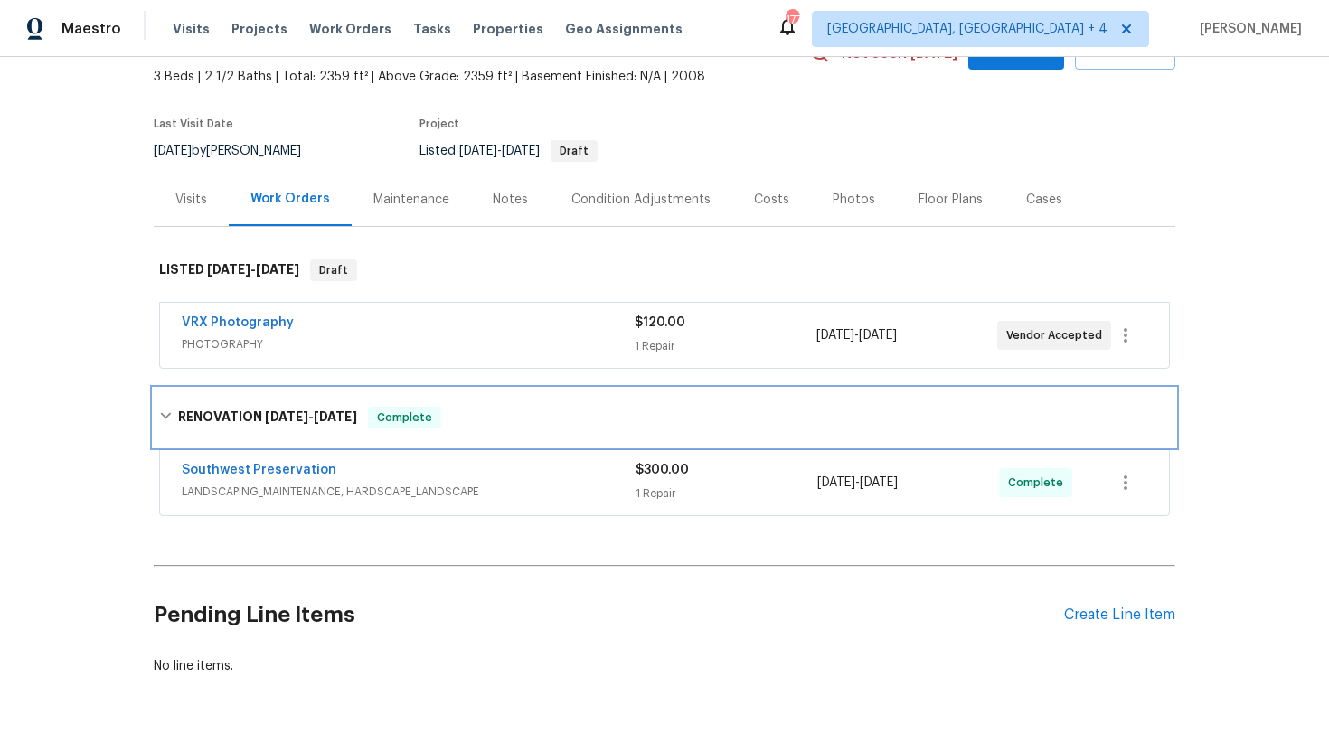
scroll to position [110, 0]
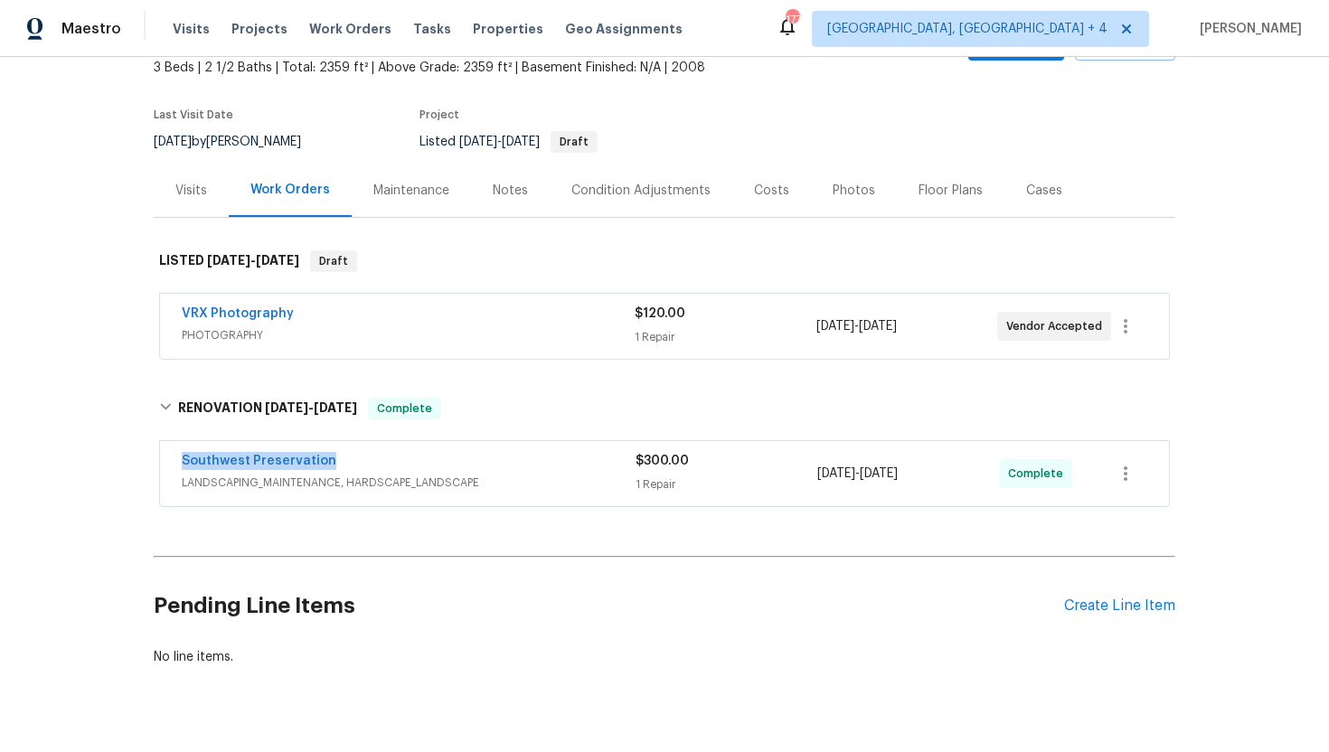
drag, startPoint x: 332, startPoint y: 467, endPoint x: 176, endPoint y: 460, distance: 155.6
click at [176, 460] on div "Southwest Preservation LANDSCAPING_MAINTENANCE, HARDSCAPE_LANDSCAPE $300.00 1 R…" at bounding box center [664, 473] width 1009 height 65
copy link "Southwest Preservation"
drag, startPoint x: 956, startPoint y: 475, endPoint x: 797, endPoint y: 475, distance: 158.2
click at [797, 475] on div "Southwest Preservation LANDSCAPING_MAINTENANCE, HARDSCAPE_LANDSCAPE $300.00 1 R…" at bounding box center [643, 473] width 922 height 43
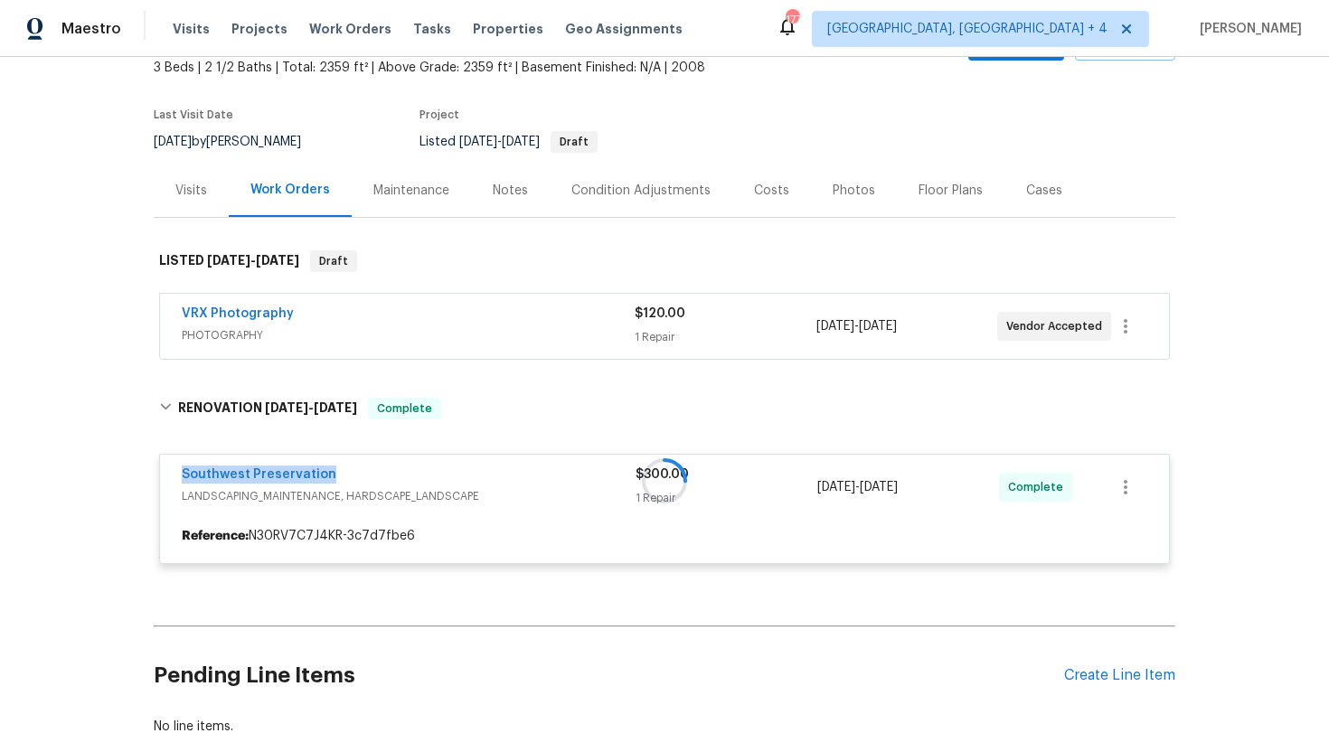
copy div "1 Repair [DATE] - [DATE]"
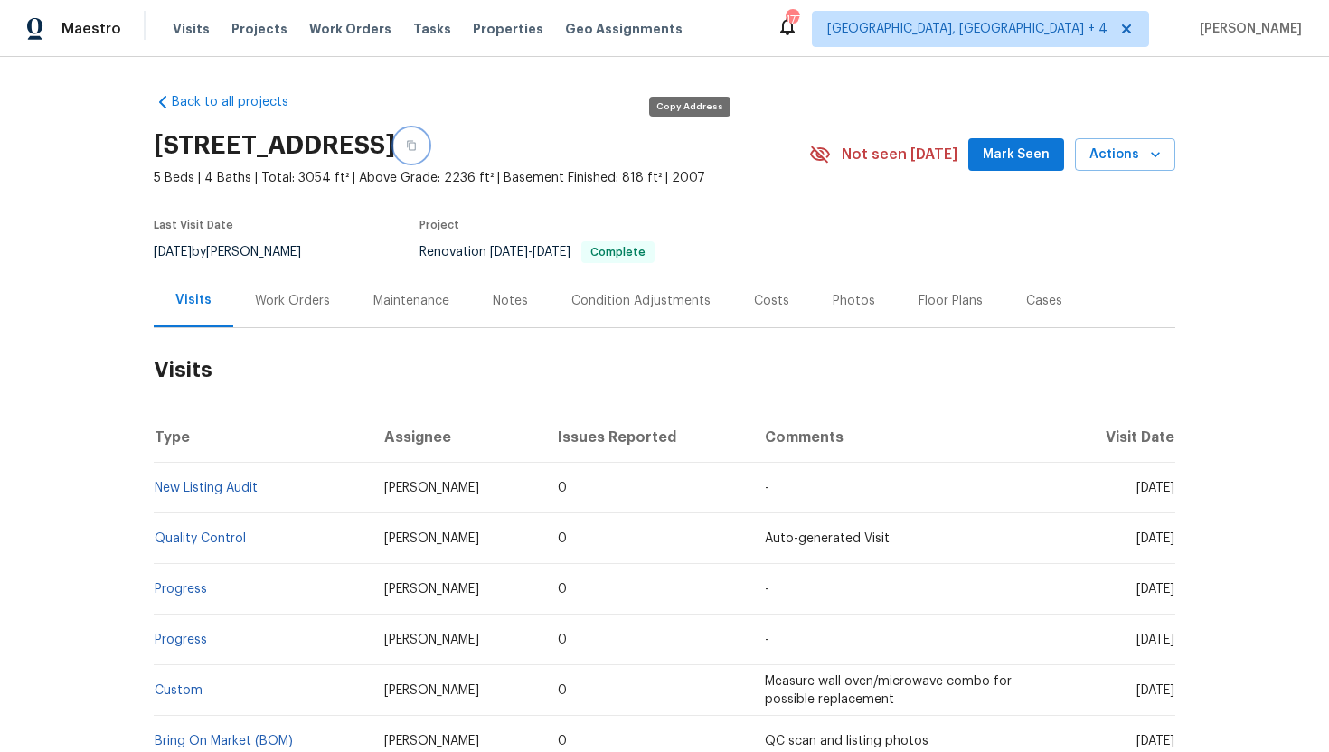
click at [428, 153] on button "button" at bounding box center [411, 145] width 33 height 33
drag, startPoint x: 483, startPoint y: 496, endPoint x: 356, endPoint y: 489, distance: 126.8
click at [370, 489] on td "Robert Hamilton" at bounding box center [457, 488] width 174 height 51
copy span "Robert Hamilton"
drag, startPoint x: 1101, startPoint y: 486, endPoint x: 1175, endPoint y: 494, distance: 74.6
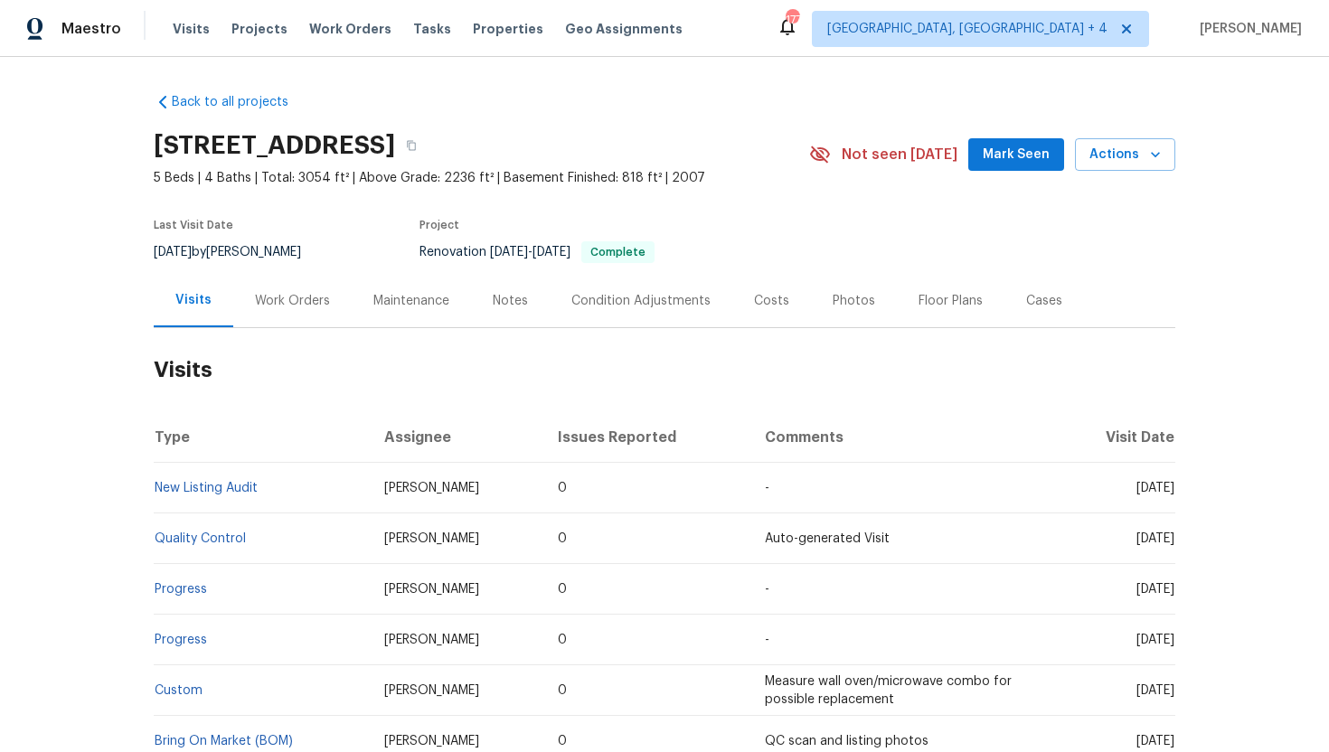
click at [1175, 494] on div "Back to all projects 5326 Elmwood Ln, Middletown, OH 45044 5 Beds | 4 Baths | T…" at bounding box center [664, 404] width 1329 height 695
copy span "Oct 04 2025"
drag, startPoint x: 467, startPoint y: 495, endPoint x: 351, endPoint y: 491, distance: 116.7
click at [350, 491] on tr "New Listing Audit Robert Hamilton 0 - Sat, Oct 04 2025" at bounding box center [665, 488] width 1022 height 51
copy tr "Robert Hamilton"
